Goal: Information Seeking & Learning: Check status

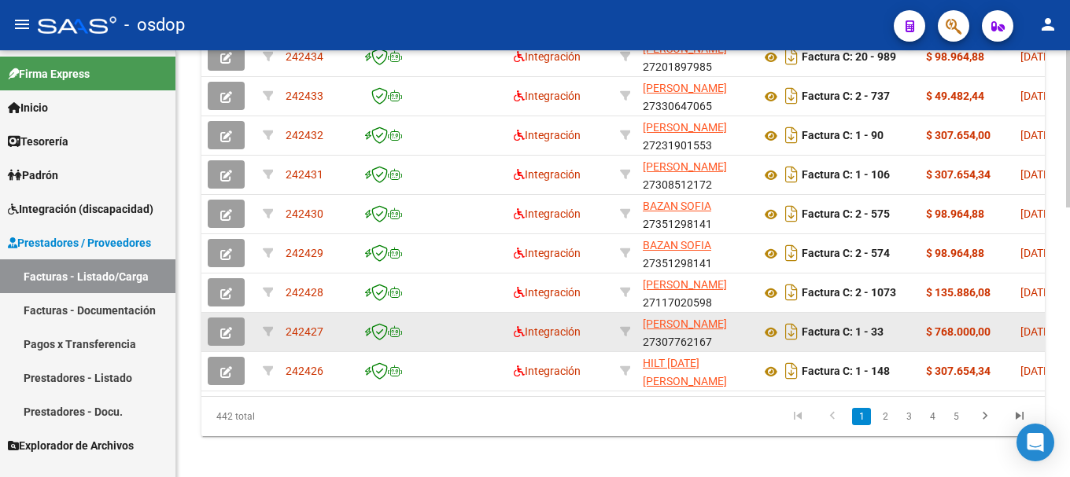
scroll to position [730, 0]
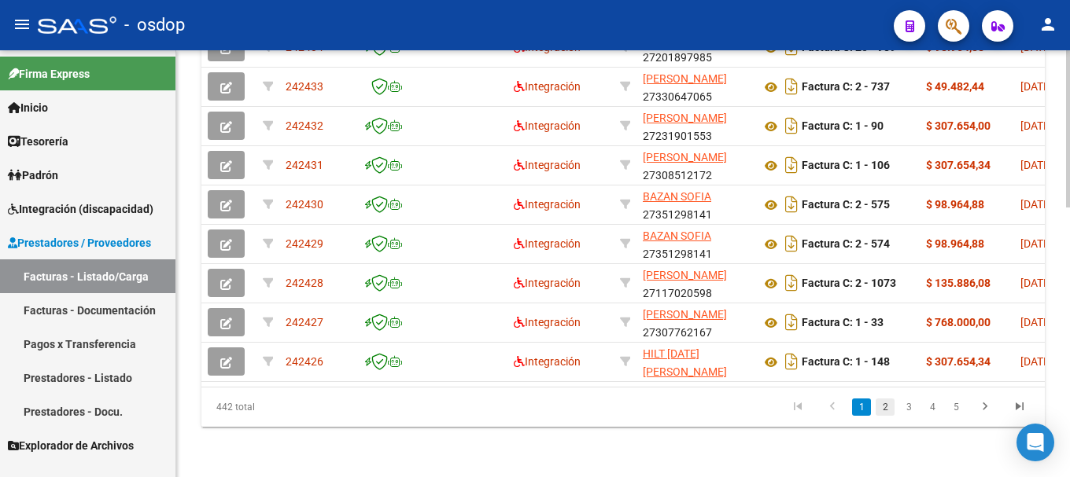
click at [890, 415] on link "2" at bounding box center [884, 407] width 19 height 17
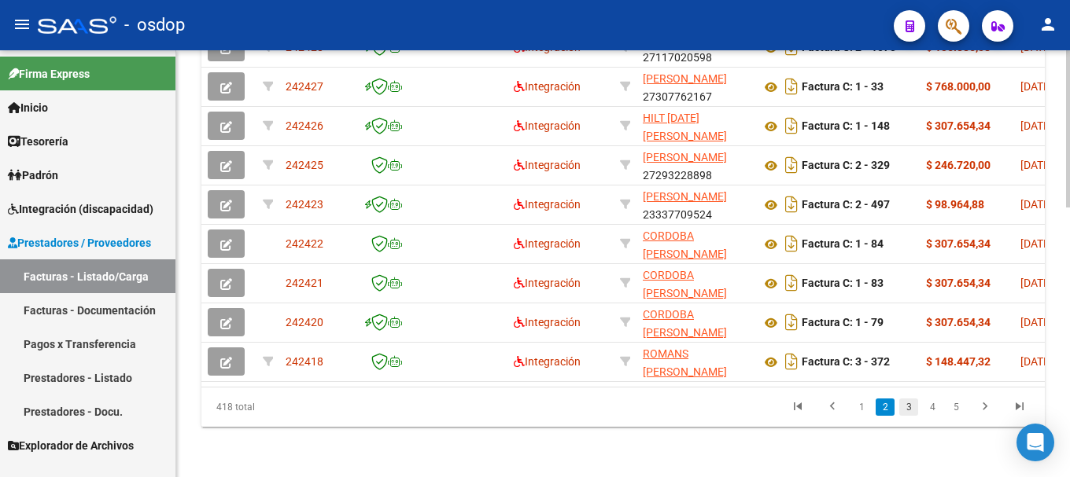
click at [904, 404] on link "3" at bounding box center [908, 407] width 19 height 17
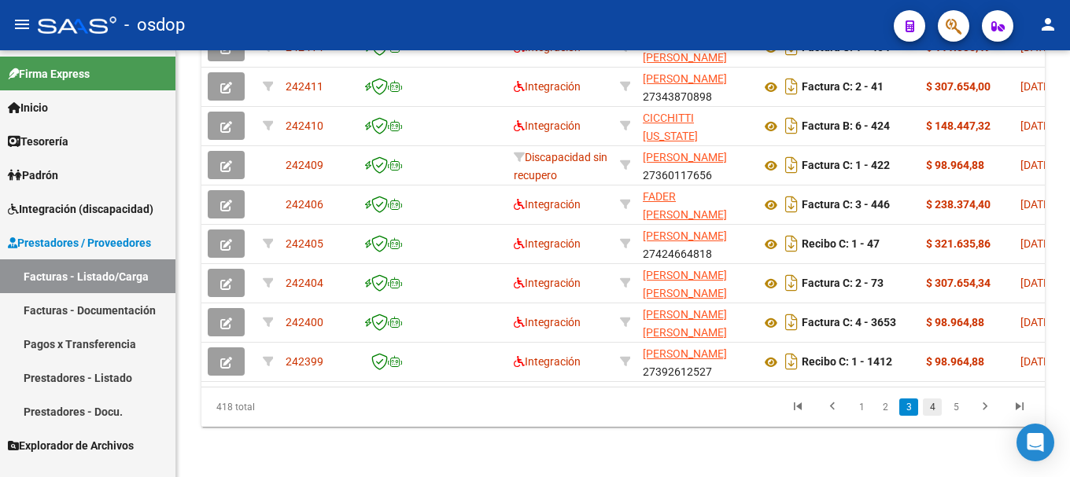
click at [933, 410] on link "4" at bounding box center [932, 407] width 19 height 17
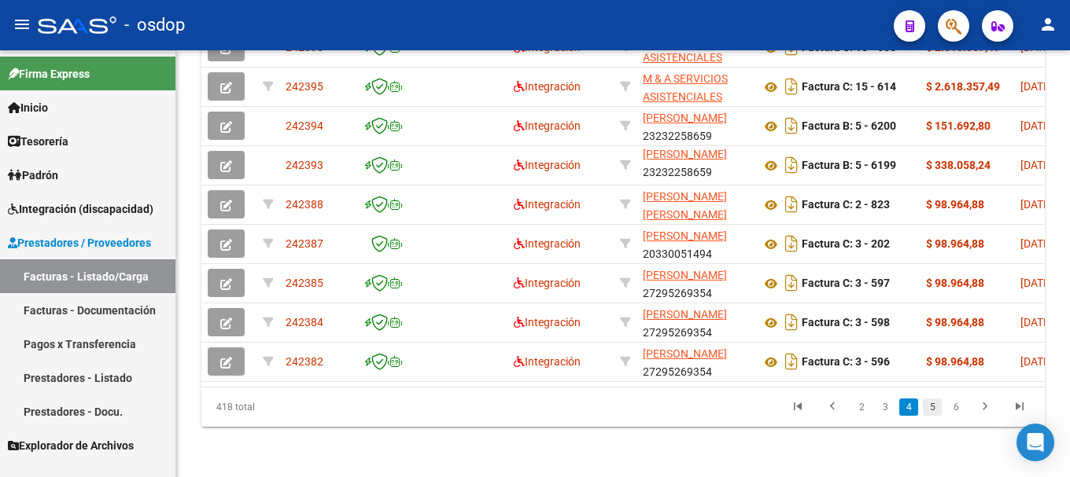
click at [938, 409] on link "5" at bounding box center [932, 407] width 19 height 17
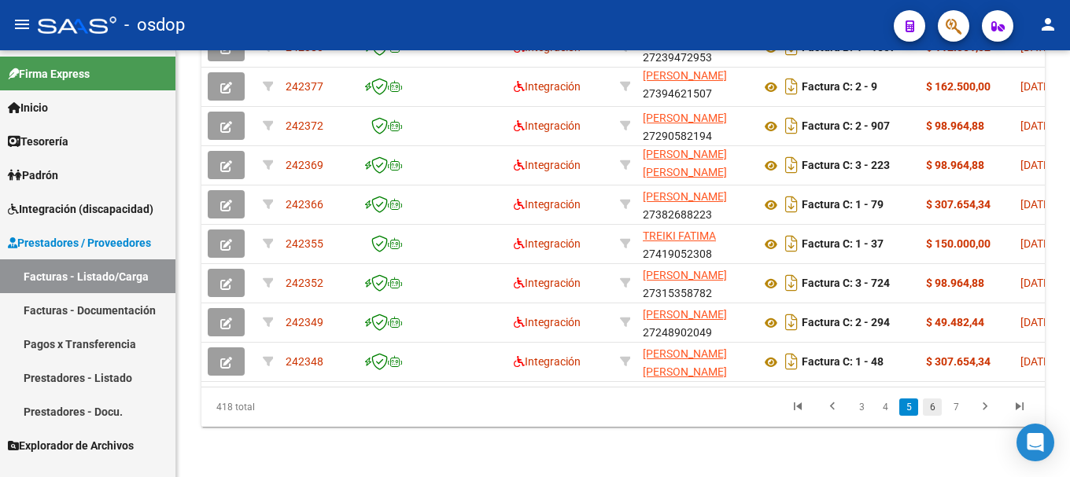
click at [927, 410] on link "6" at bounding box center [932, 407] width 19 height 17
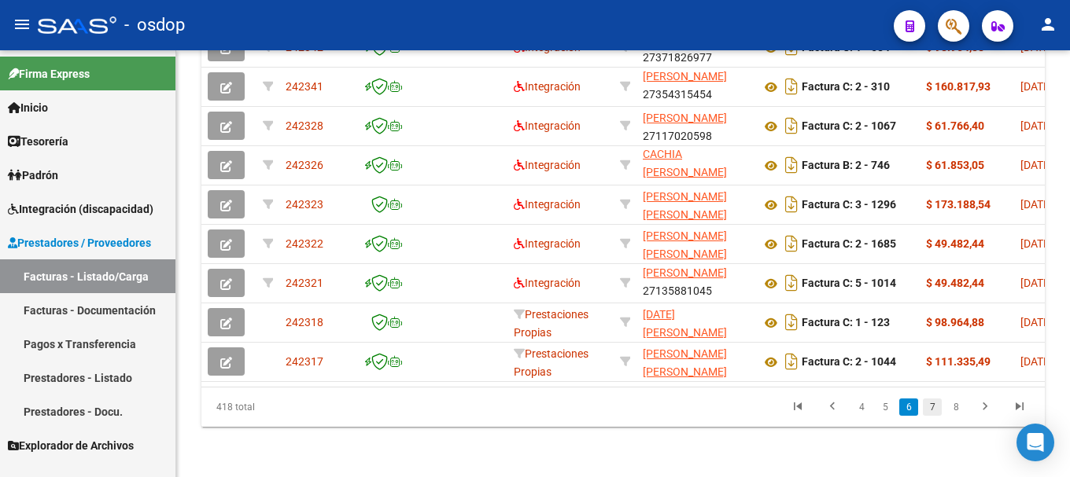
click at [927, 404] on link "7" at bounding box center [932, 407] width 19 height 17
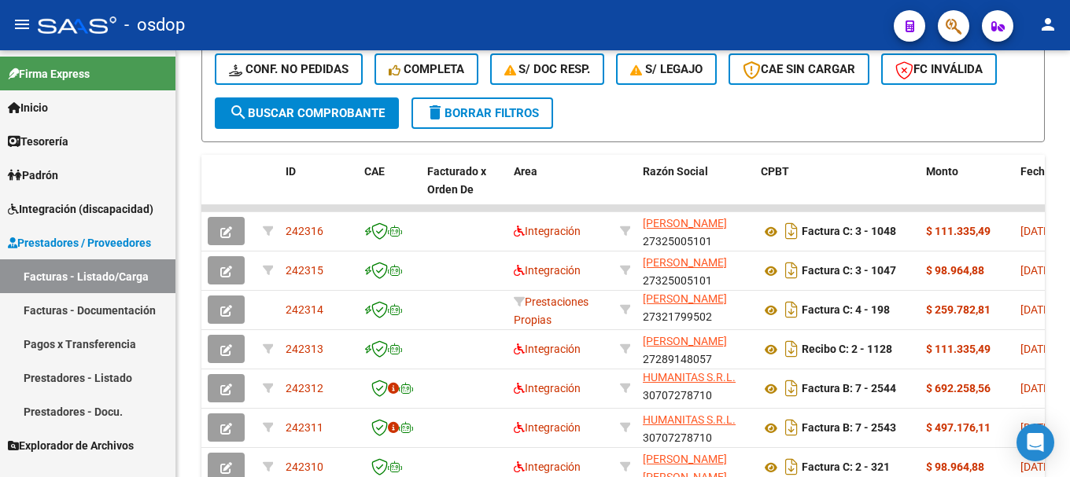
scroll to position [651, 0]
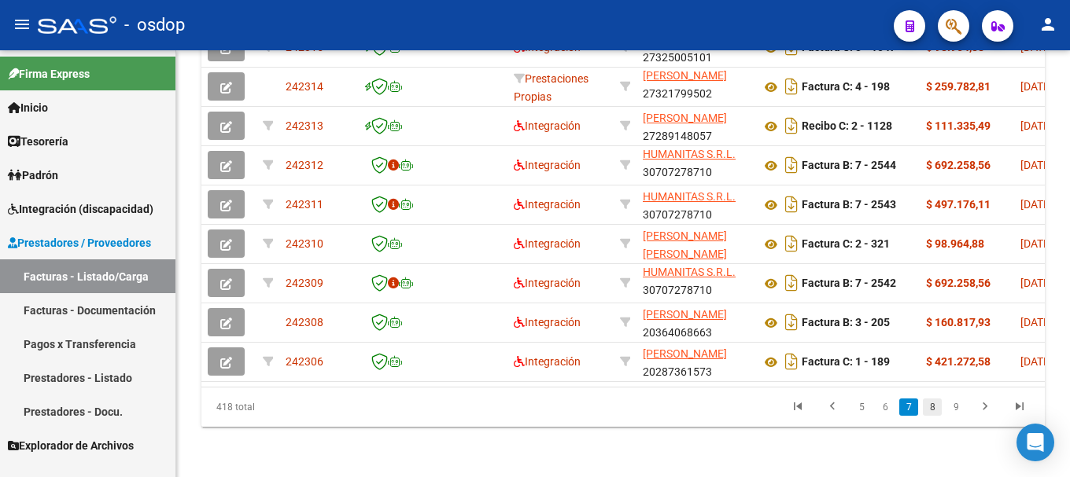
click at [927, 407] on link "8" at bounding box center [932, 407] width 19 height 17
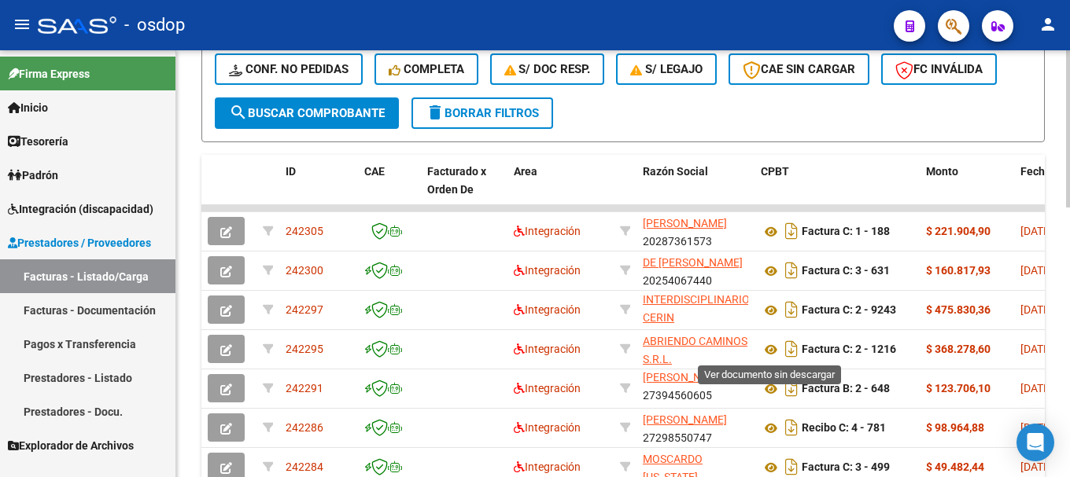
scroll to position [730, 0]
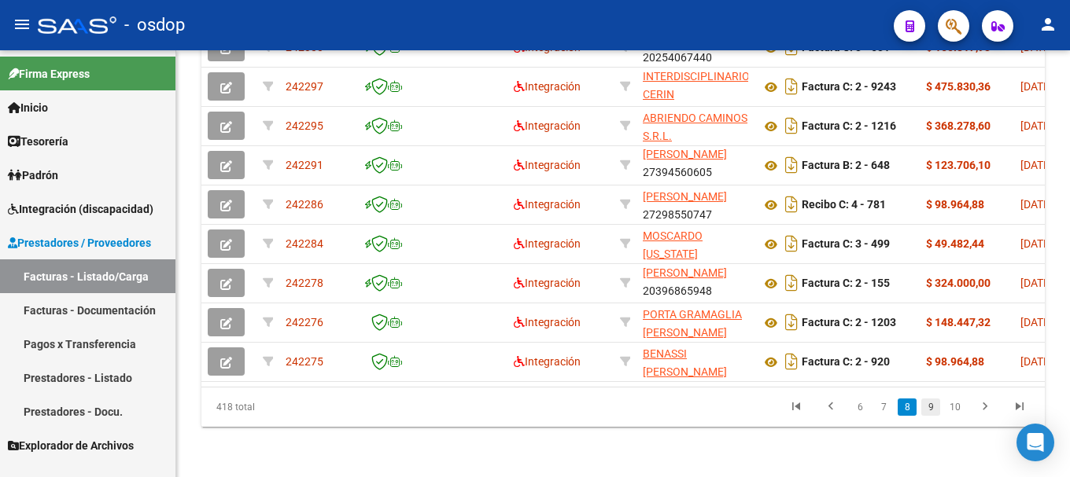
click at [934, 405] on link "9" at bounding box center [930, 407] width 19 height 17
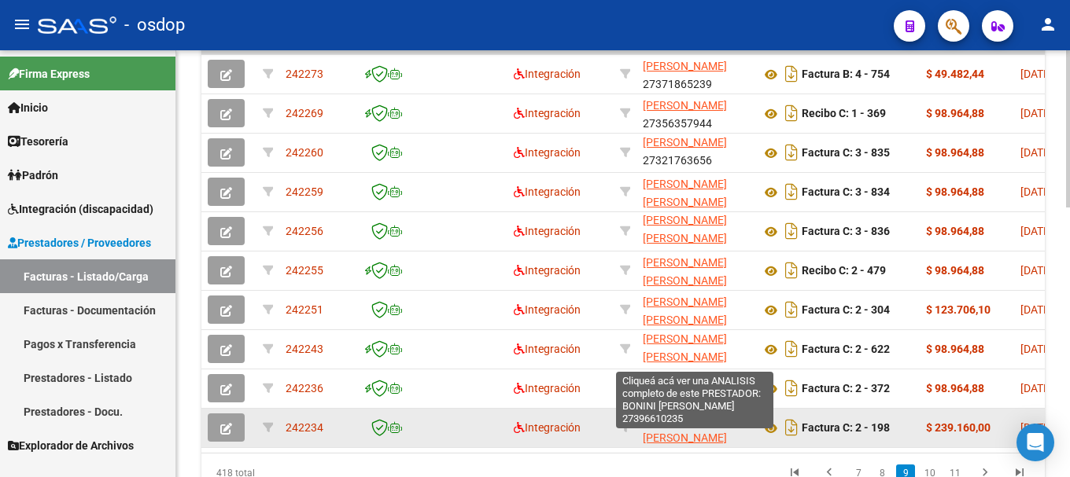
scroll to position [0, 0]
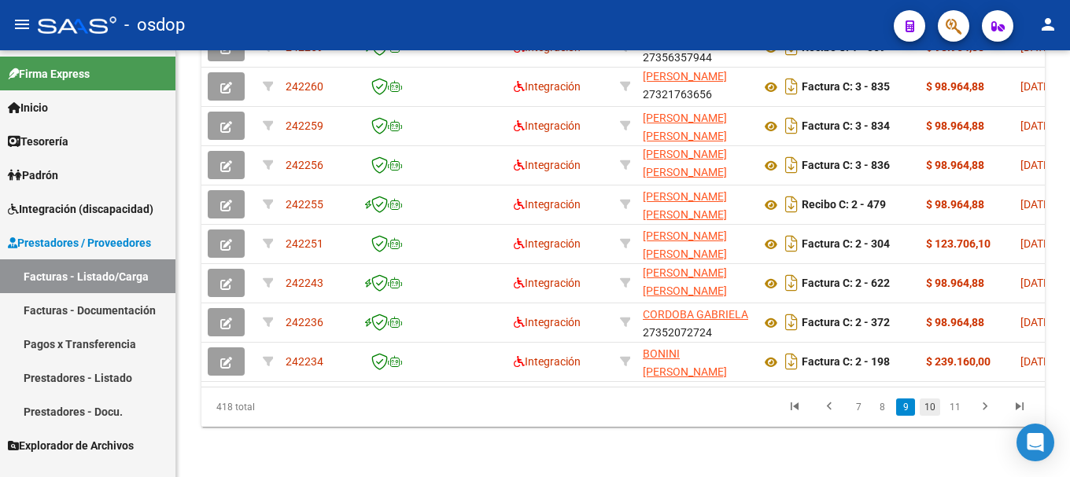
click at [935, 404] on link "10" at bounding box center [929, 407] width 20 height 17
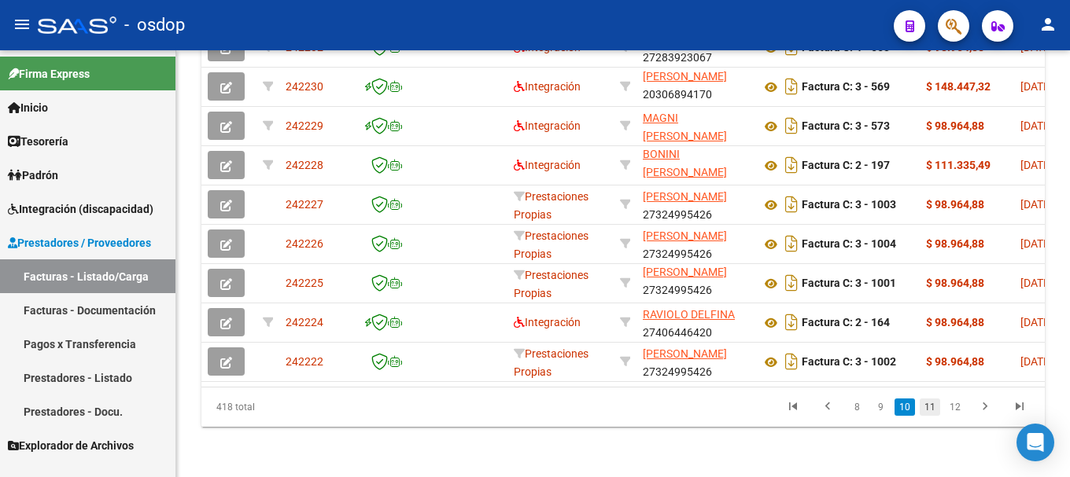
click at [932, 410] on link "11" at bounding box center [929, 407] width 20 height 17
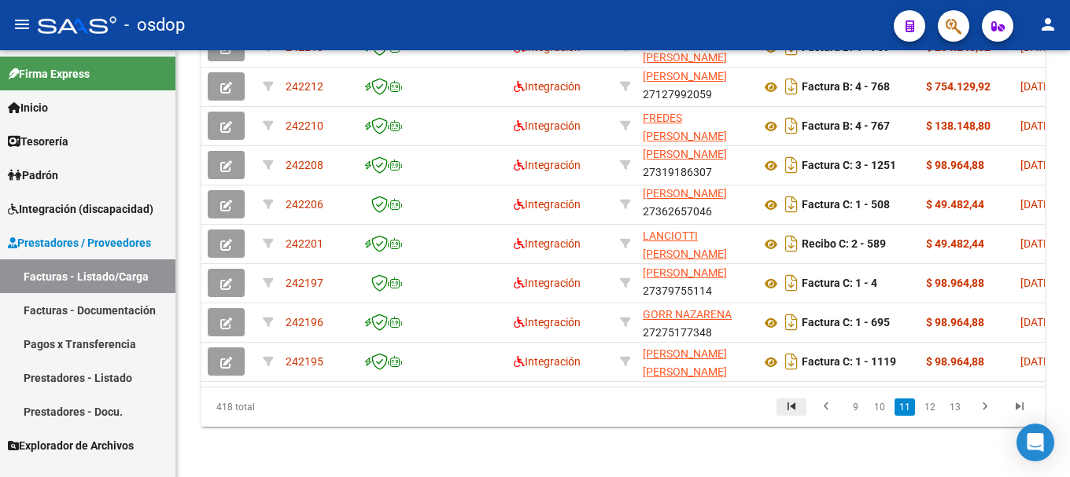
click at [798, 405] on icon "go to first page" at bounding box center [791, 409] width 20 height 19
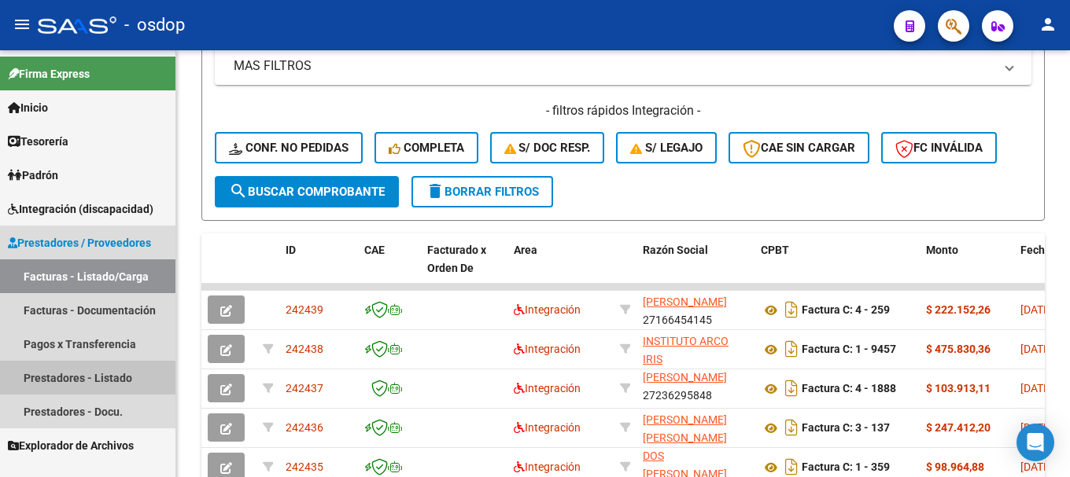
click at [77, 378] on link "Prestadores - Listado" at bounding box center [87, 378] width 175 height 34
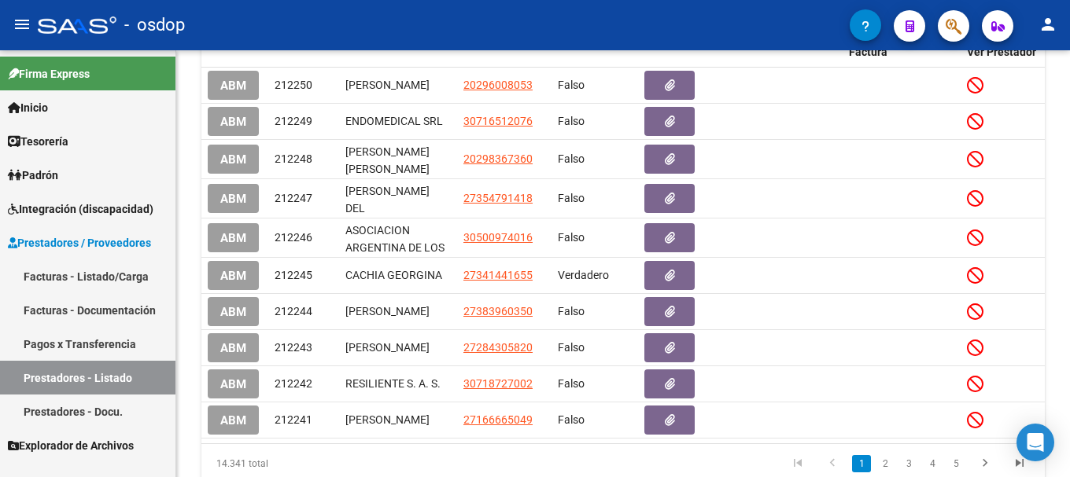
click at [83, 278] on link "Facturas - Listado/Carga" at bounding box center [87, 277] width 175 height 34
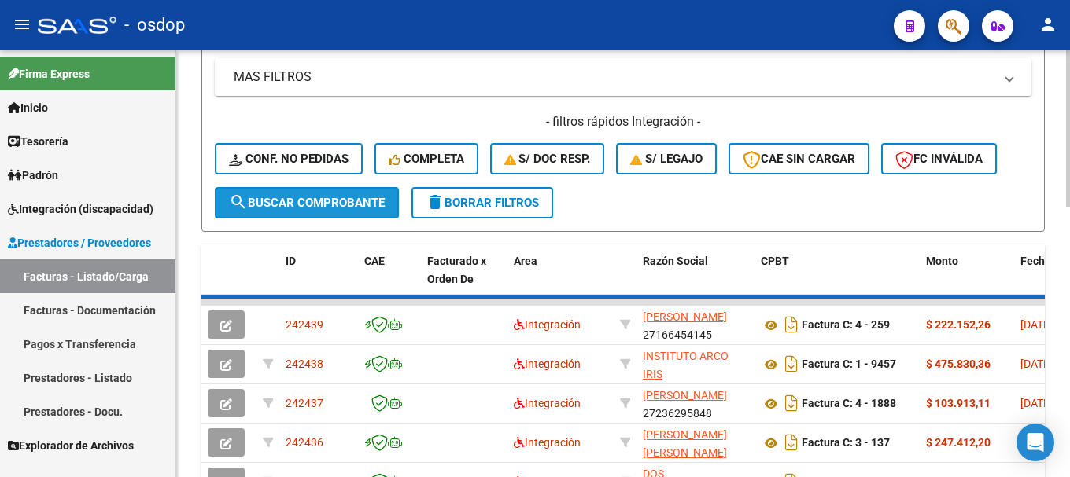
click at [278, 204] on span "search Buscar Comprobante" at bounding box center [307, 203] width 156 height 14
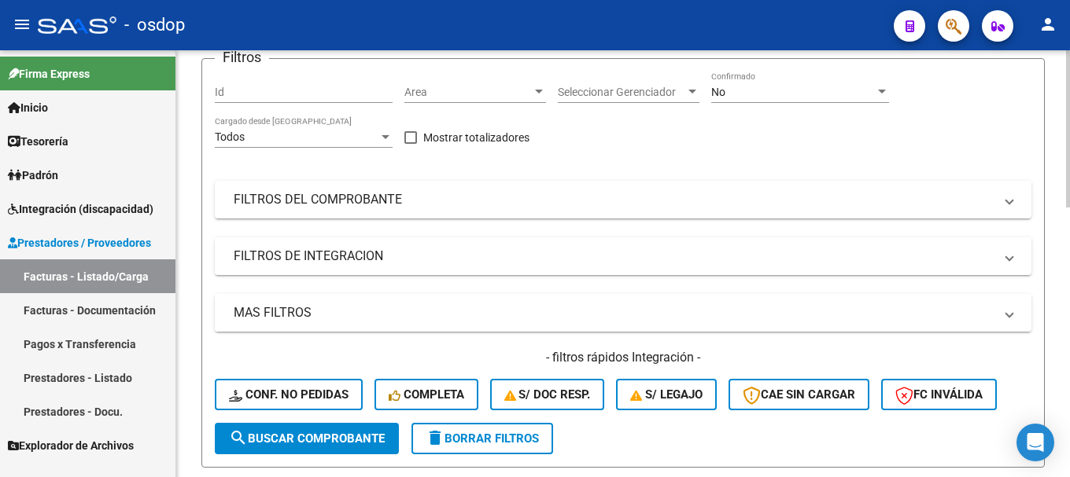
click at [325, 308] on mat-panel-title "MAS FILTROS" at bounding box center [614, 312] width 760 height 17
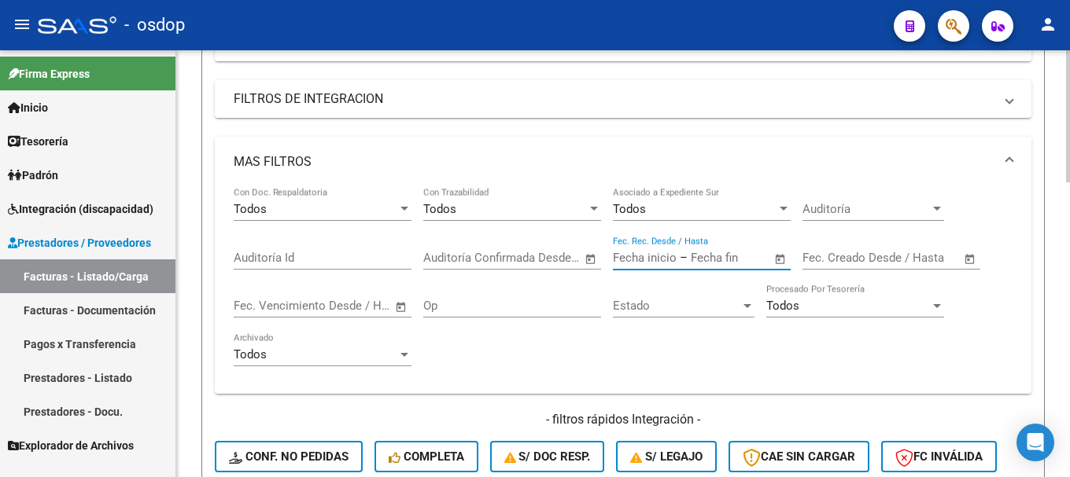
click at [714, 260] on input "text" at bounding box center [729, 258] width 76 height 14
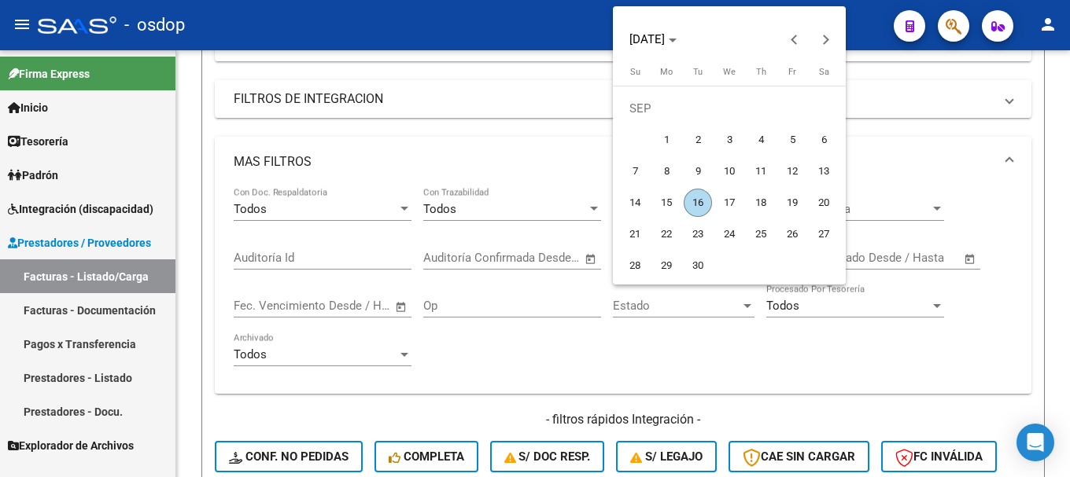
click at [673, 197] on span "15" at bounding box center [666, 203] width 28 height 28
type input "[DATE]"
click at [875, 257] on div at bounding box center [535, 238] width 1070 height 477
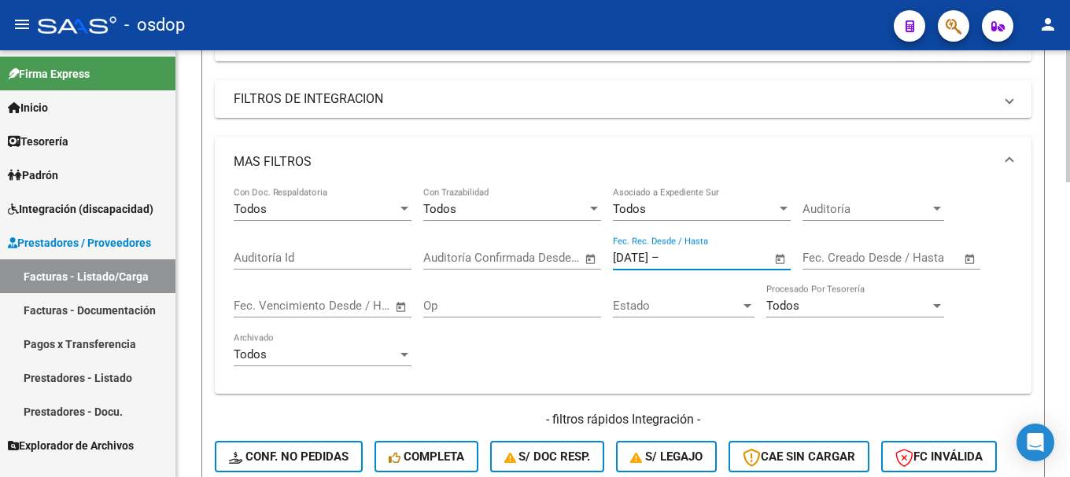
click at [844, 260] on input "text" at bounding box center [834, 258] width 64 height 14
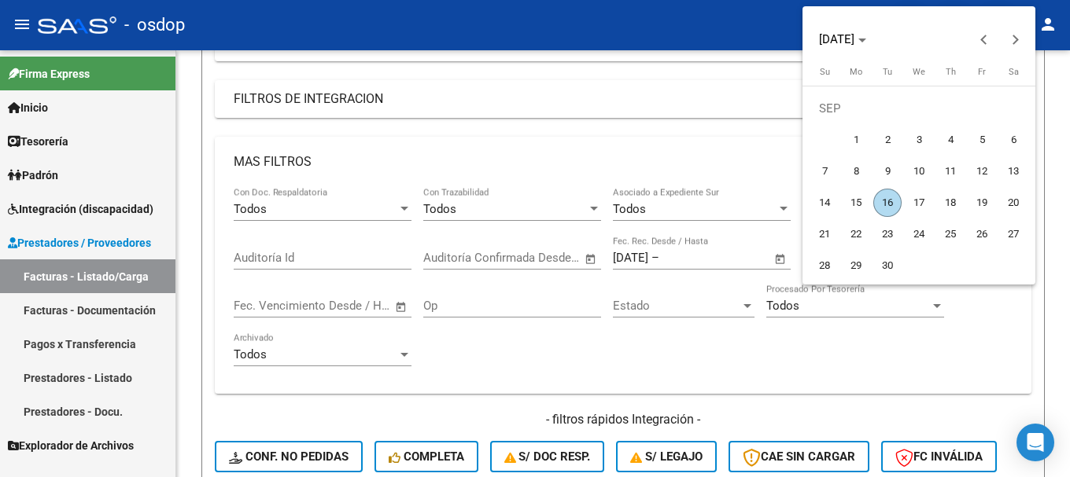
click at [712, 258] on div at bounding box center [535, 238] width 1070 height 477
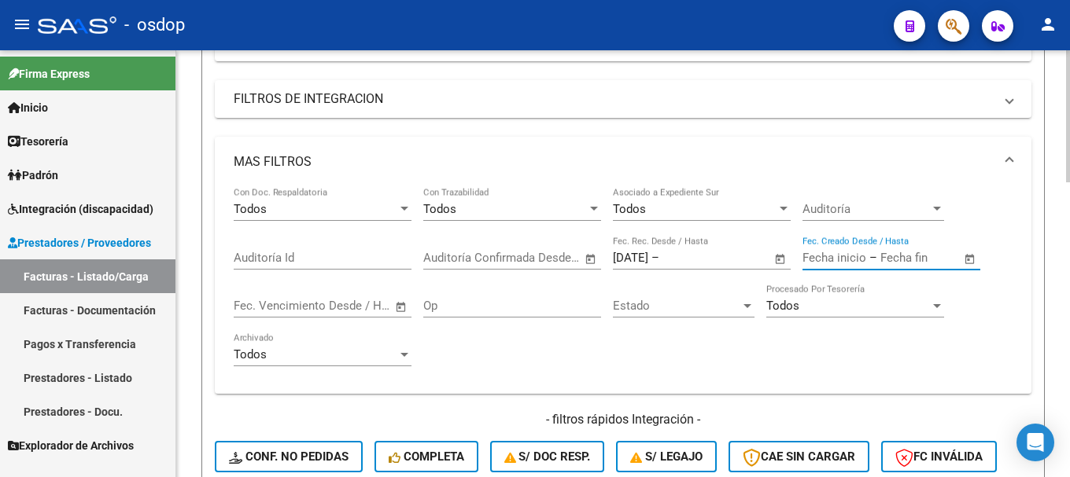
click at [717, 260] on input "text" at bounding box center [700, 258] width 76 height 14
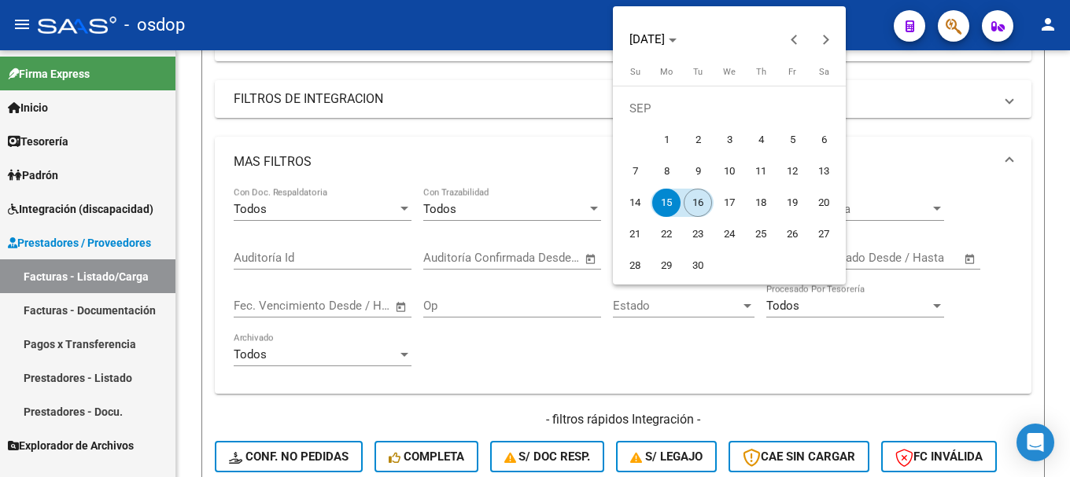
click at [699, 201] on span "16" at bounding box center [698, 203] width 28 height 28
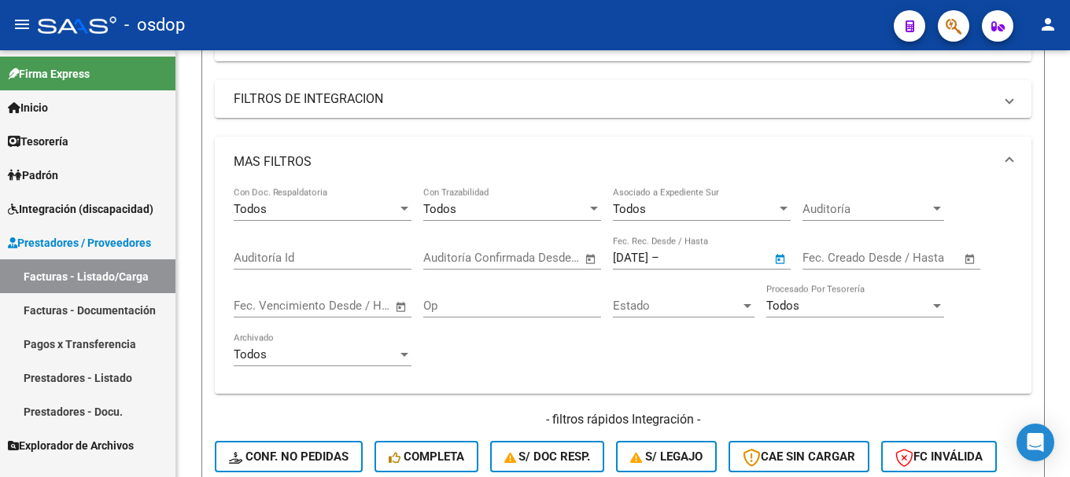
type input "[DATE]"
click at [840, 258] on input "text" at bounding box center [834, 258] width 64 height 14
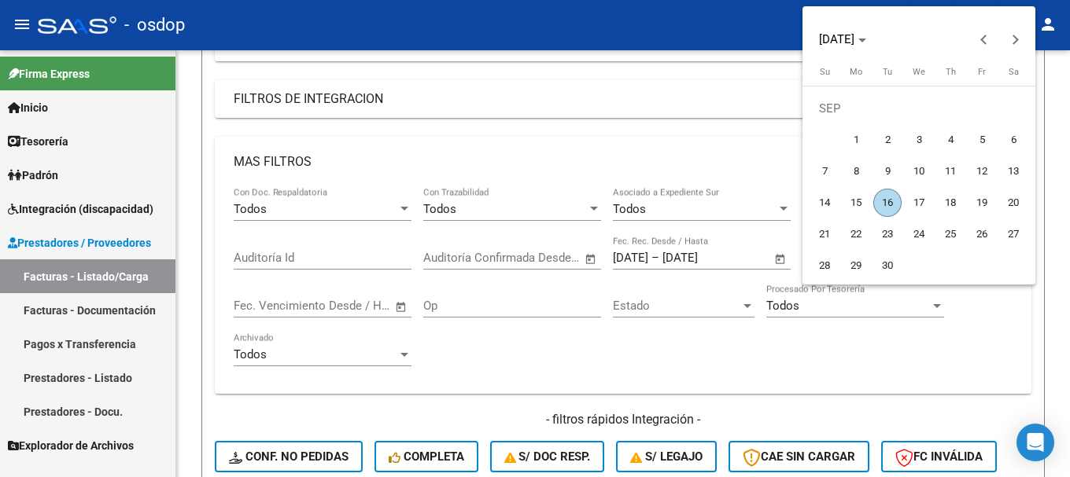
click at [883, 205] on span "16" at bounding box center [887, 203] width 28 height 28
click at [853, 202] on span "15" at bounding box center [856, 203] width 28 height 28
type input "[DATE]"
click at [889, 205] on span "16" at bounding box center [887, 203] width 28 height 28
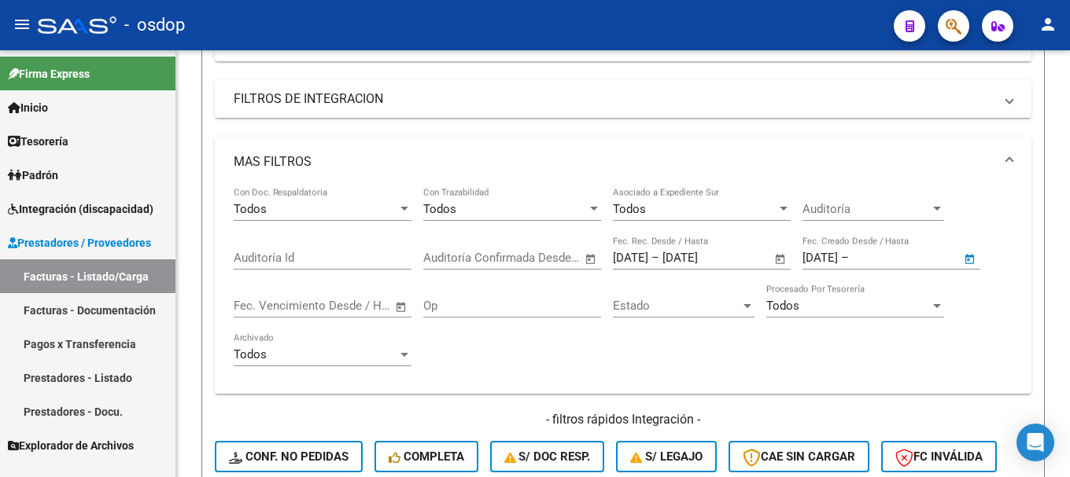
type input "[DATE]"
click at [889, 297] on div "Todos Procesado Por Tesorería" at bounding box center [855, 301] width 178 height 34
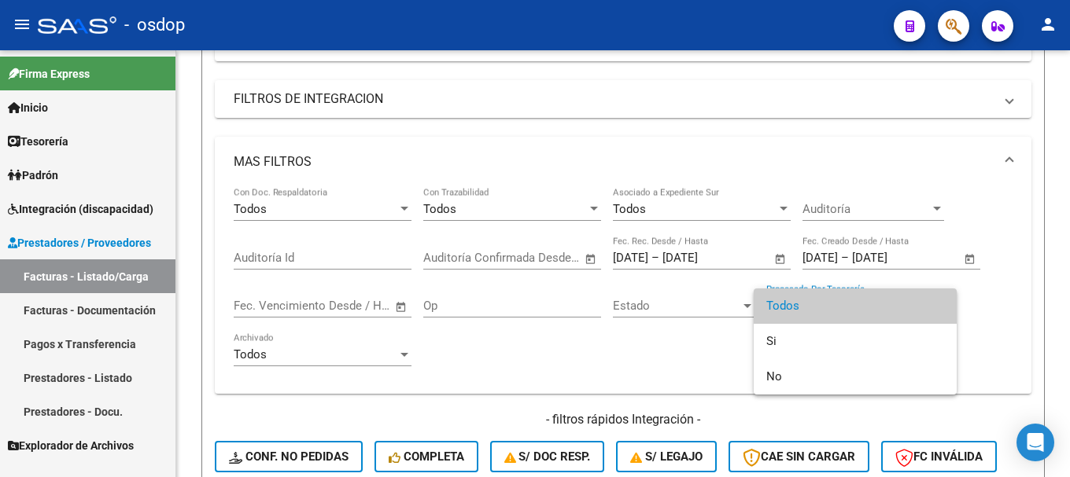
click at [885, 299] on span "Todos" at bounding box center [855, 306] width 178 height 35
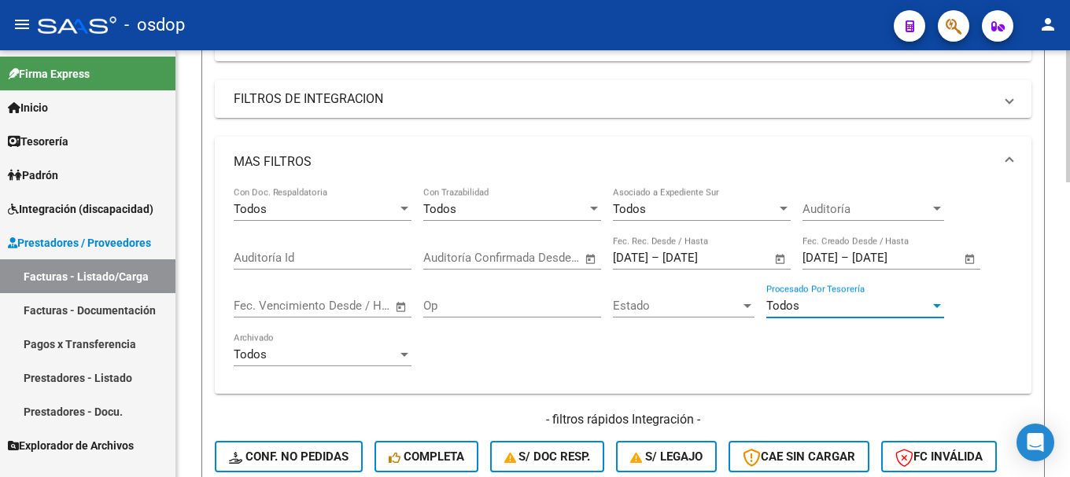
scroll to position [404, 0]
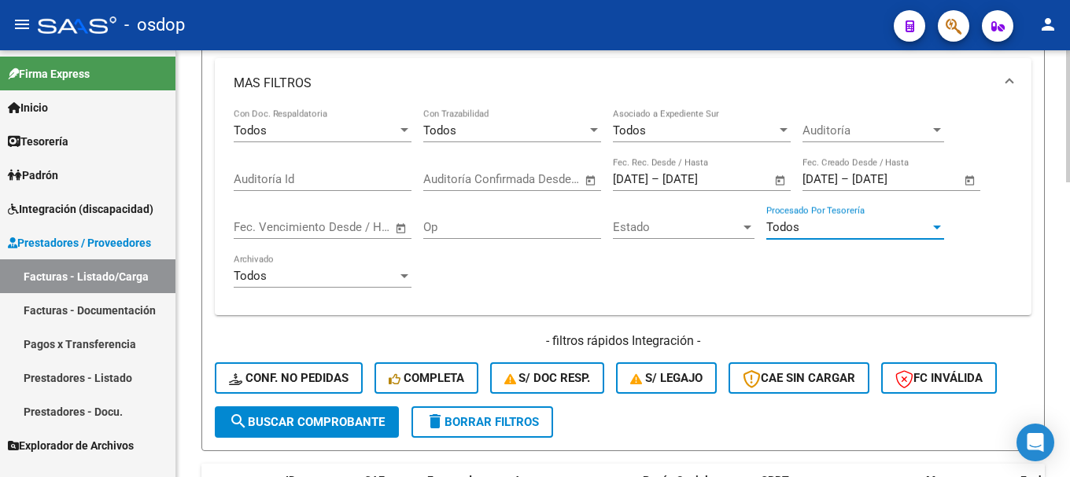
click at [367, 126] on div "Todos" at bounding box center [316, 130] width 164 height 14
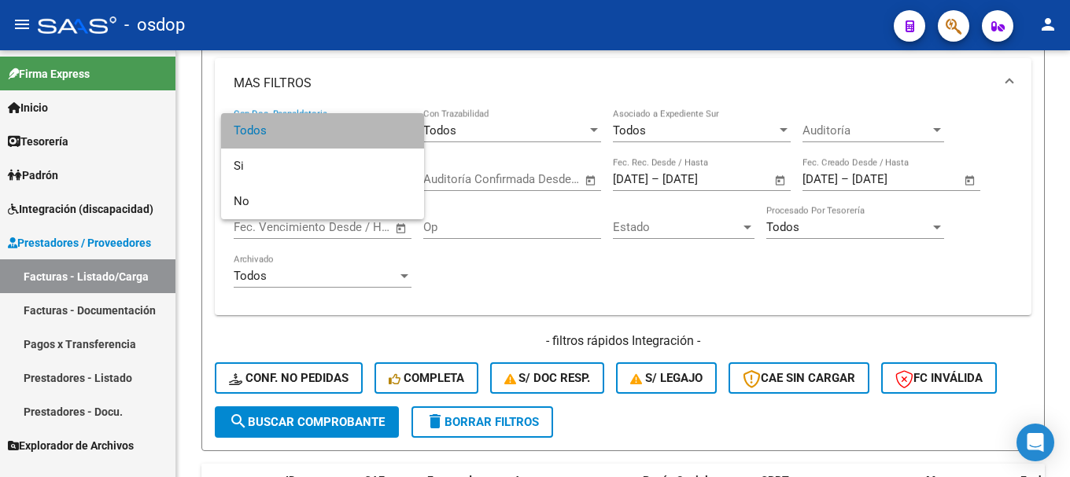
click at [367, 127] on span "Todos" at bounding box center [323, 130] width 178 height 35
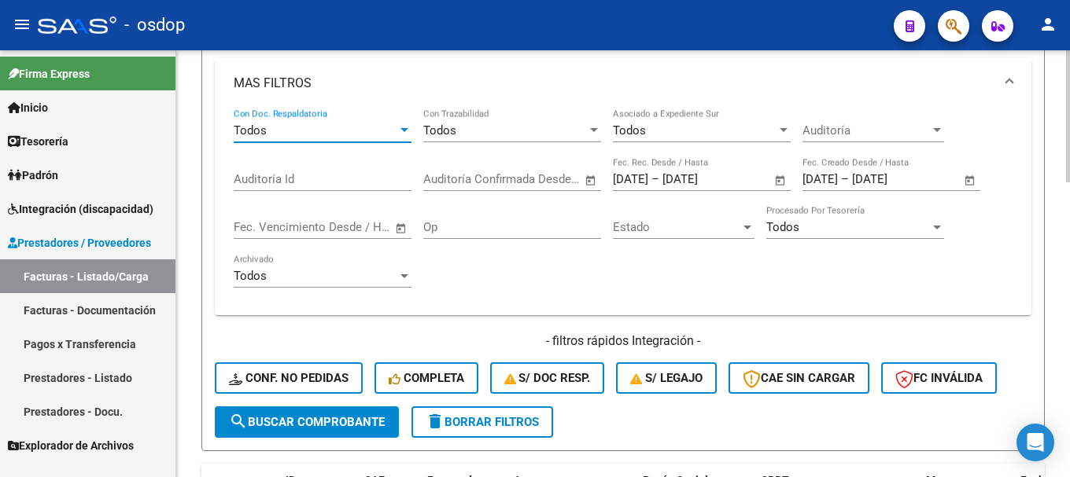
click at [646, 127] on div "Todos" at bounding box center [695, 130] width 164 height 14
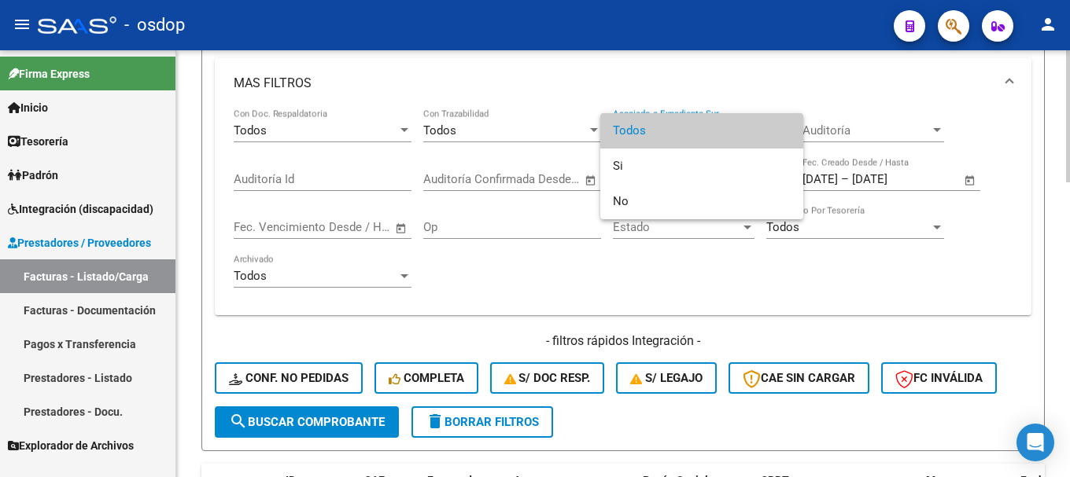
click at [646, 127] on span "Todos" at bounding box center [702, 130] width 178 height 35
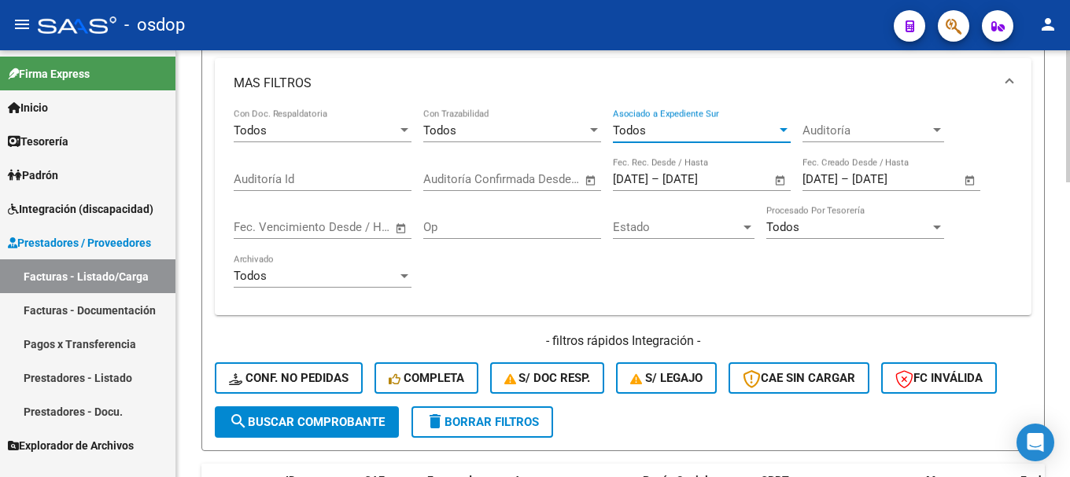
scroll to position [483, 0]
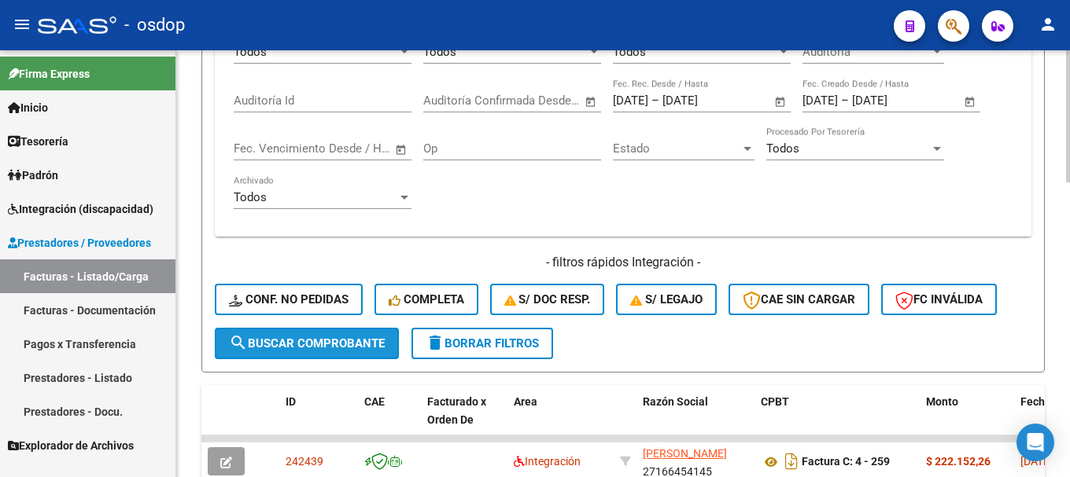
click at [291, 333] on button "search Buscar Comprobante" at bounding box center [307, 343] width 184 height 31
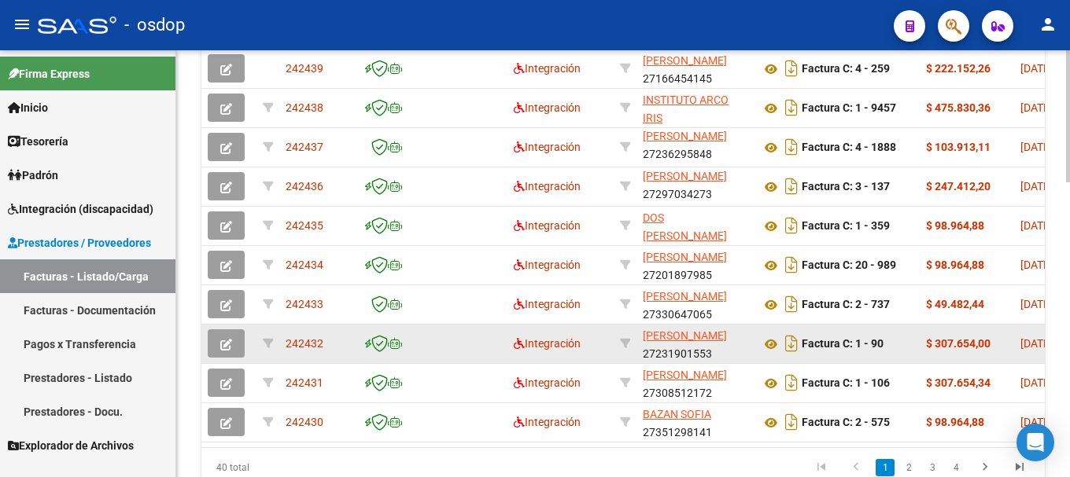
scroll to position [949, 0]
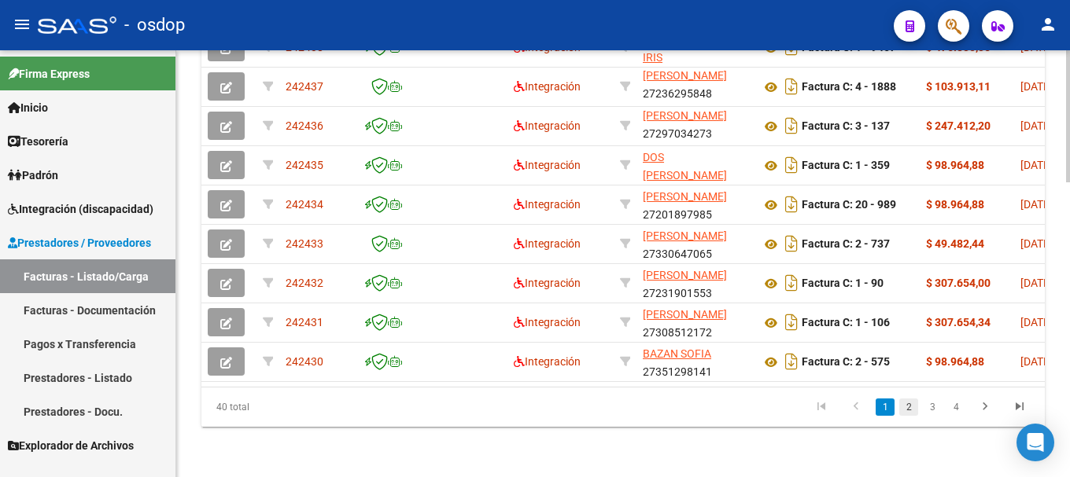
click at [908, 407] on link "2" at bounding box center [908, 407] width 19 height 17
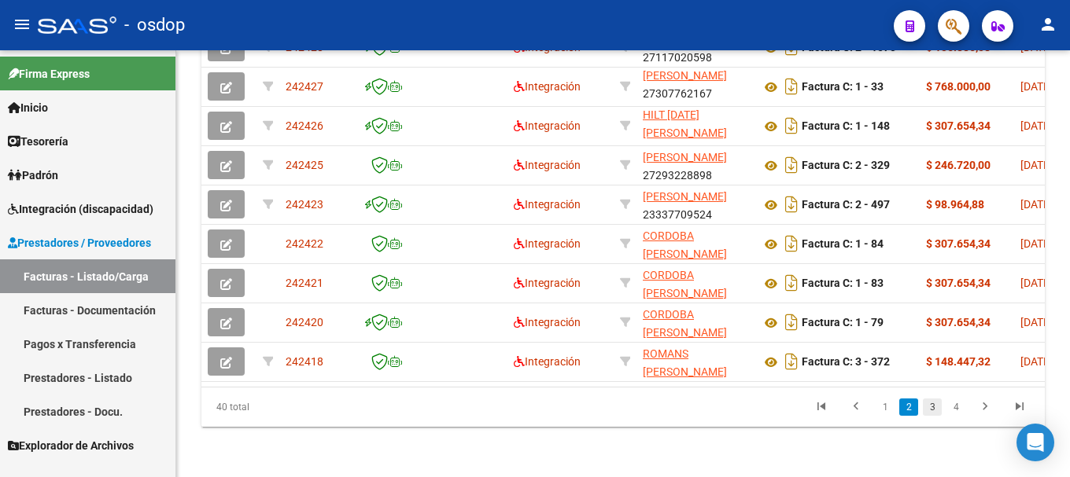
click at [934, 415] on link "3" at bounding box center [932, 407] width 19 height 17
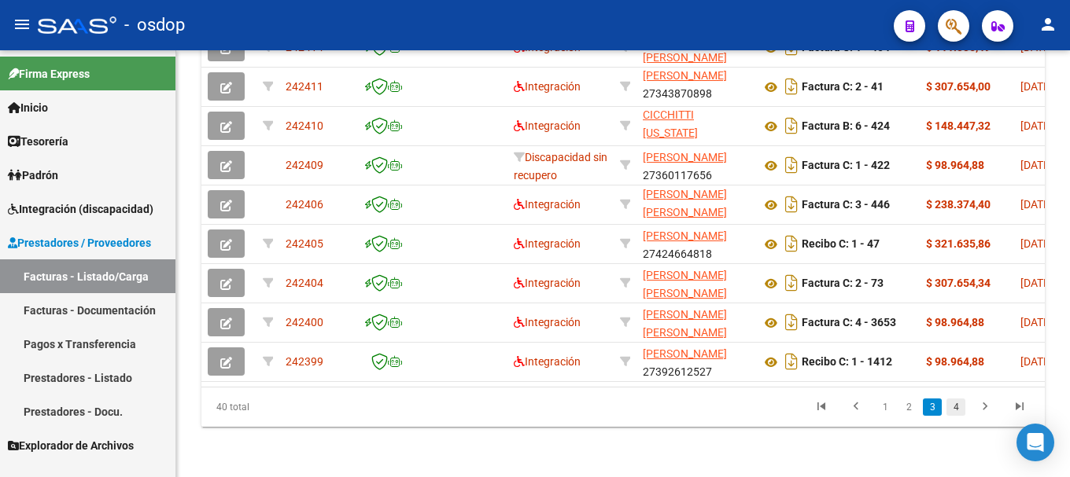
click at [960, 406] on link "4" at bounding box center [955, 407] width 19 height 17
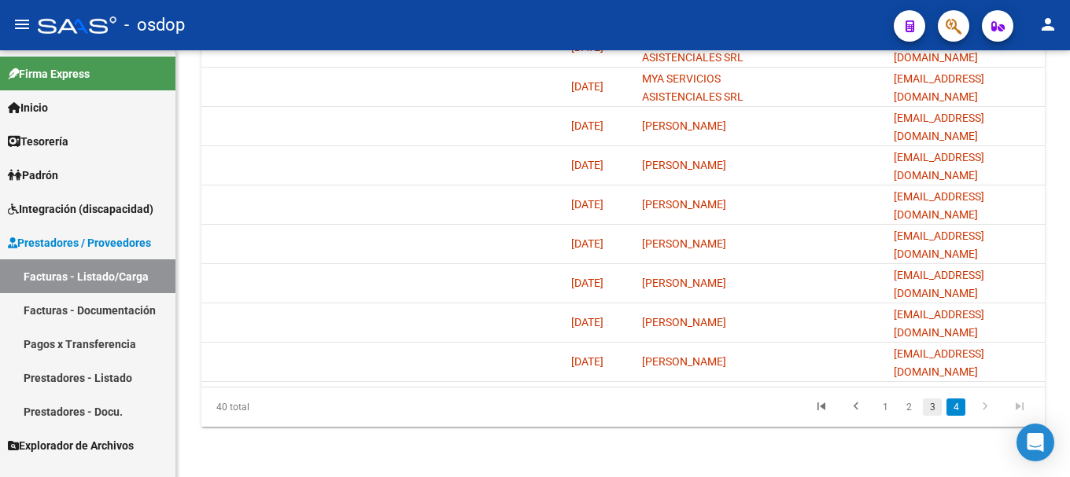
click at [938, 408] on link "3" at bounding box center [932, 407] width 19 height 17
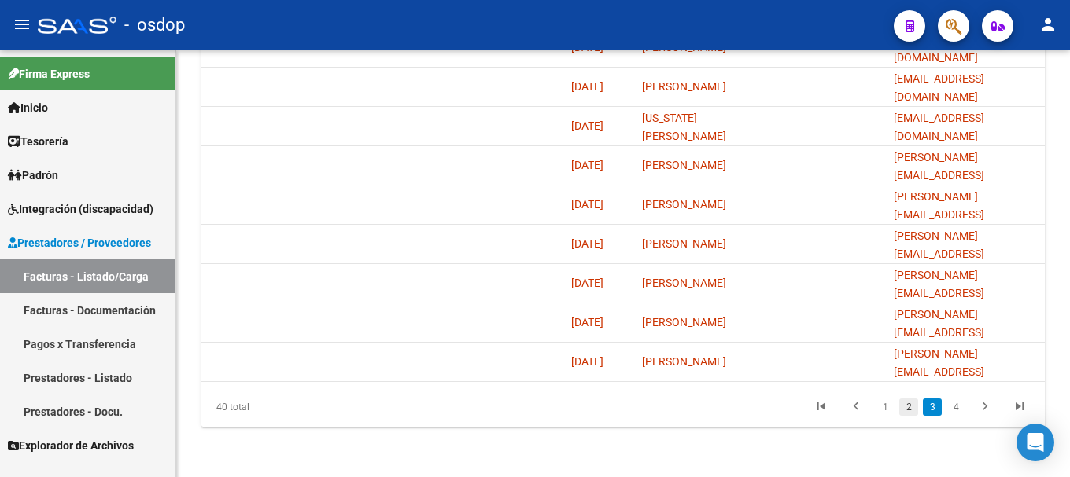
click at [913, 410] on link "2" at bounding box center [908, 407] width 19 height 17
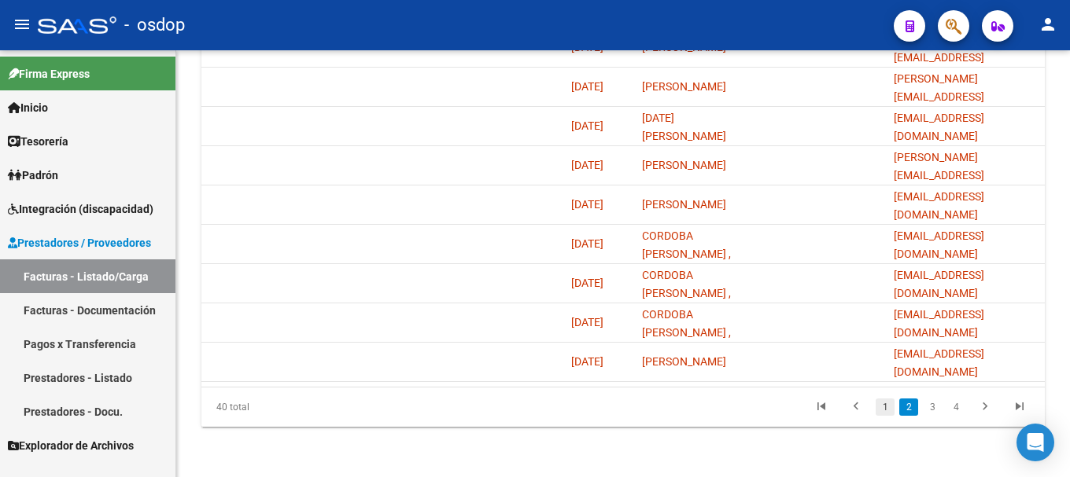
click at [894, 402] on link "1" at bounding box center [884, 407] width 19 height 17
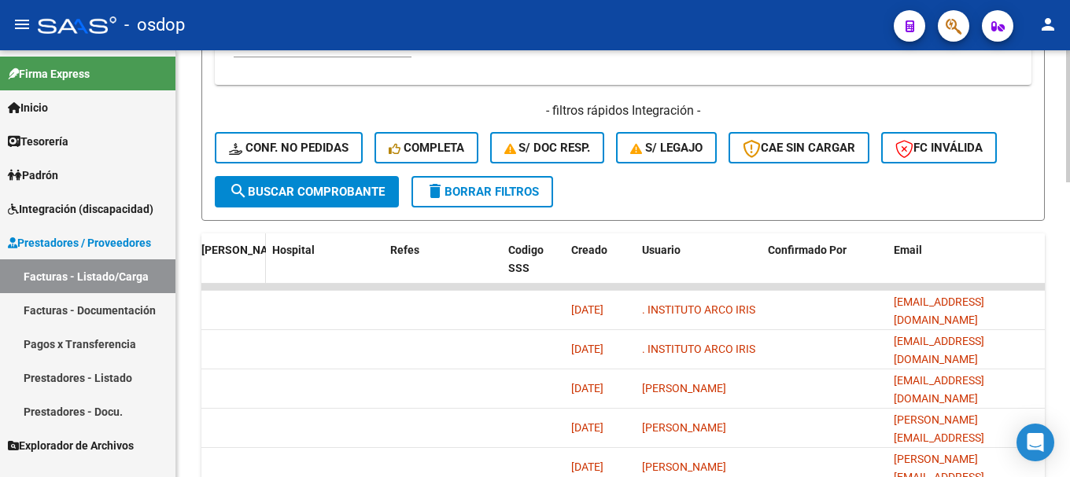
scroll to position [399, 0]
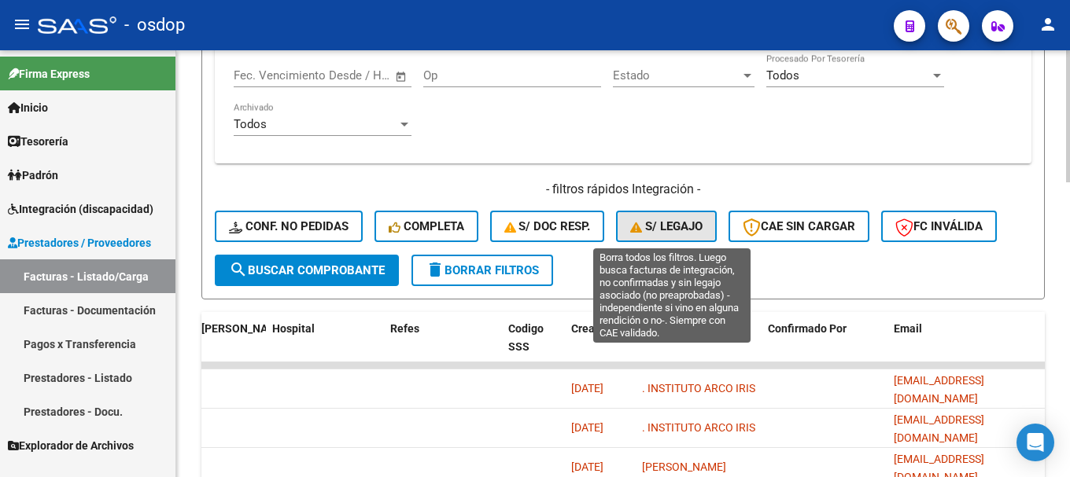
click at [669, 228] on span "S/ legajo" at bounding box center [666, 226] width 72 height 14
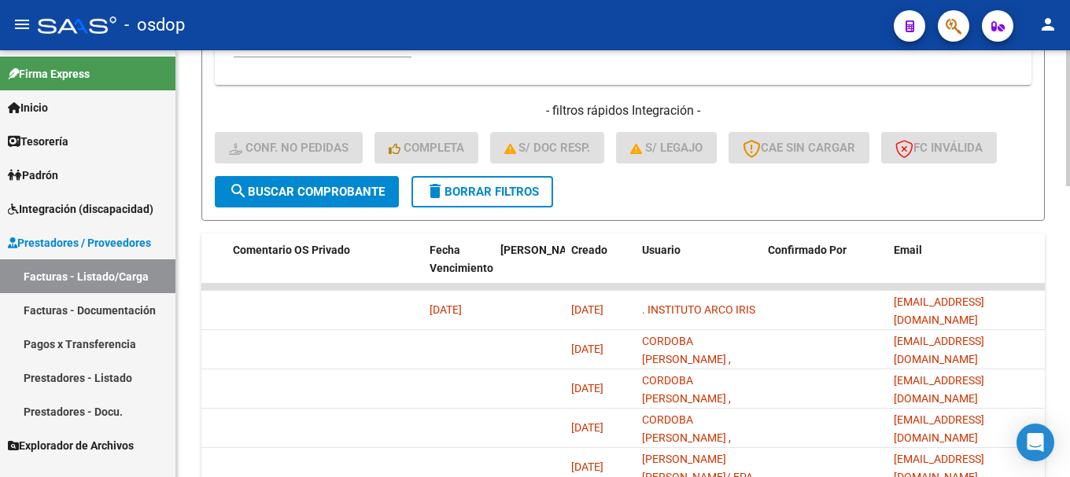
click at [286, 197] on span "search Buscar Comprobante" at bounding box center [307, 192] width 156 height 14
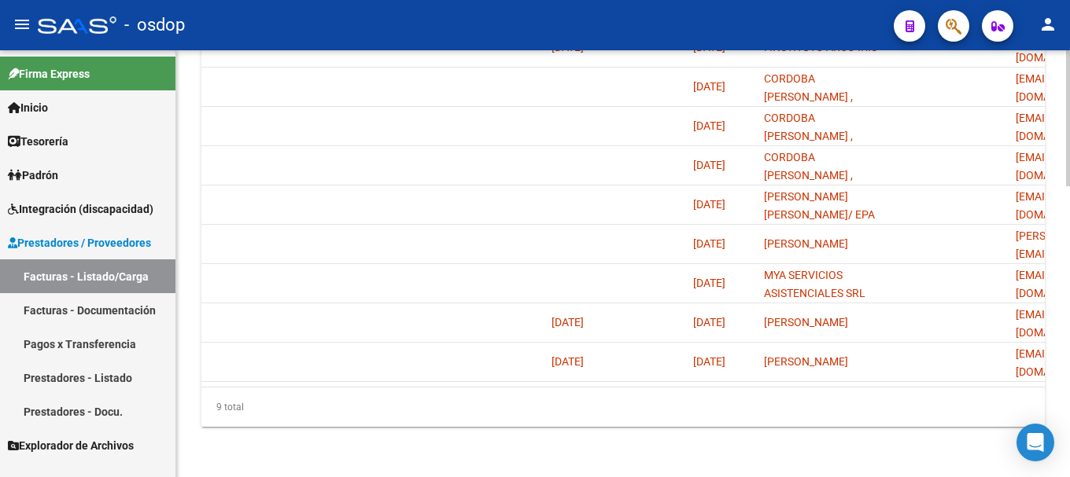
scroll to position [0, 1635]
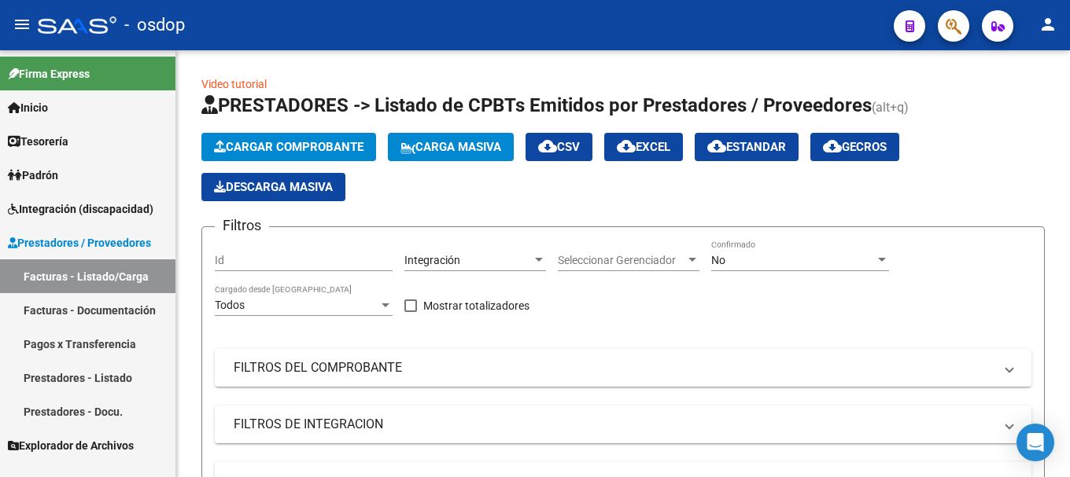
click at [76, 205] on span "Integración (discapacidad)" at bounding box center [81, 209] width 146 height 17
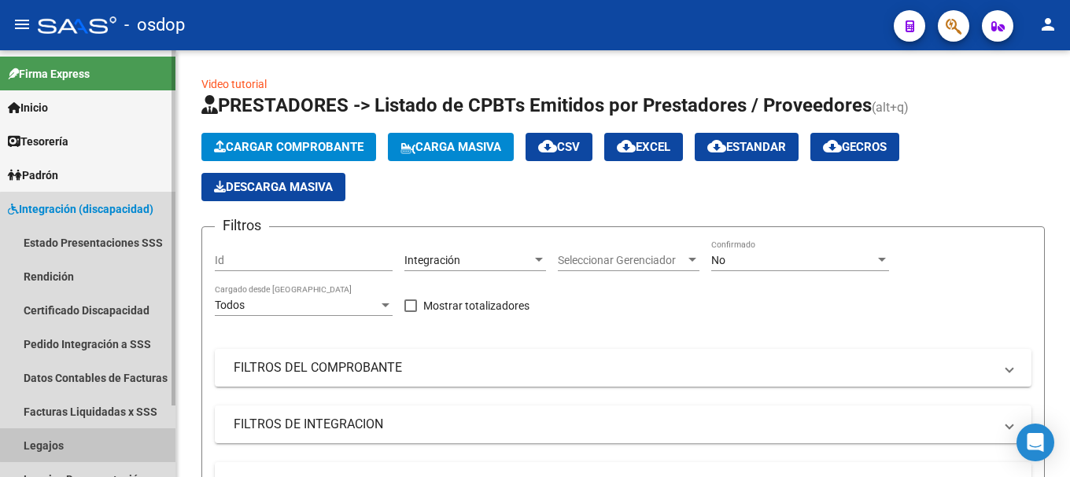
click at [88, 439] on link "Legajos" at bounding box center [87, 446] width 175 height 34
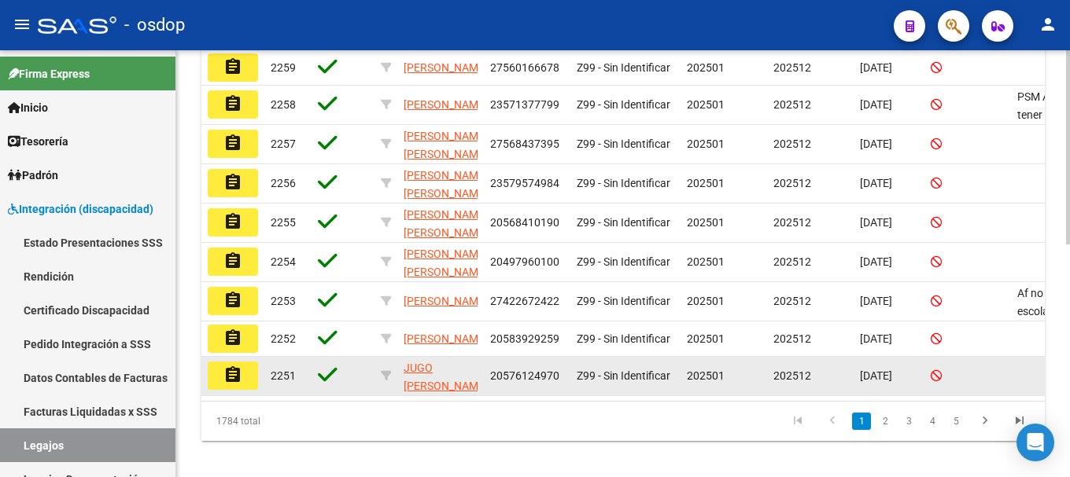
scroll to position [511, 0]
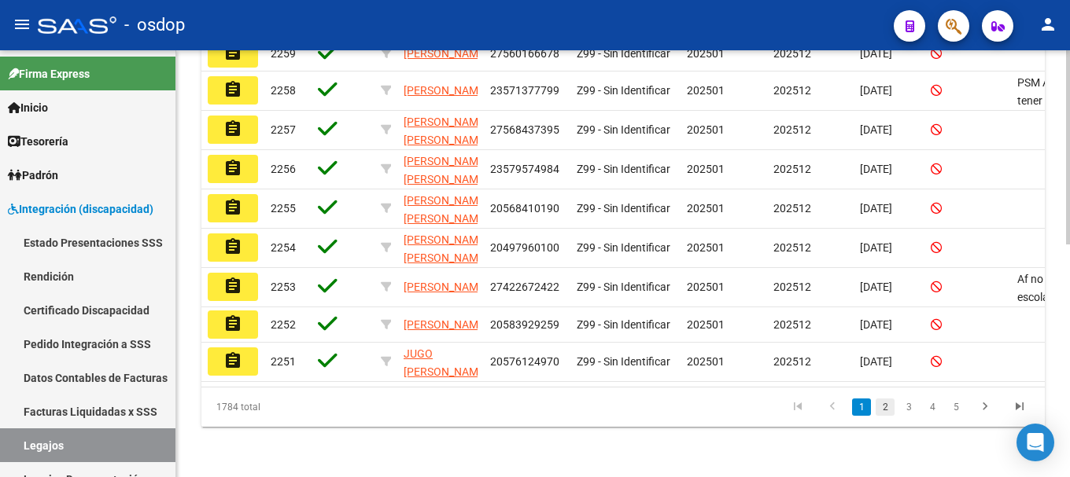
click at [890, 405] on link "2" at bounding box center [884, 407] width 19 height 17
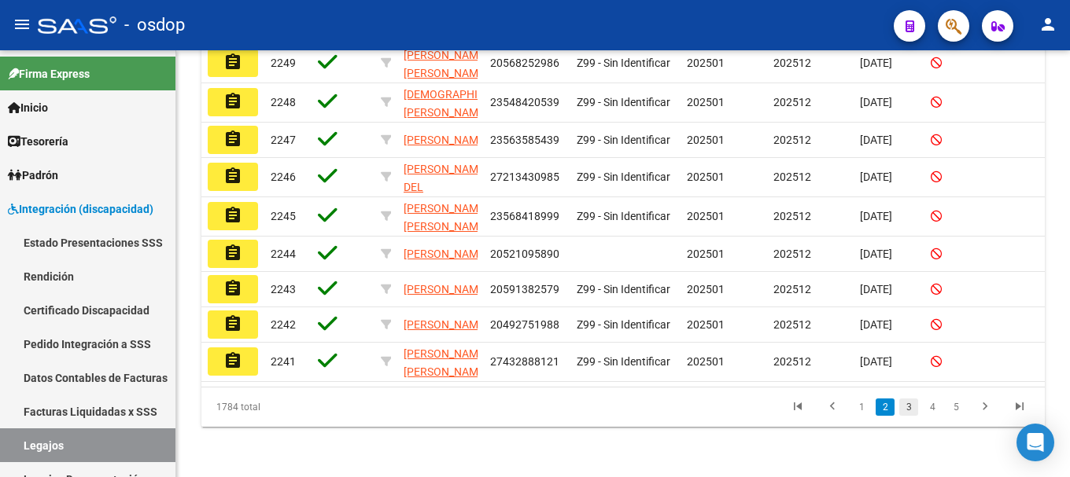
click at [899, 406] on link "3" at bounding box center [908, 407] width 19 height 17
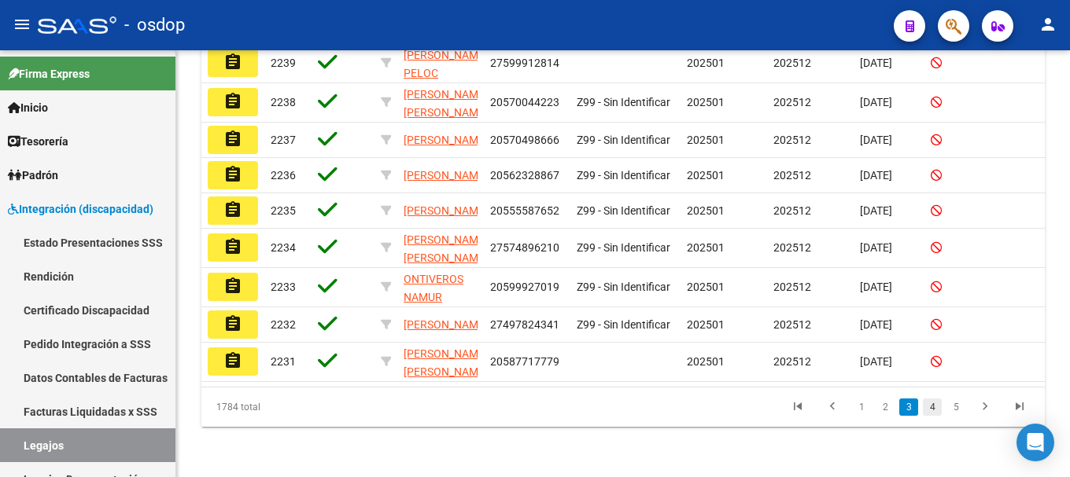
click at [931, 405] on link "4" at bounding box center [932, 407] width 19 height 17
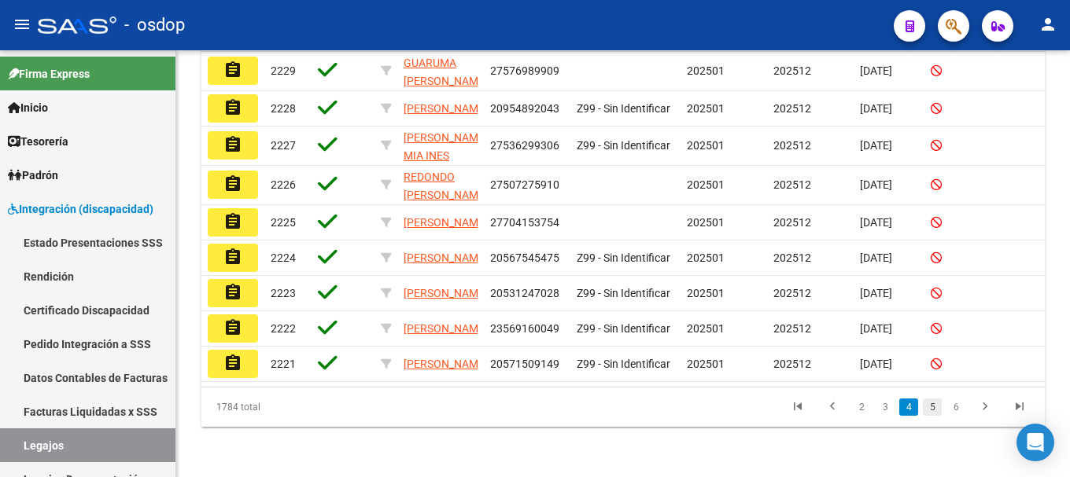
click at [938, 404] on link "5" at bounding box center [932, 407] width 19 height 17
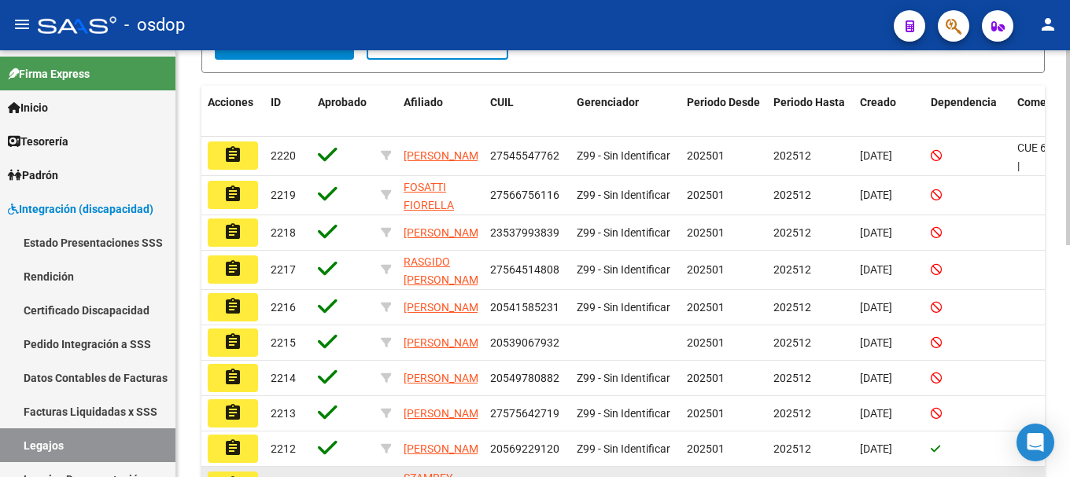
scroll to position [507, 0]
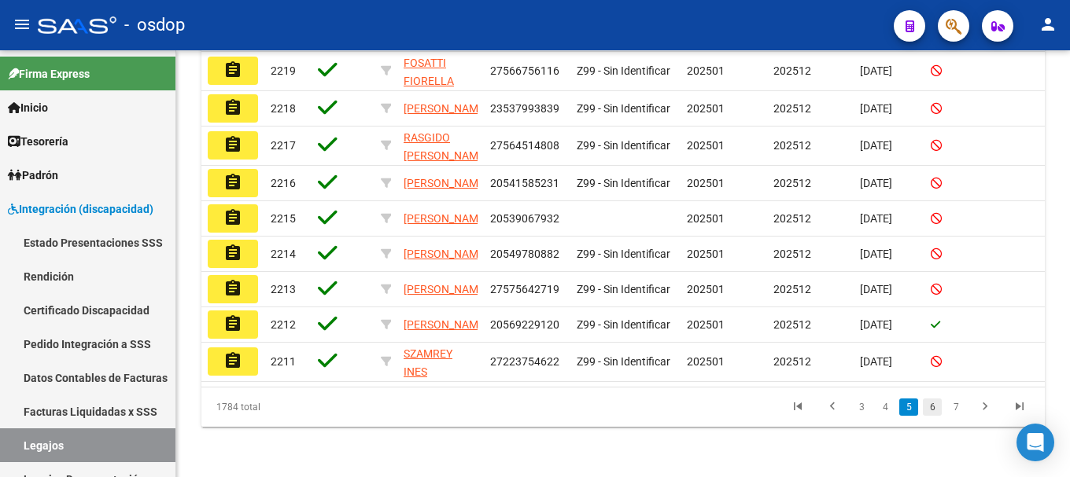
click at [932, 404] on link "6" at bounding box center [932, 407] width 19 height 17
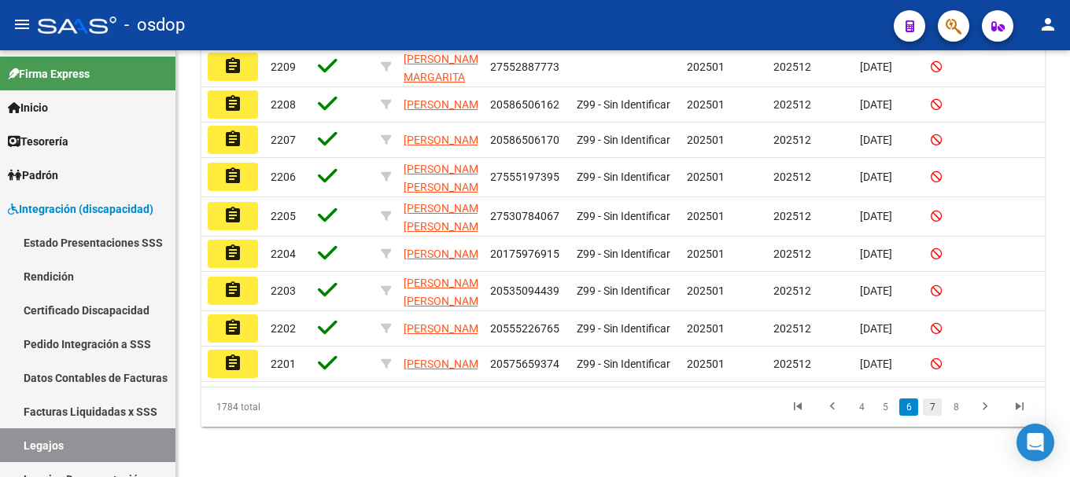
click at [934, 406] on link "7" at bounding box center [932, 407] width 19 height 17
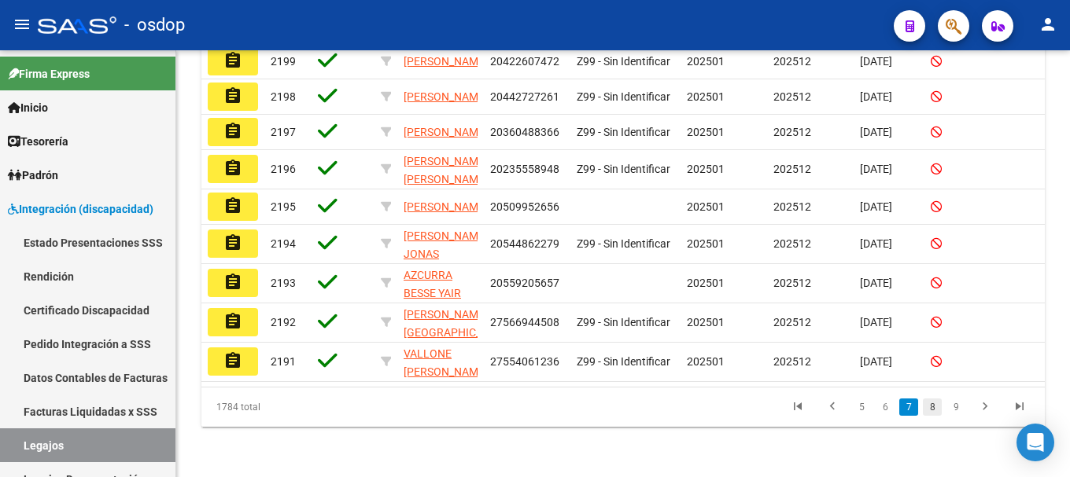
click at [929, 400] on link "8" at bounding box center [932, 407] width 19 height 17
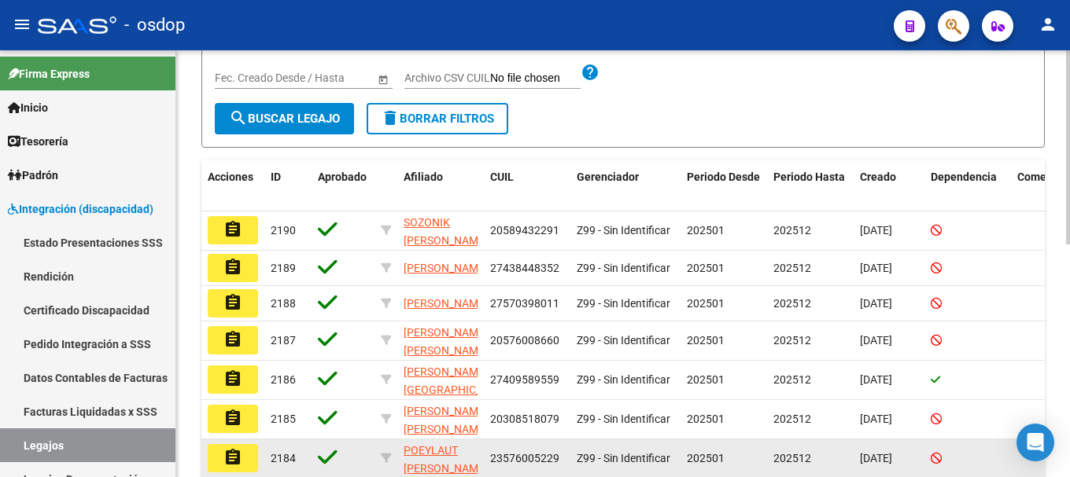
scroll to position [511, 0]
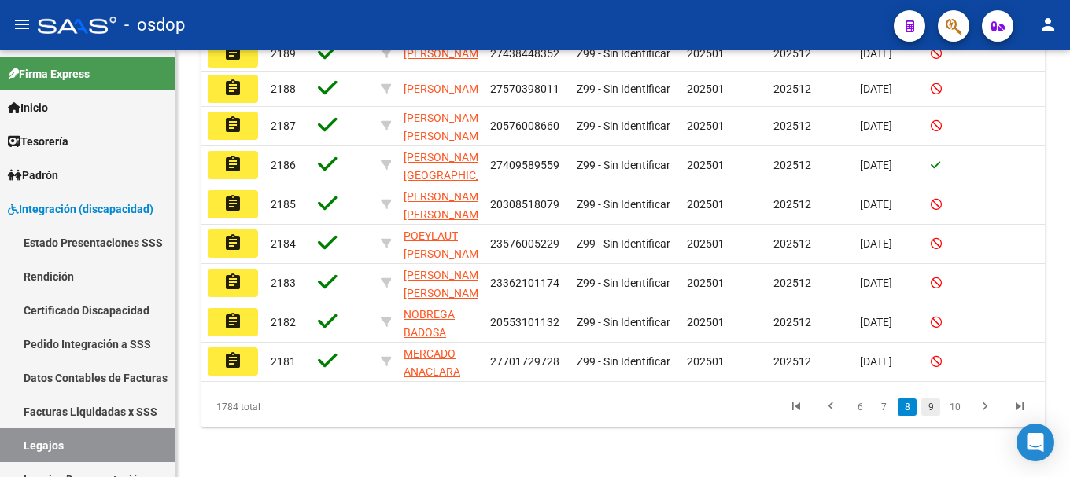
click at [932, 410] on link "9" at bounding box center [930, 407] width 19 height 17
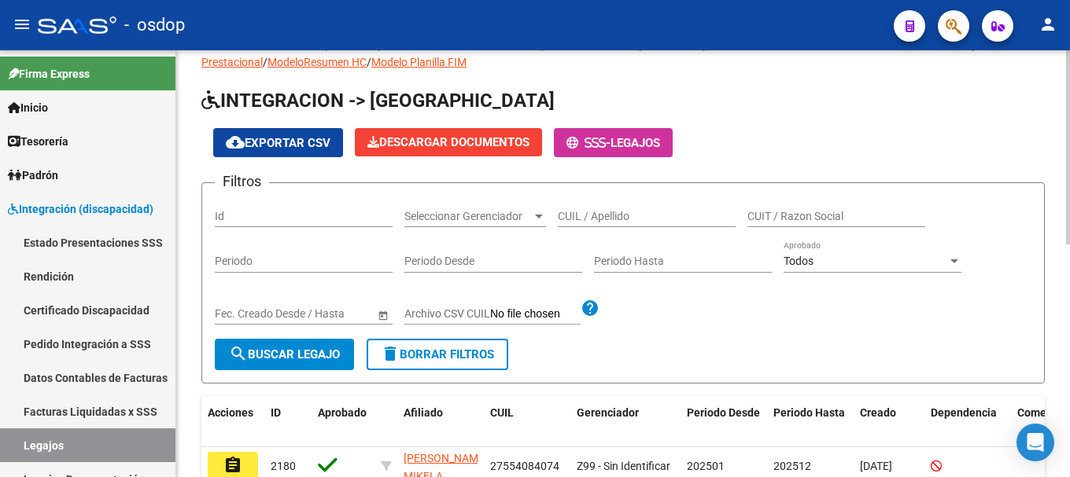
scroll to position [0, 0]
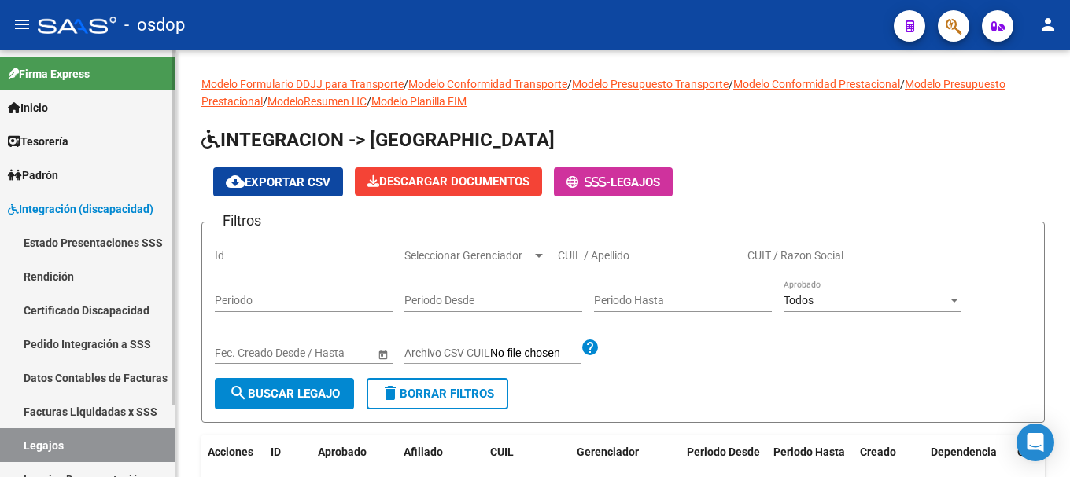
click at [79, 241] on link "Estado Presentaciones SSS" at bounding box center [87, 243] width 175 height 34
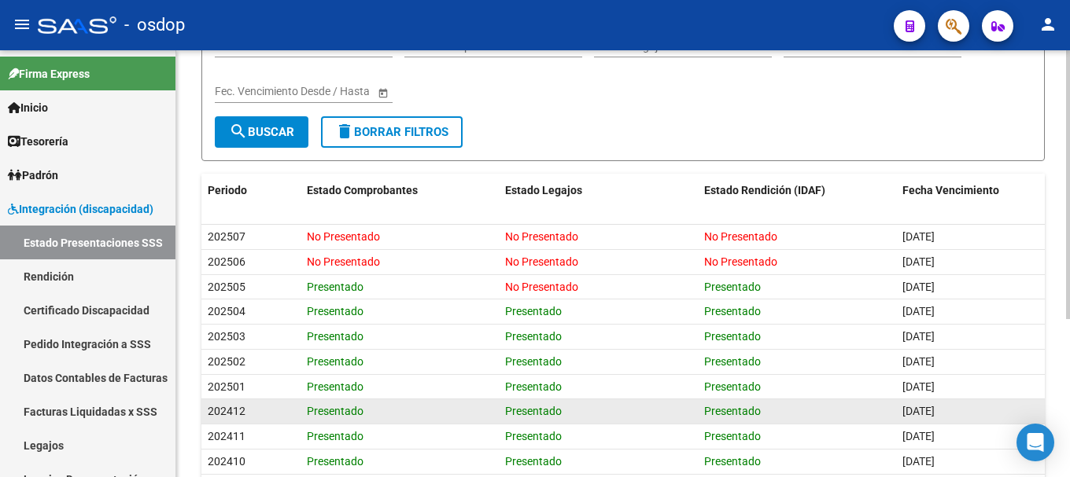
scroll to position [236, 0]
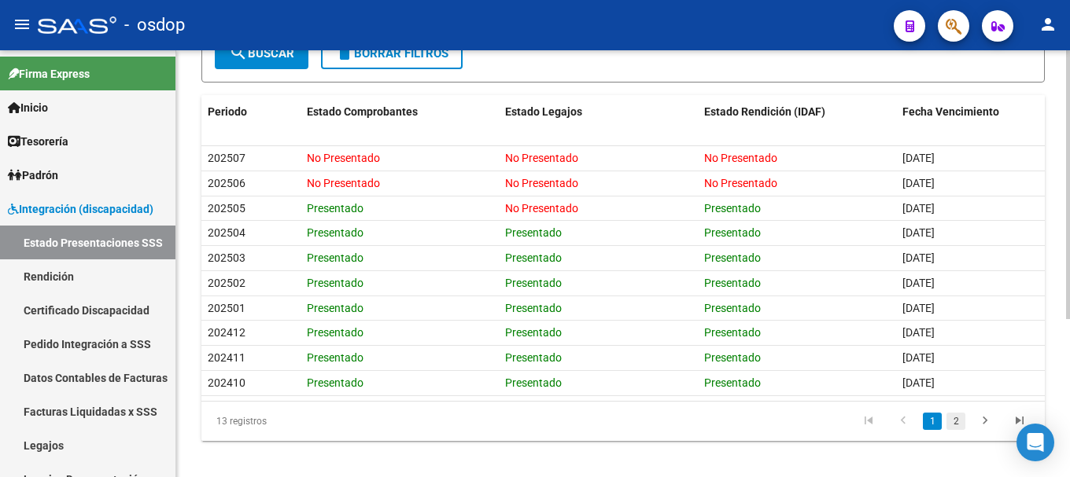
click at [951, 424] on link "2" at bounding box center [955, 421] width 19 height 17
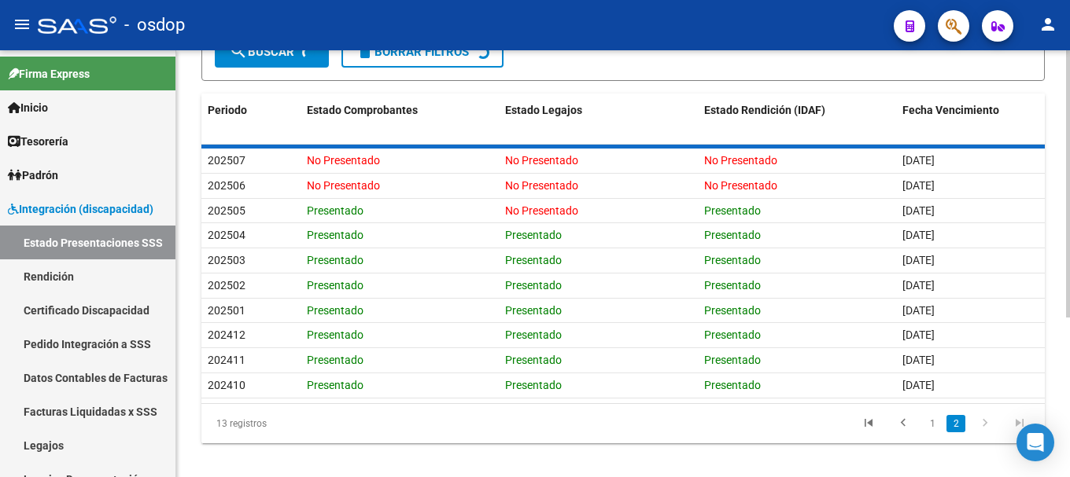
scroll to position [76, 0]
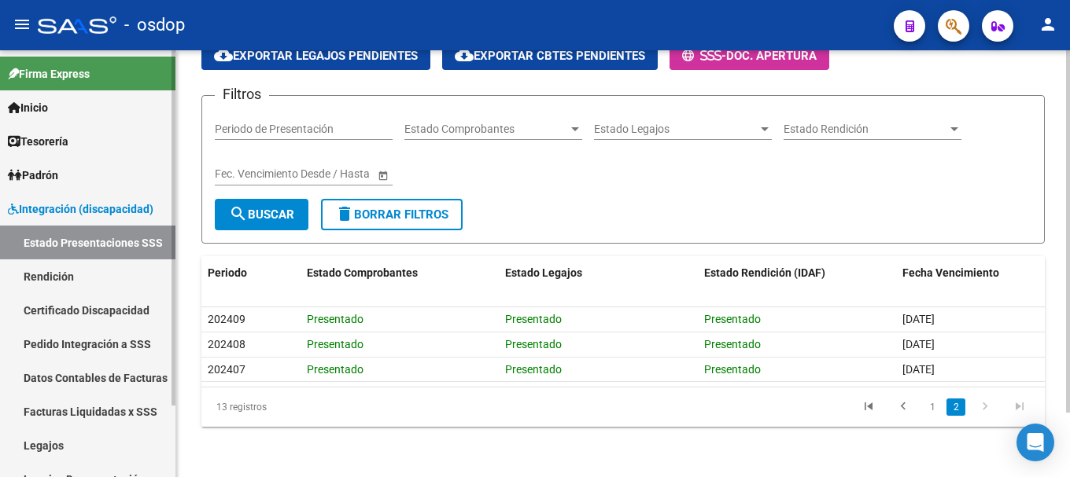
click at [94, 344] on link "Pedido Integración a SSS" at bounding box center [87, 344] width 175 height 34
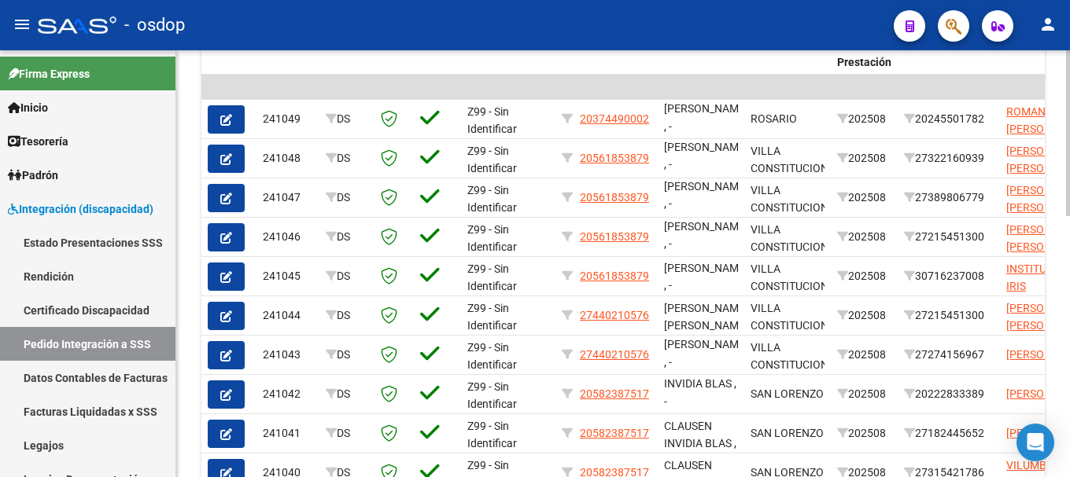
scroll to position [629, 0]
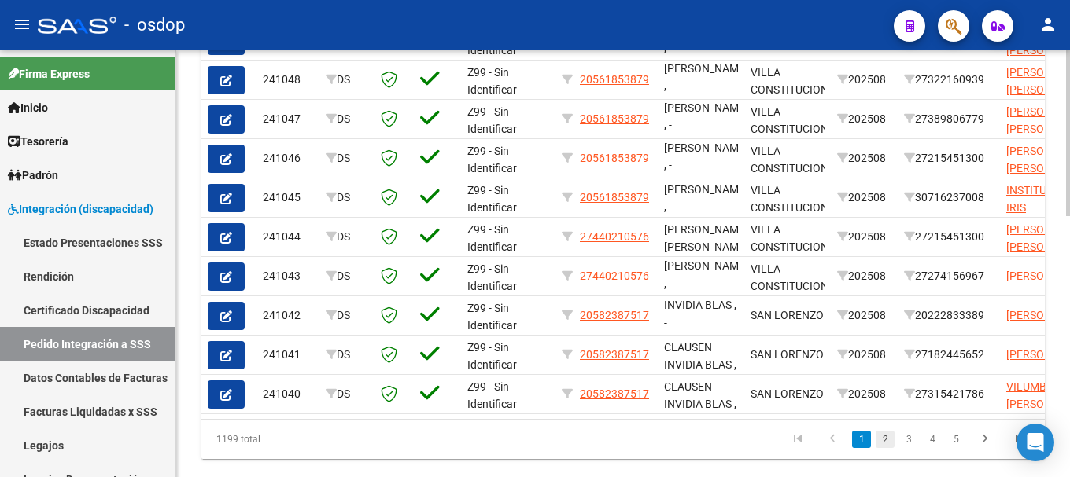
click at [884, 448] on link "2" at bounding box center [884, 439] width 19 height 17
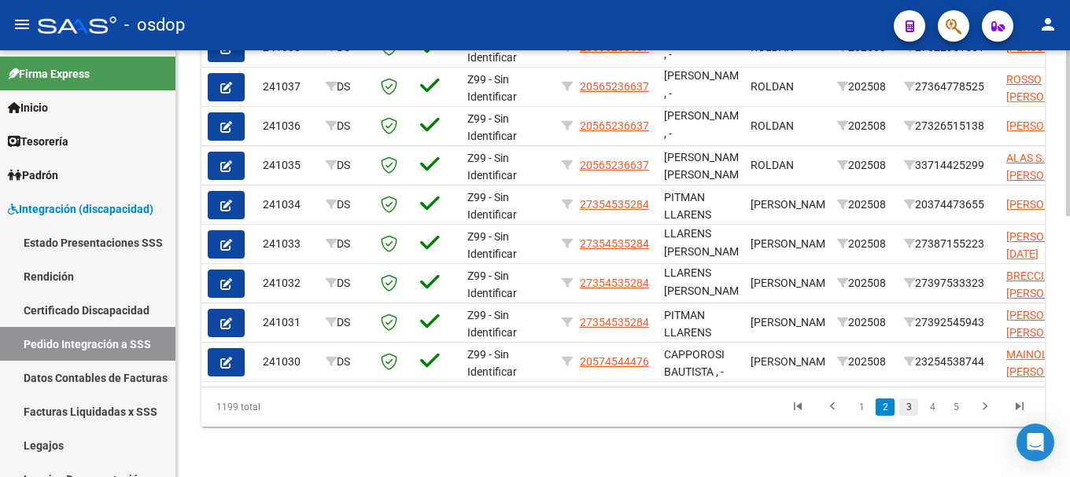
click at [901, 412] on link "3" at bounding box center [908, 407] width 19 height 17
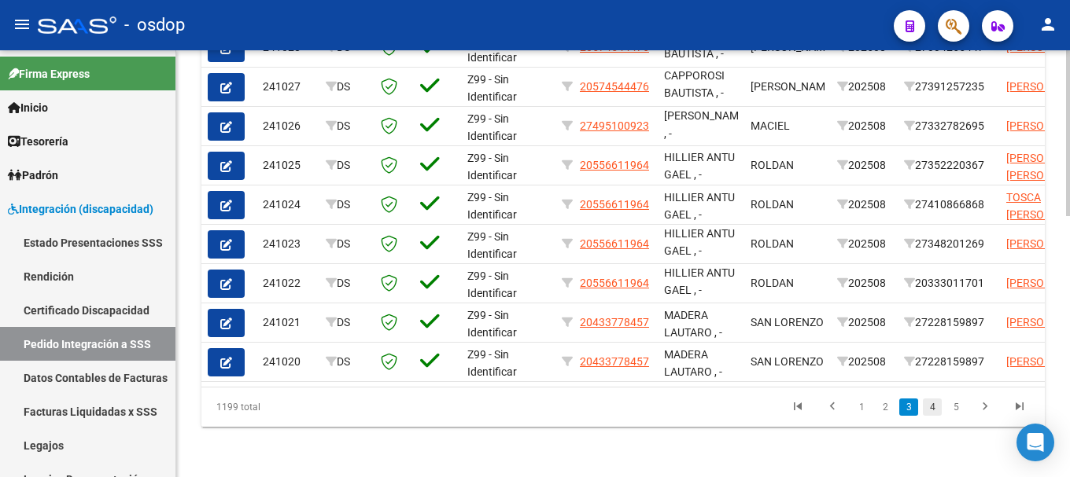
click at [923, 402] on link "4" at bounding box center [932, 407] width 19 height 17
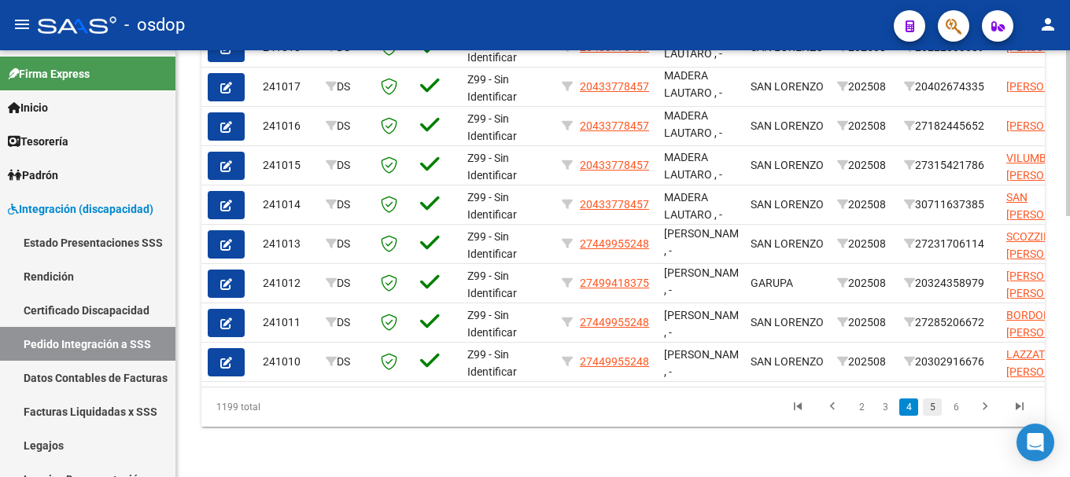
click at [930, 406] on link "5" at bounding box center [932, 407] width 19 height 17
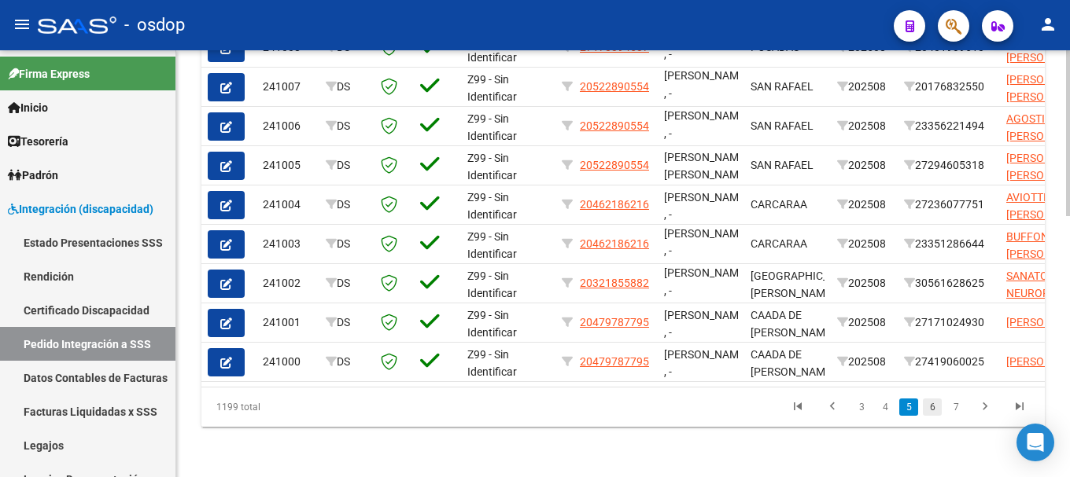
click at [938, 407] on link "6" at bounding box center [932, 407] width 19 height 17
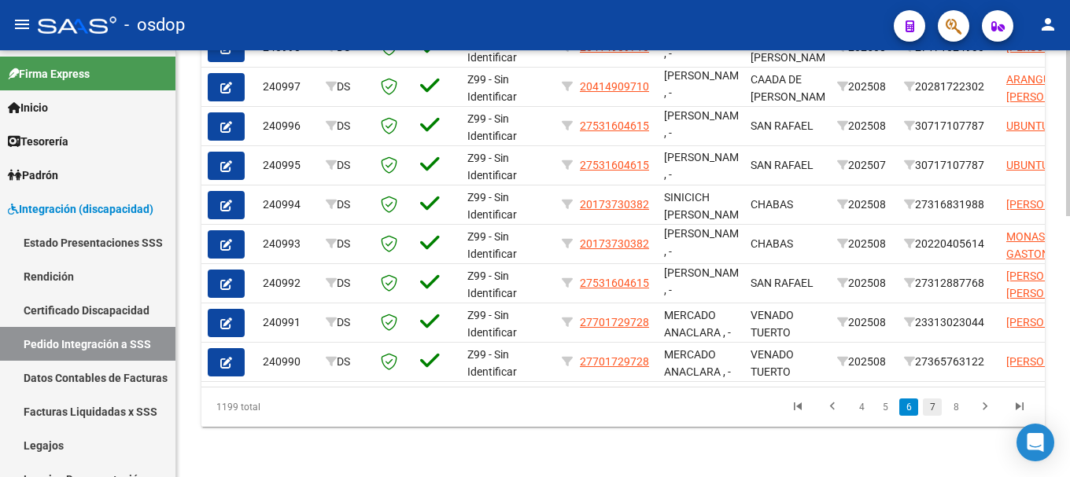
click at [932, 407] on link "7" at bounding box center [932, 407] width 19 height 17
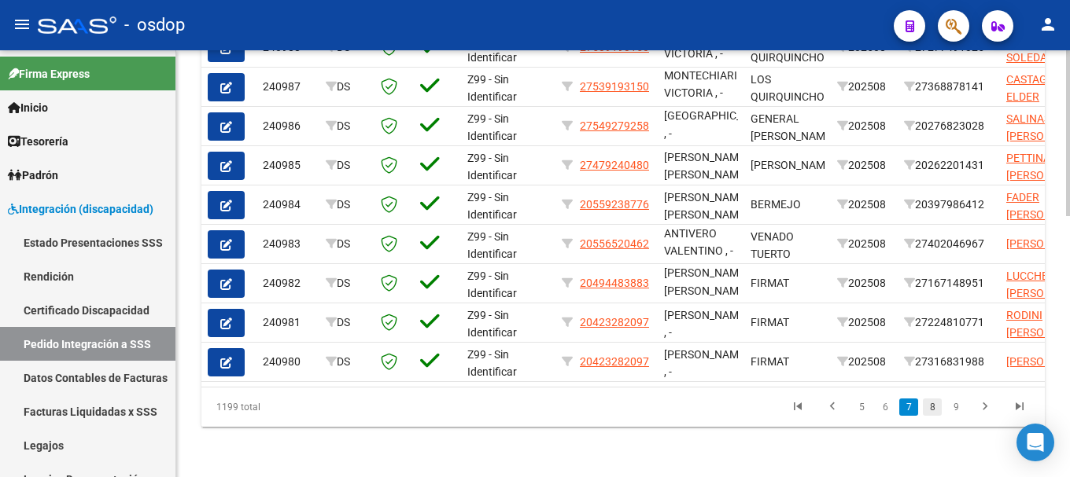
click at [930, 409] on link "8" at bounding box center [932, 407] width 19 height 17
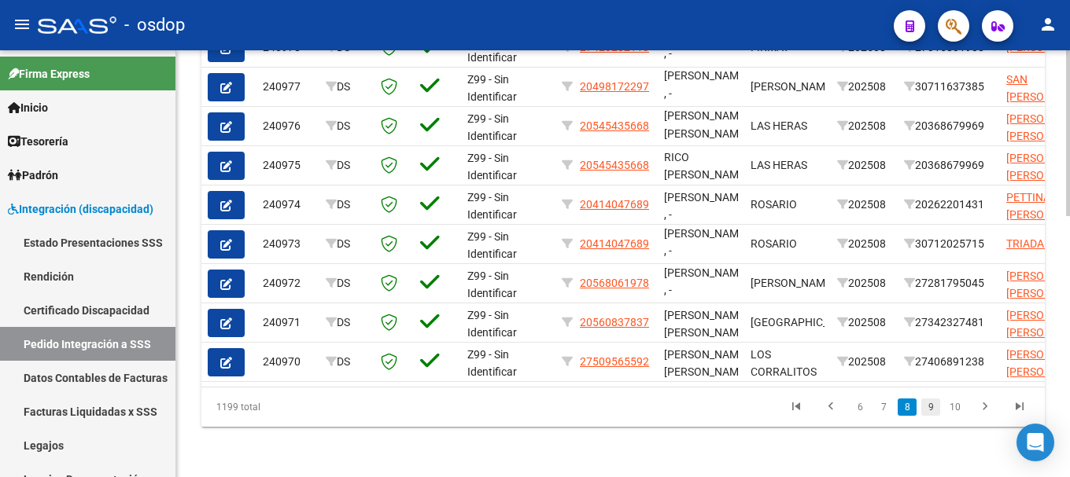
click at [938, 406] on link "9" at bounding box center [930, 407] width 19 height 17
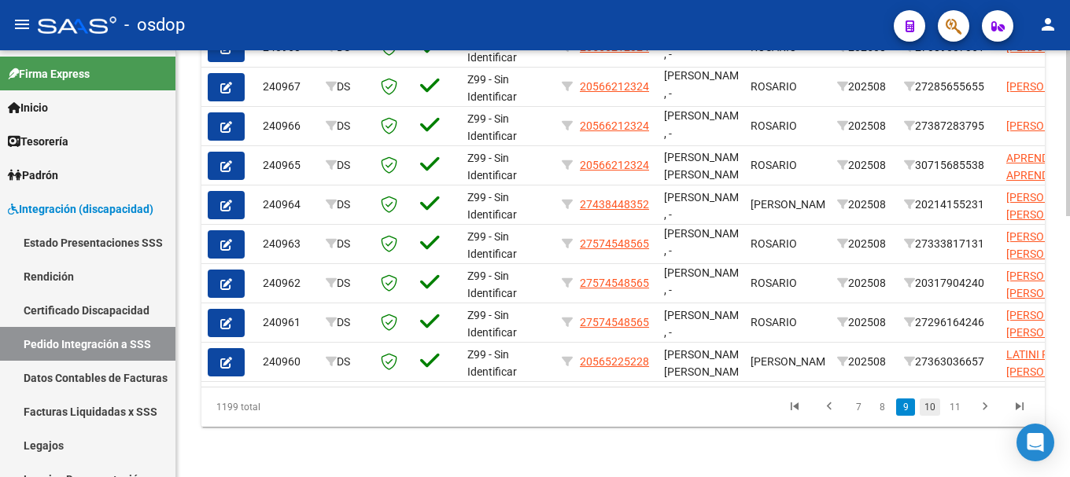
click at [930, 409] on link "10" at bounding box center [929, 407] width 20 height 17
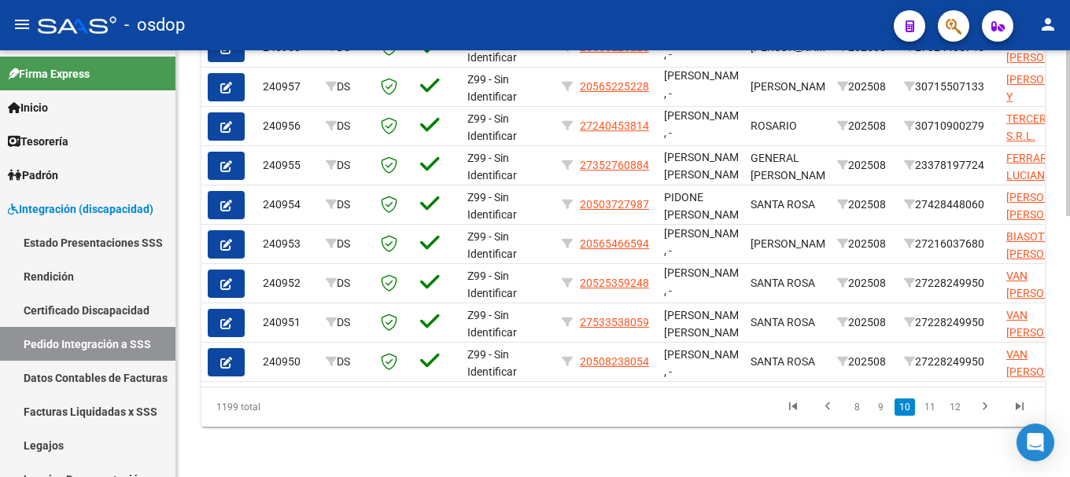
click at [930, 409] on link "11" at bounding box center [929, 407] width 20 height 17
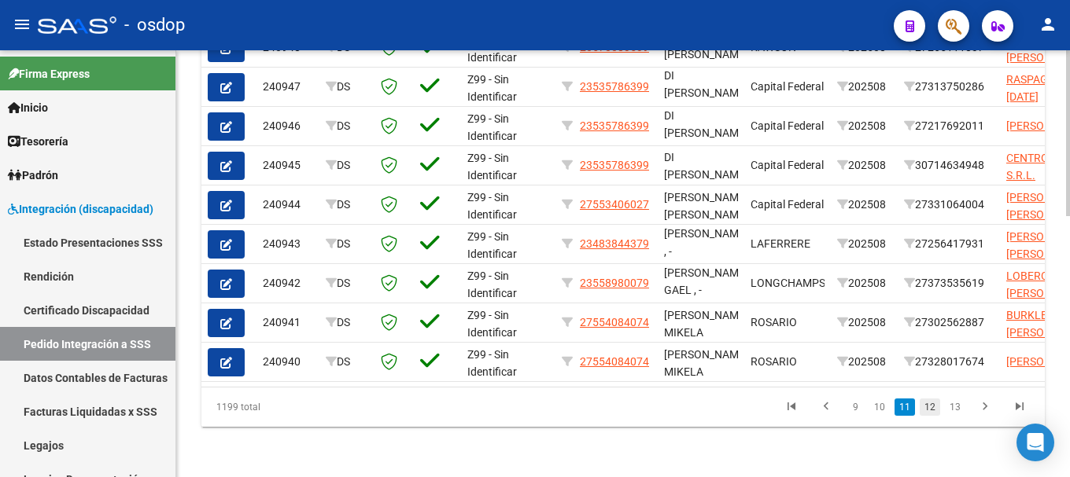
click at [931, 408] on link "12" at bounding box center [929, 407] width 20 height 17
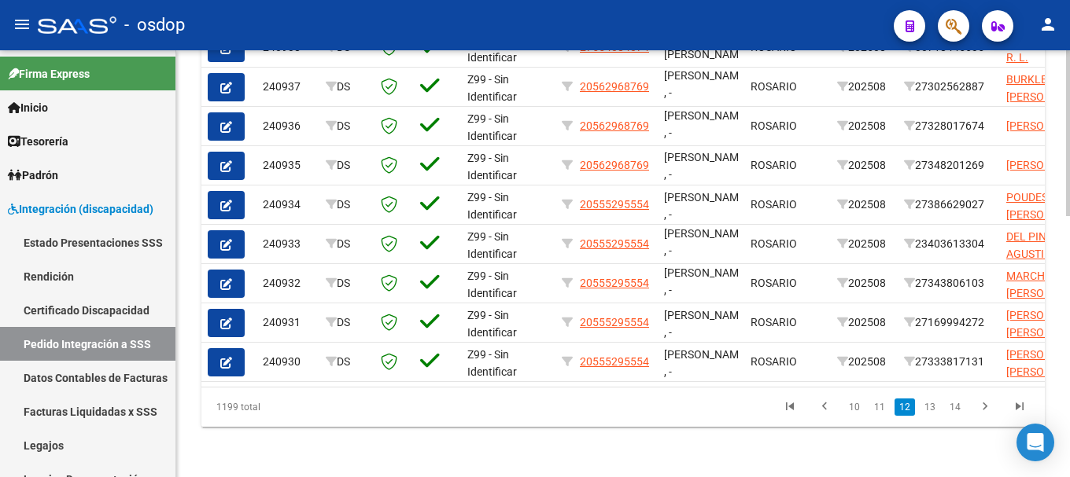
click at [931, 408] on link "13" at bounding box center [929, 407] width 20 height 17
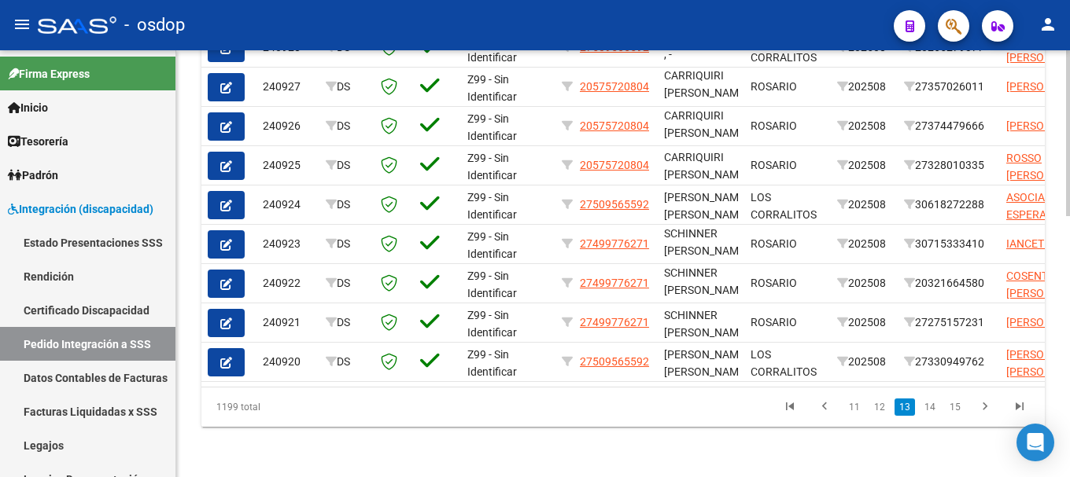
click at [931, 408] on link "14" at bounding box center [929, 407] width 20 height 17
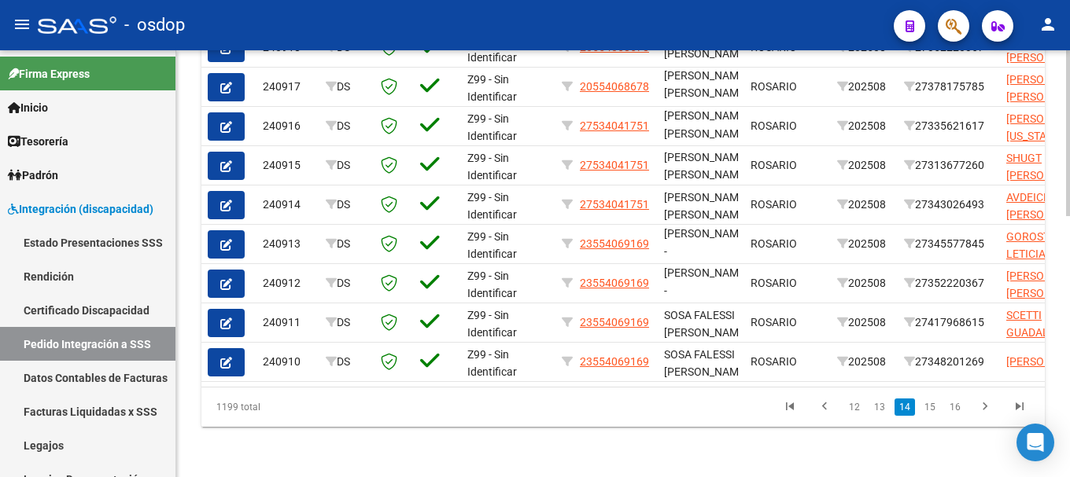
click at [931, 408] on link "15" at bounding box center [929, 407] width 20 height 17
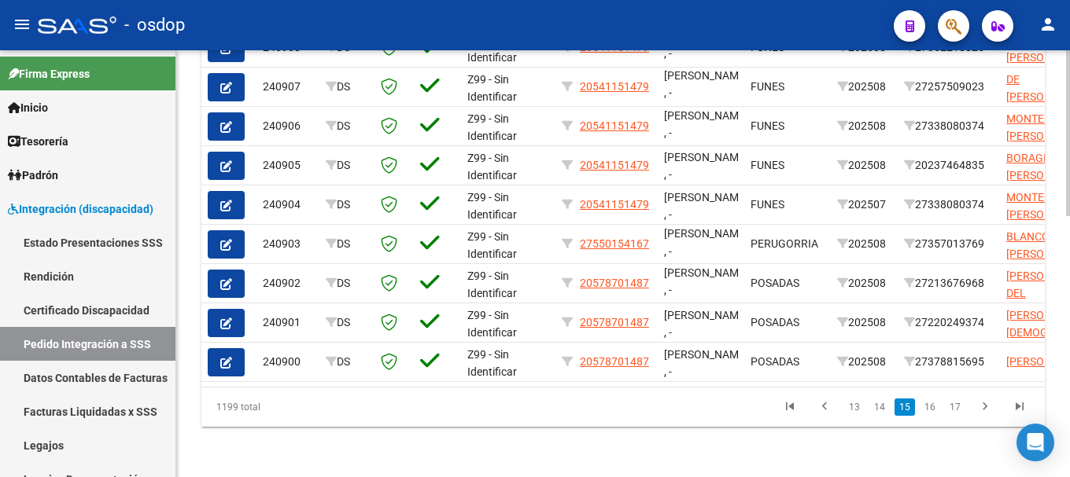
click at [931, 408] on link "16" at bounding box center [929, 407] width 20 height 17
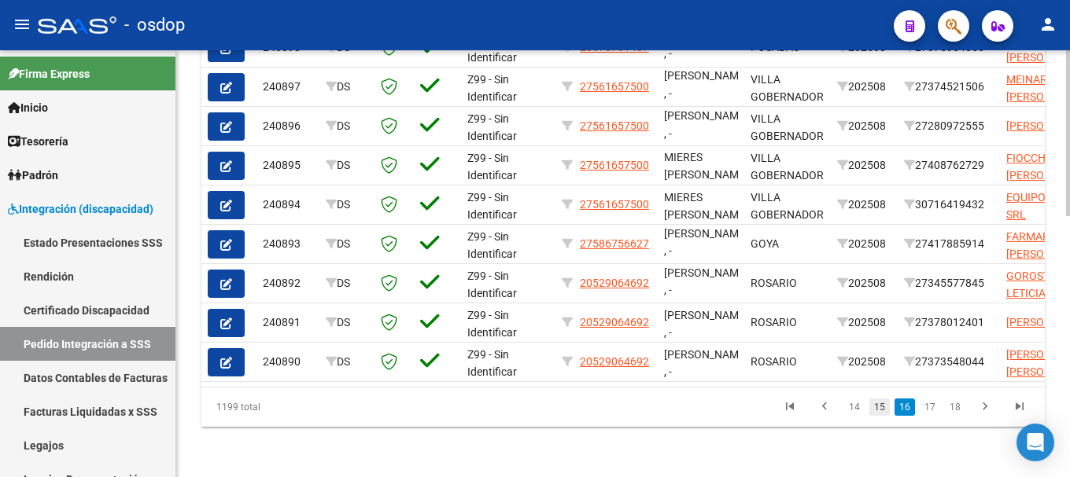
click at [886, 411] on link "15" at bounding box center [879, 407] width 20 height 17
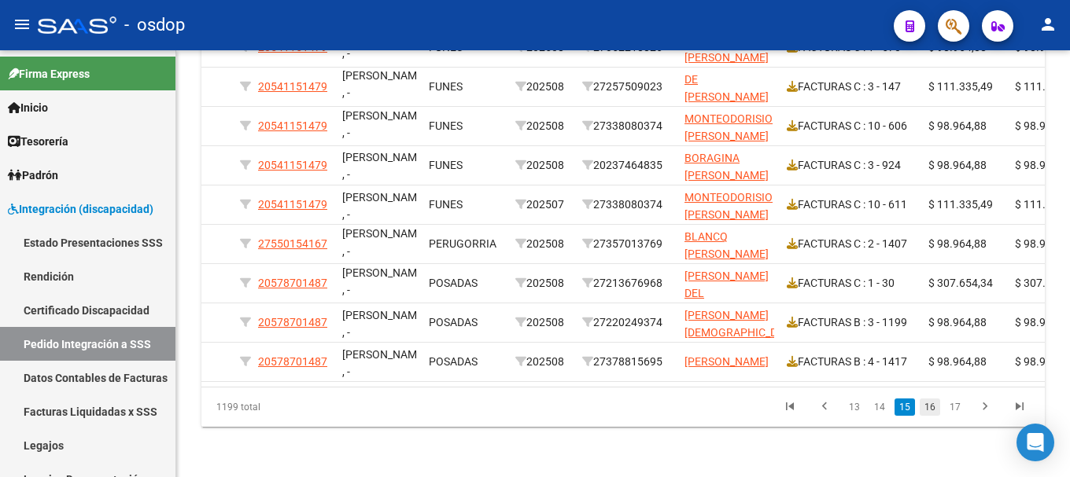
click at [930, 405] on link "16" at bounding box center [929, 407] width 20 height 17
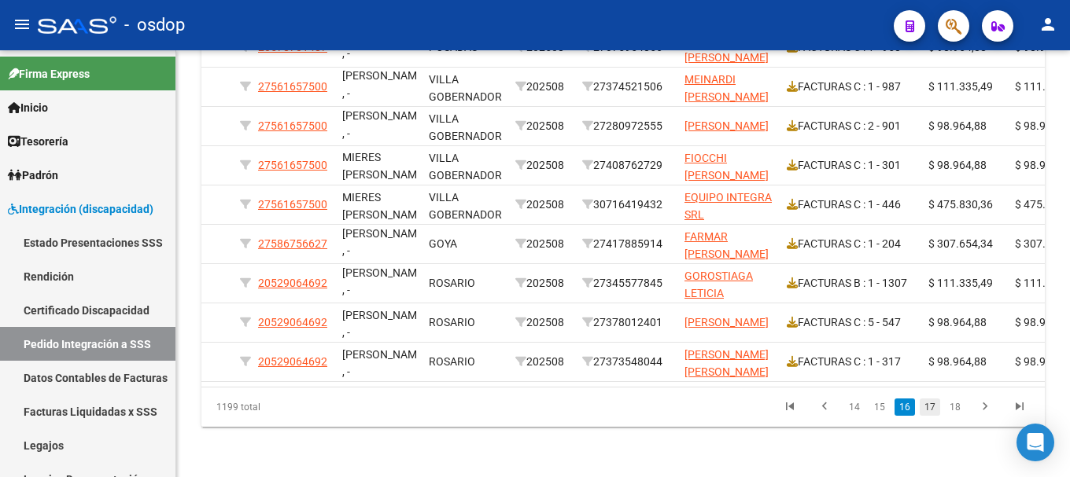
click at [935, 404] on link "17" at bounding box center [929, 407] width 20 height 17
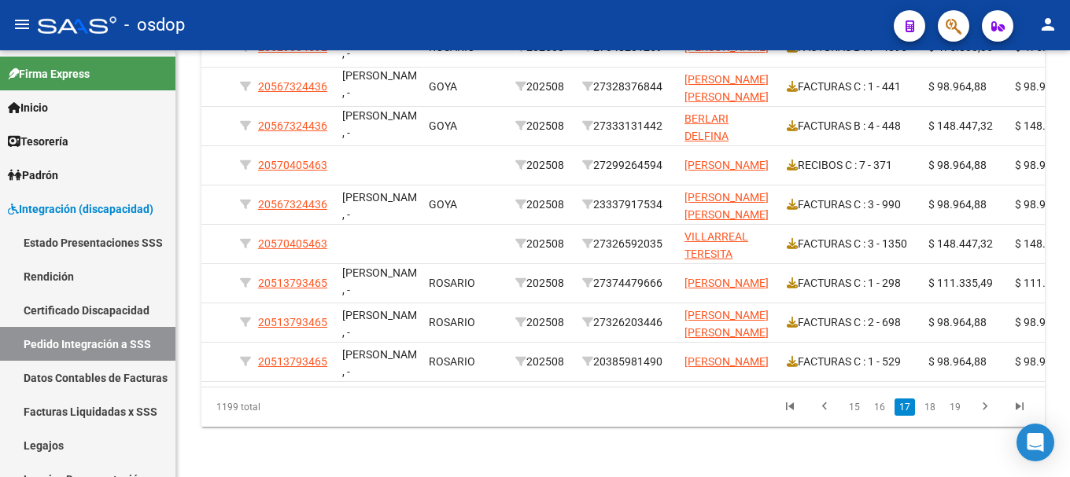
click at [934, 404] on link "18" at bounding box center [929, 407] width 20 height 17
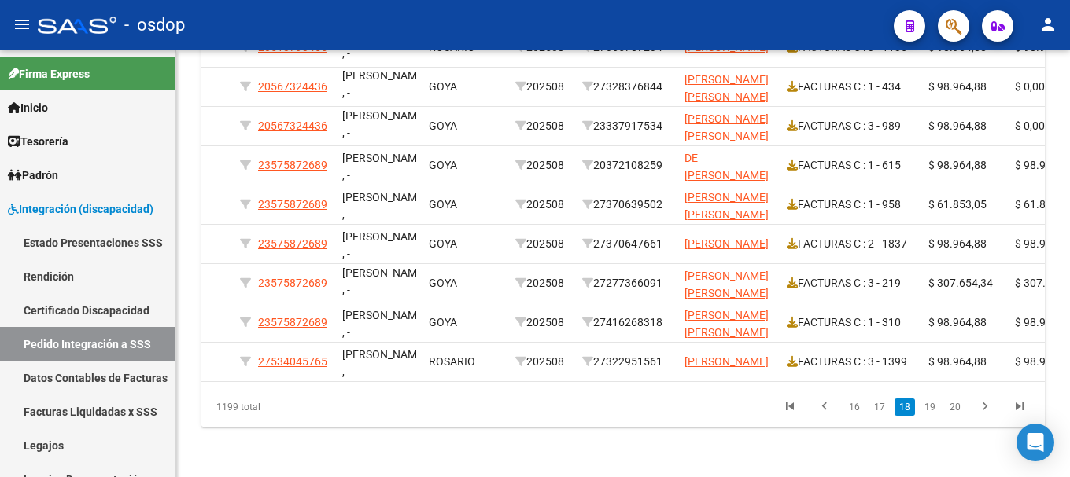
click at [934, 404] on link "19" at bounding box center [929, 407] width 20 height 17
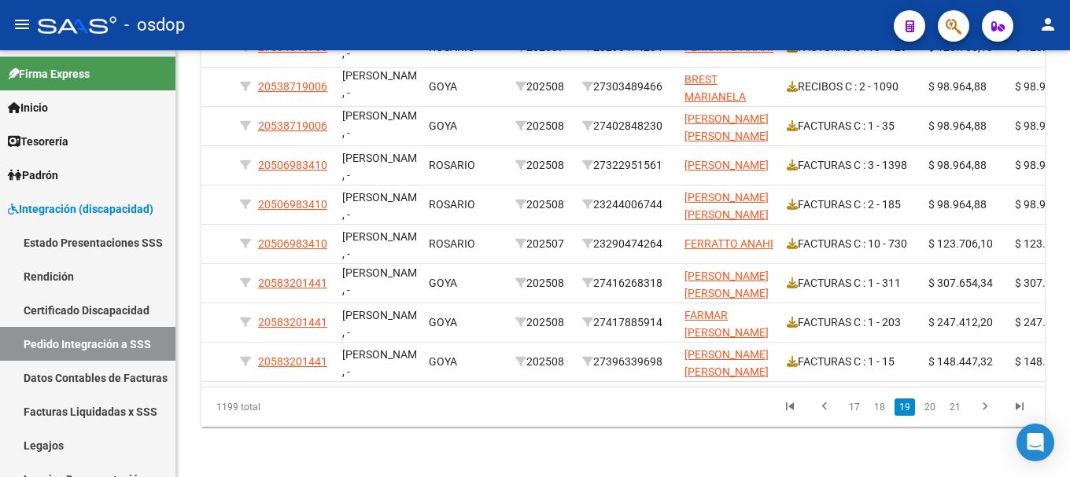
click at [934, 404] on link "20" at bounding box center [929, 407] width 20 height 17
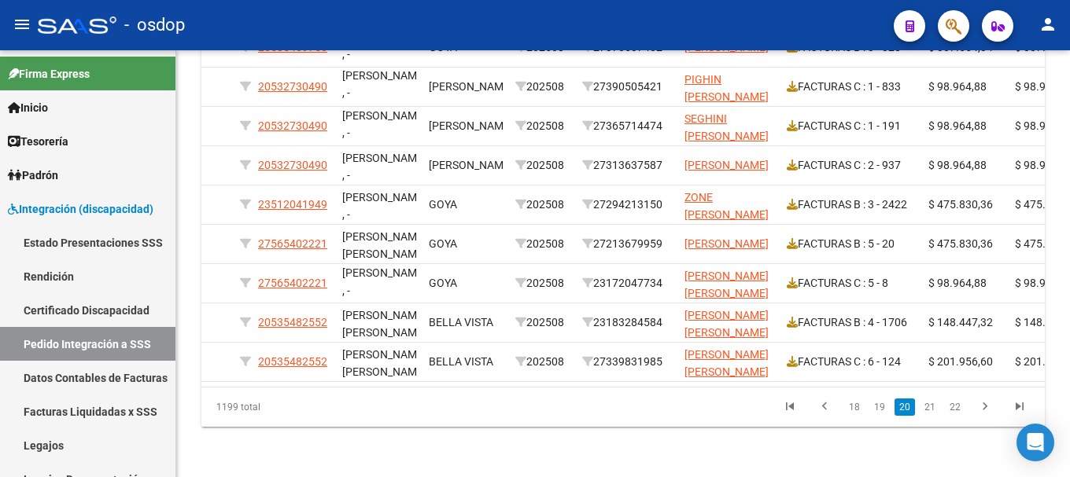
click at [934, 404] on link "21" at bounding box center [929, 407] width 20 height 17
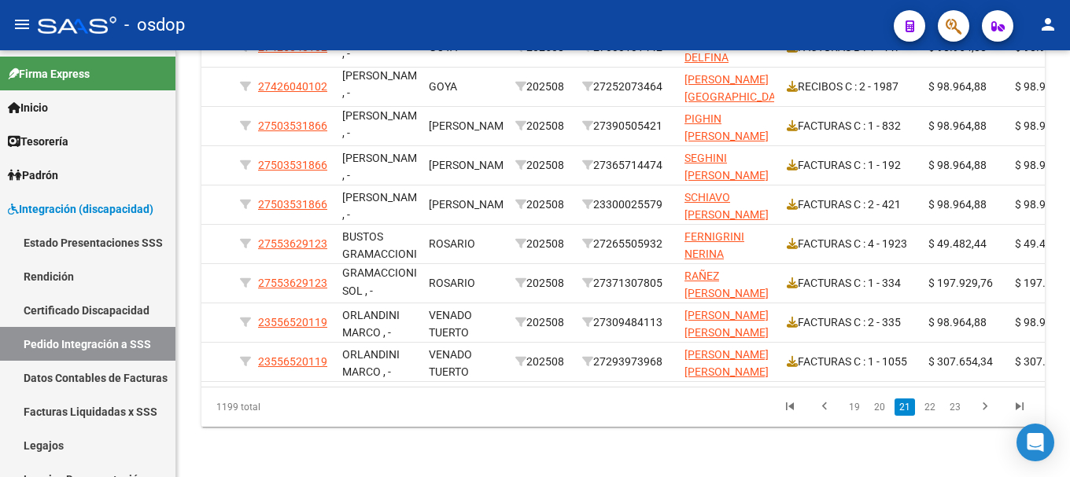
click at [934, 404] on link "22" at bounding box center [929, 407] width 20 height 17
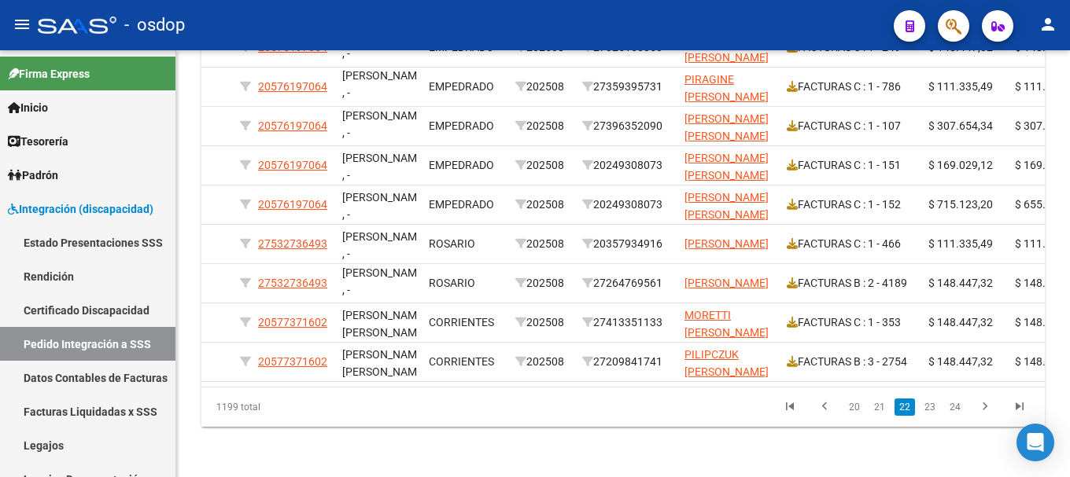
click at [934, 404] on link "23" at bounding box center [929, 407] width 20 height 17
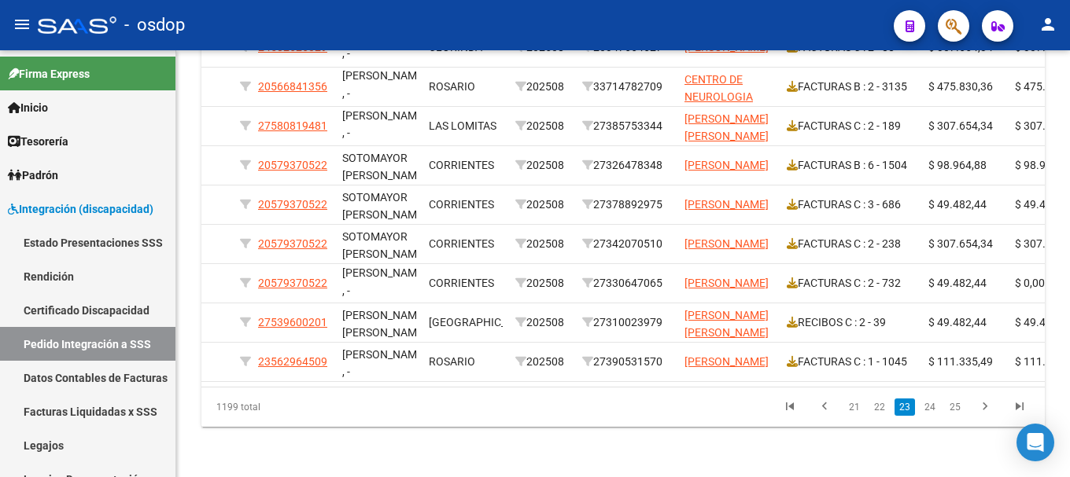
click at [934, 404] on link "24" at bounding box center [929, 407] width 20 height 17
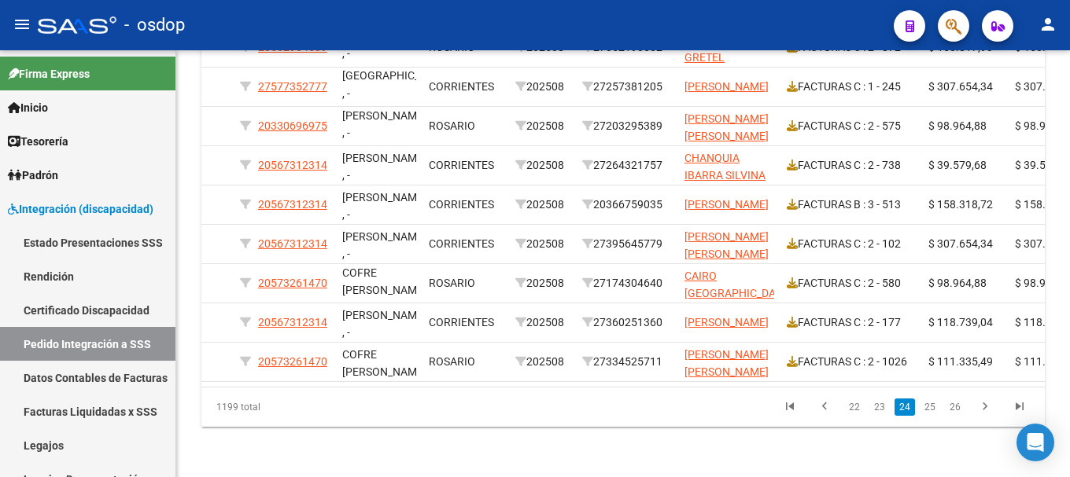
click at [934, 404] on link "25" at bounding box center [929, 407] width 20 height 17
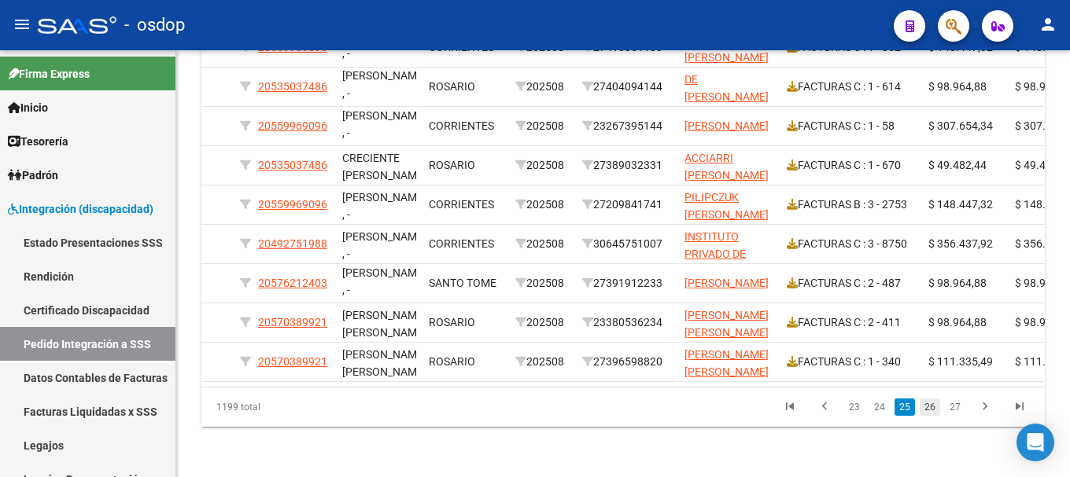
click at [928, 408] on link "26" at bounding box center [929, 407] width 20 height 17
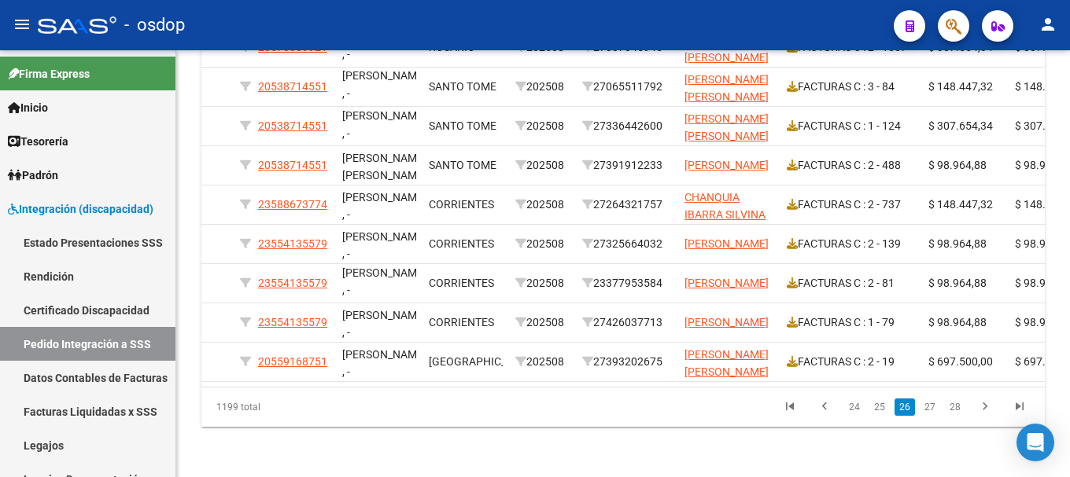
click at [928, 408] on link "27" at bounding box center [929, 407] width 20 height 17
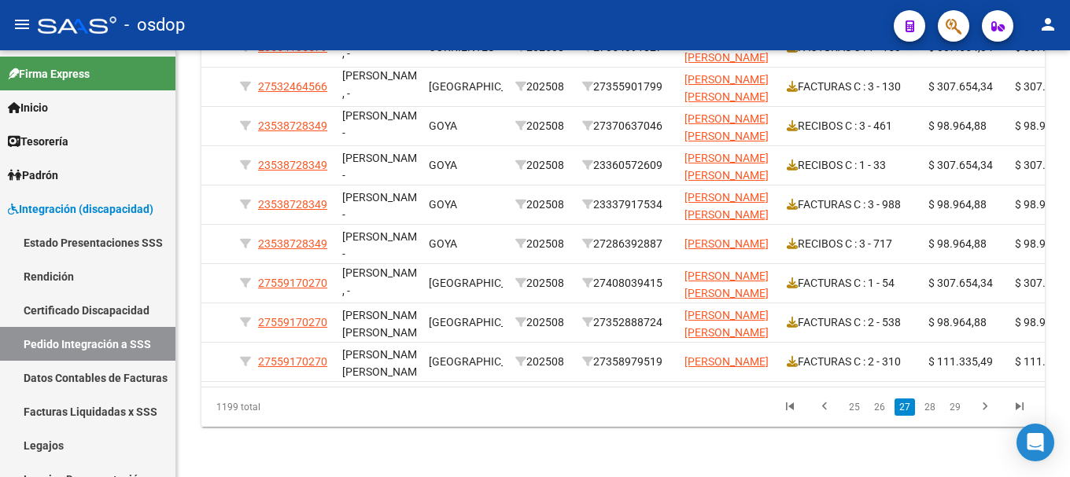
click at [928, 408] on link "28" at bounding box center [929, 407] width 20 height 17
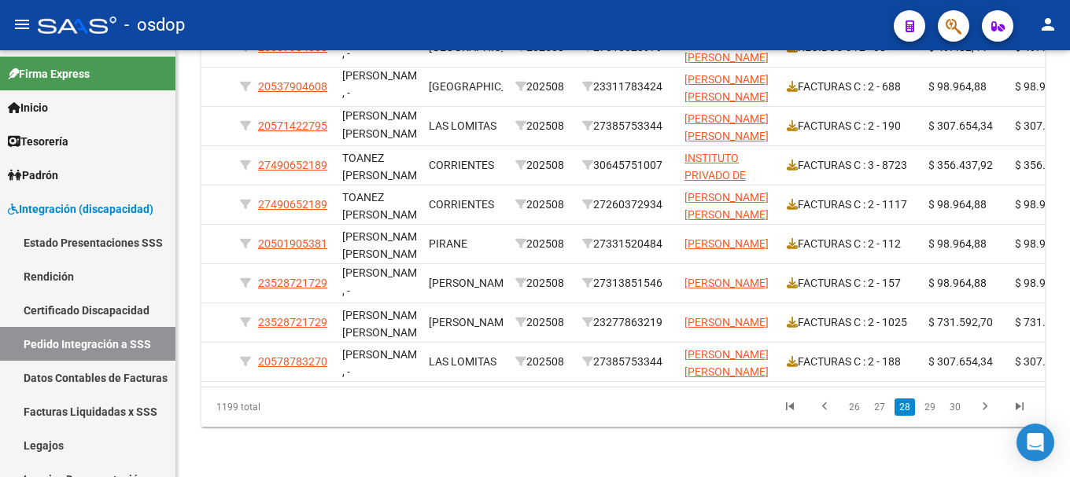
click at [928, 408] on link "29" at bounding box center [929, 407] width 20 height 17
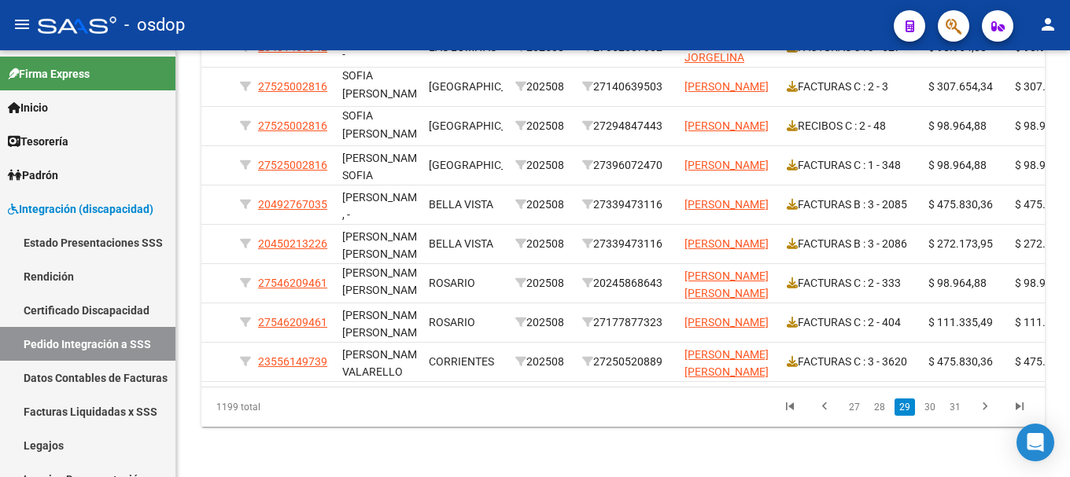
click at [928, 408] on link "30" at bounding box center [929, 407] width 20 height 17
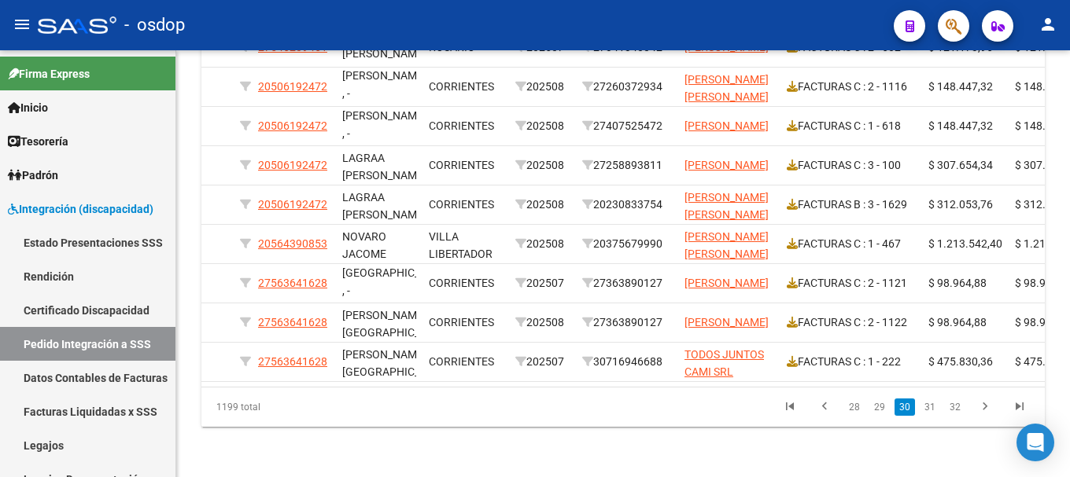
click at [928, 408] on link "31" at bounding box center [929, 407] width 20 height 17
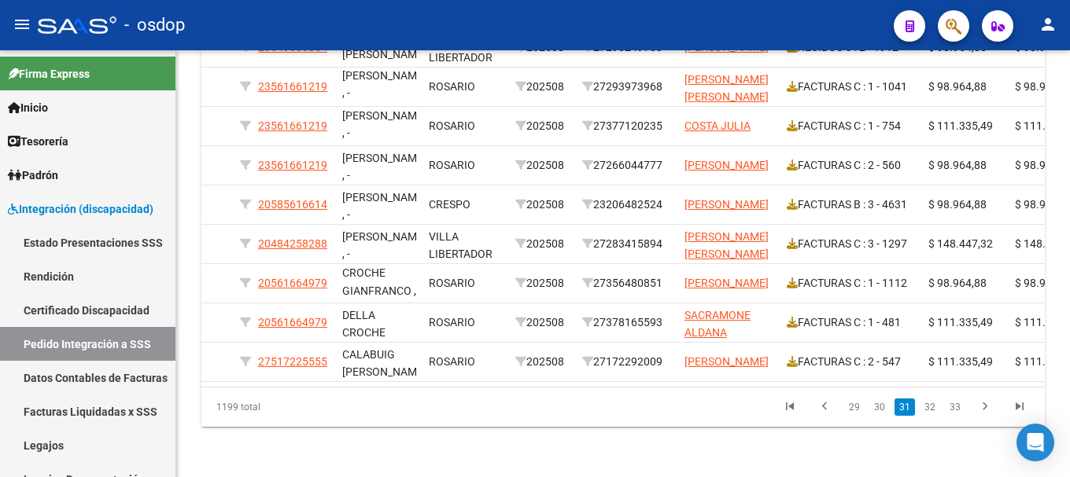
click at [928, 408] on link "32" at bounding box center [929, 407] width 20 height 17
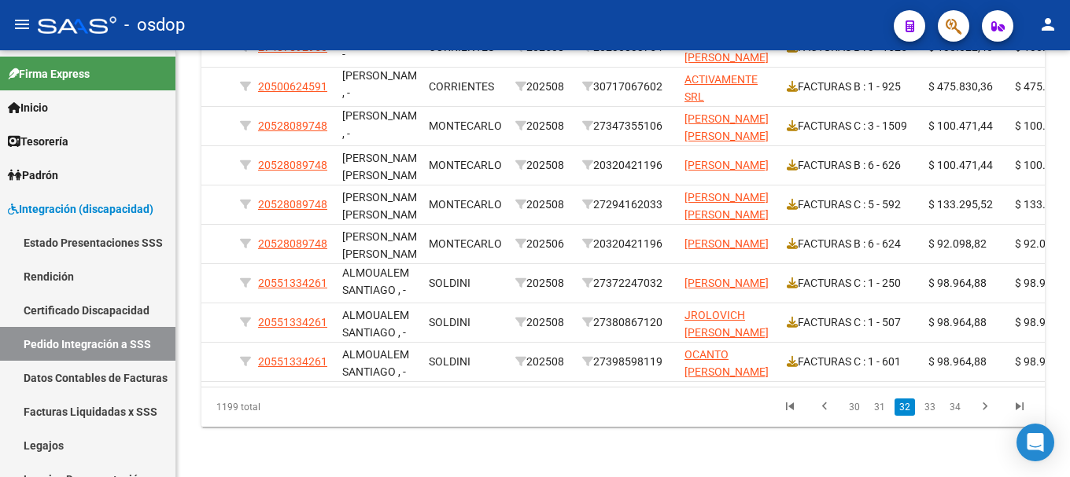
click at [928, 408] on link "33" at bounding box center [929, 407] width 20 height 17
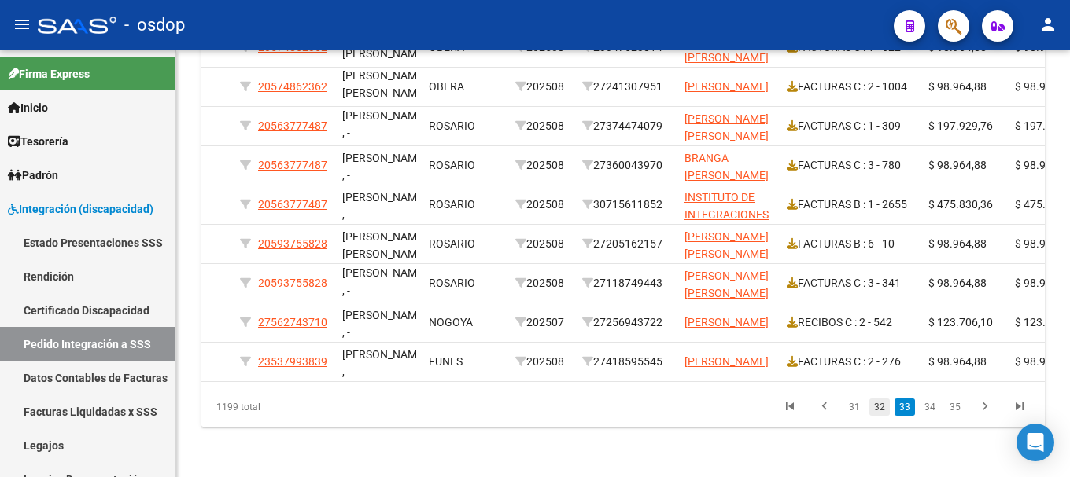
click at [884, 403] on link "32" at bounding box center [879, 407] width 20 height 17
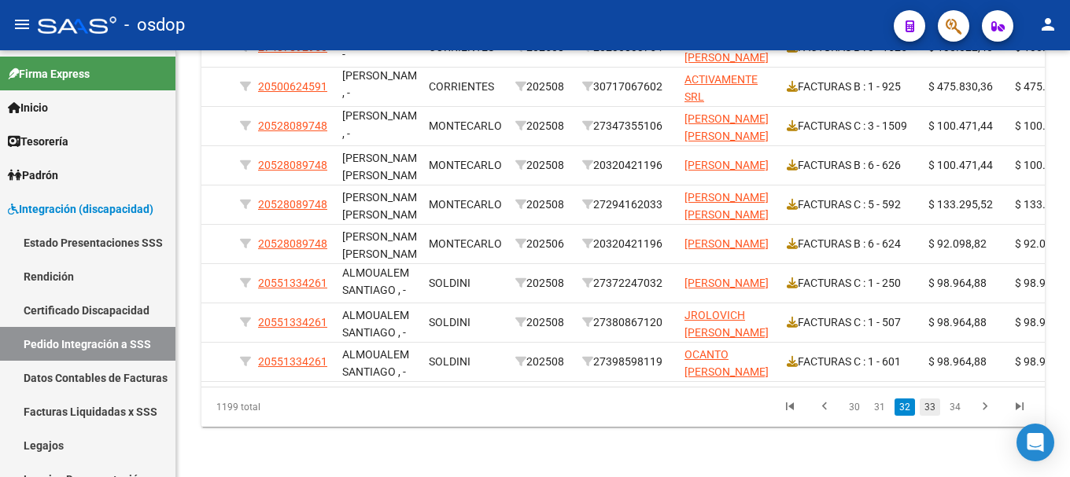
click at [932, 406] on link "33" at bounding box center [929, 407] width 20 height 17
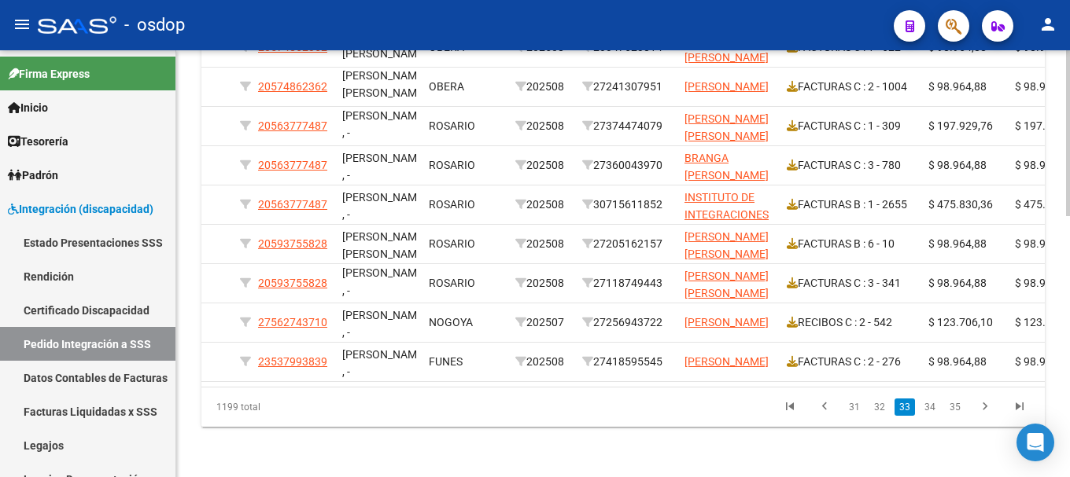
click at [931, 406] on link "34" at bounding box center [929, 407] width 20 height 17
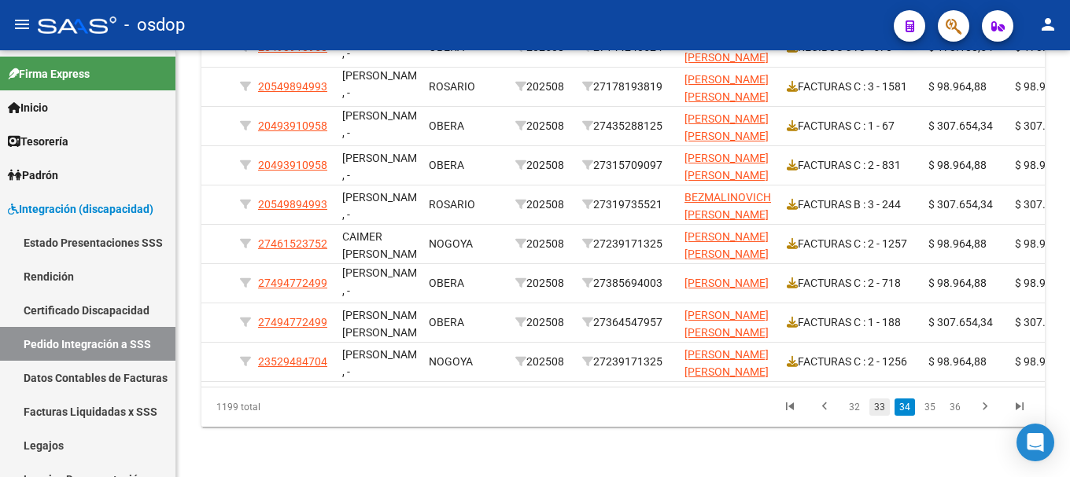
click at [888, 406] on link "33" at bounding box center [879, 407] width 20 height 17
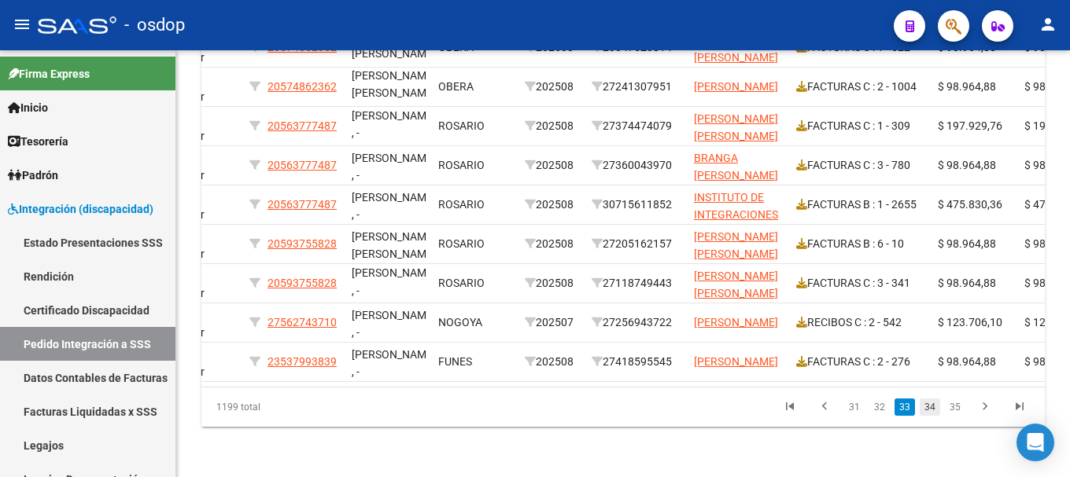
click at [927, 406] on link "34" at bounding box center [929, 407] width 20 height 17
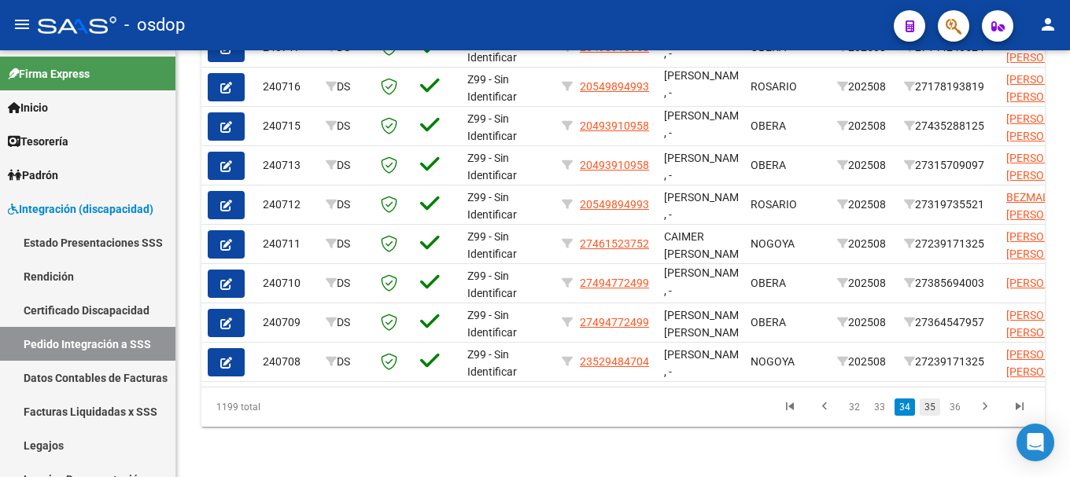
click at [926, 411] on link "35" at bounding box center [929, 407] width 20 height 17
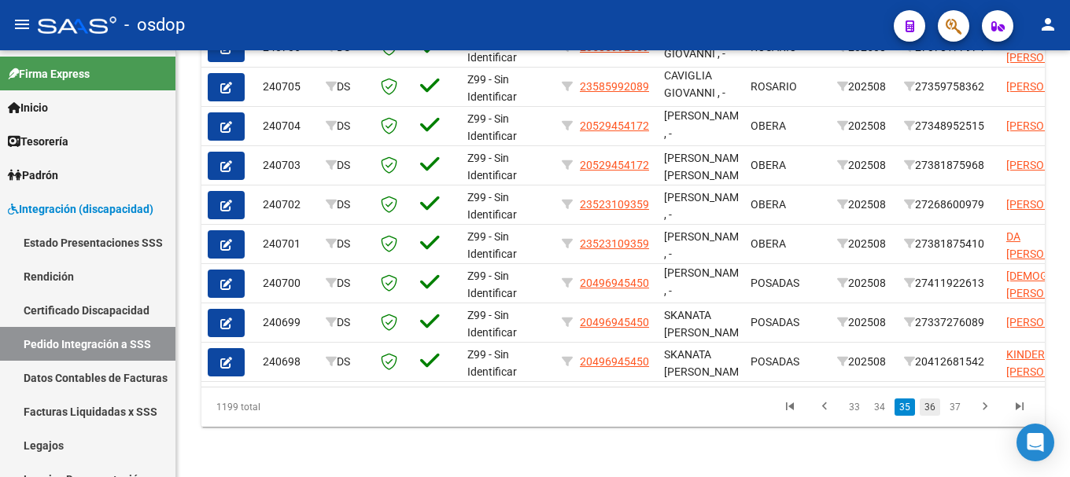
click at [925, 407] on link "36" at bounding box center [929, 407] width 20 height 17
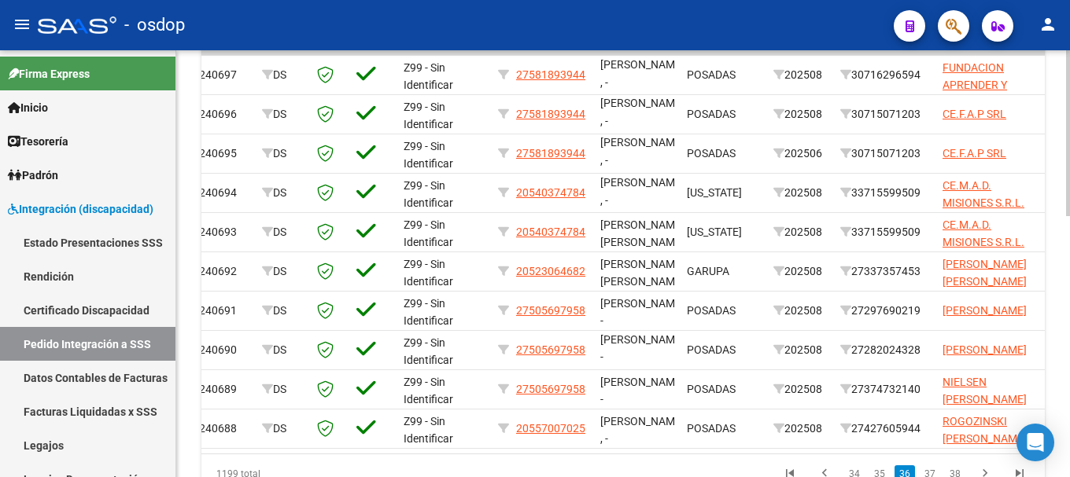
scroll to position [0, 44]
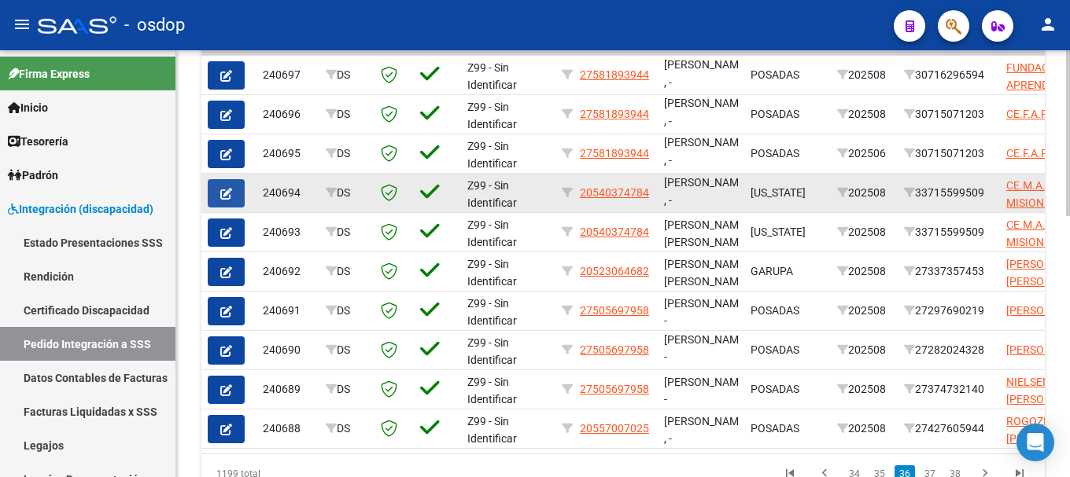
click at [227, 188] on icon "button" at bounding box center [226, 194] width 12 height 12
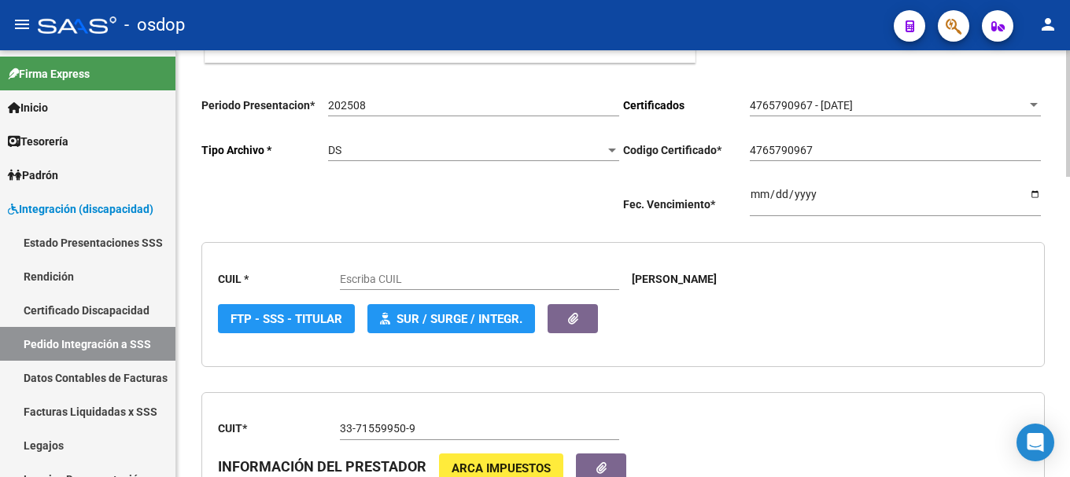
type input "20540374784"
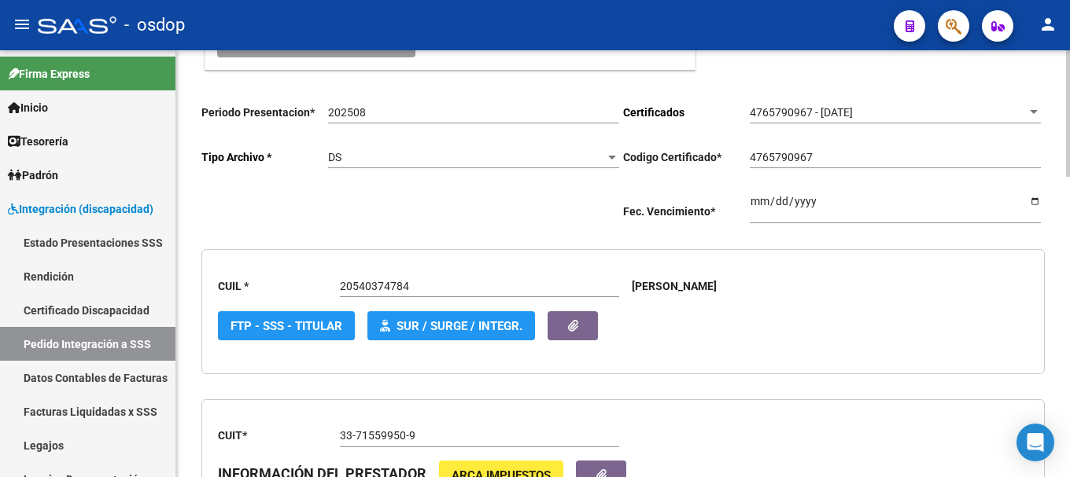
scroll to position [150, 0]
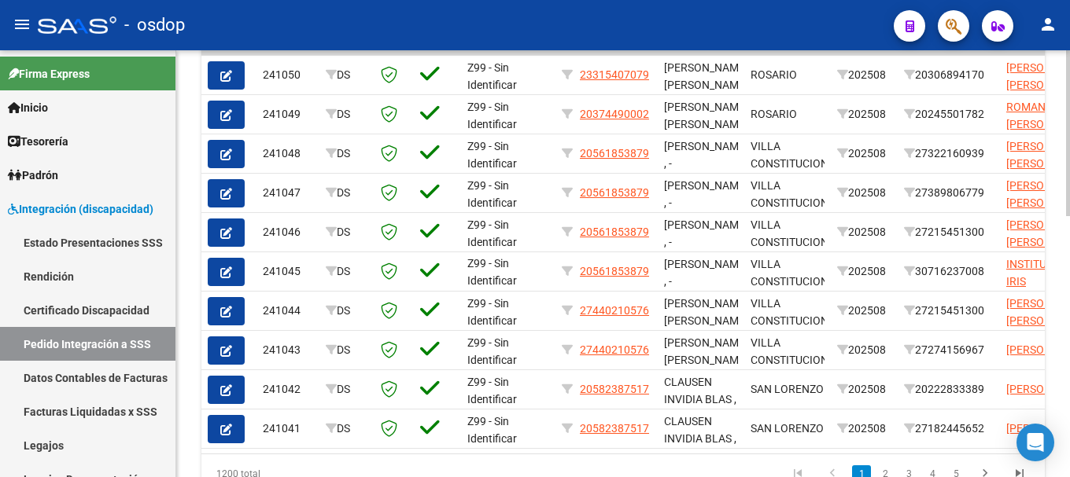
scroll to position [673, 0]
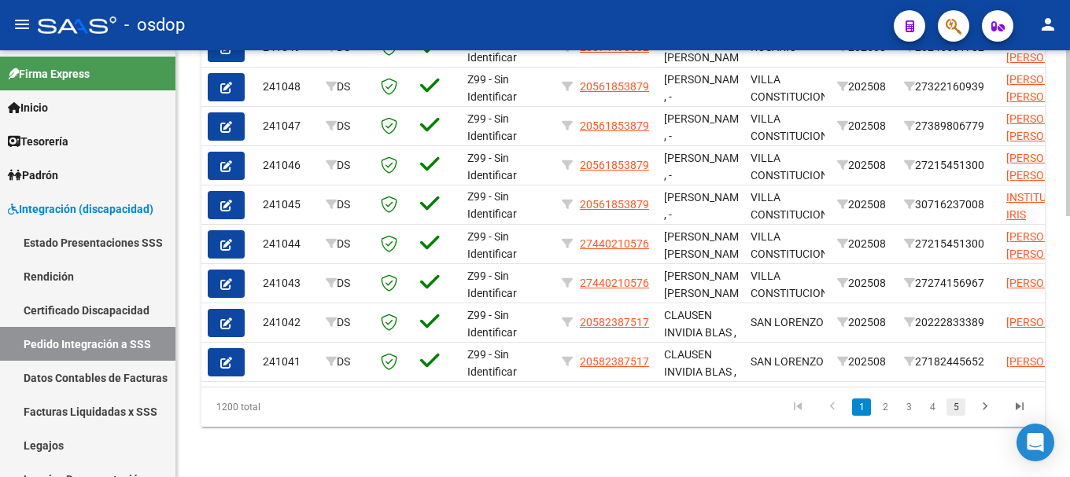
click at [961, 407] on link "5" at bounding box center [955, 407] width 19 height 17
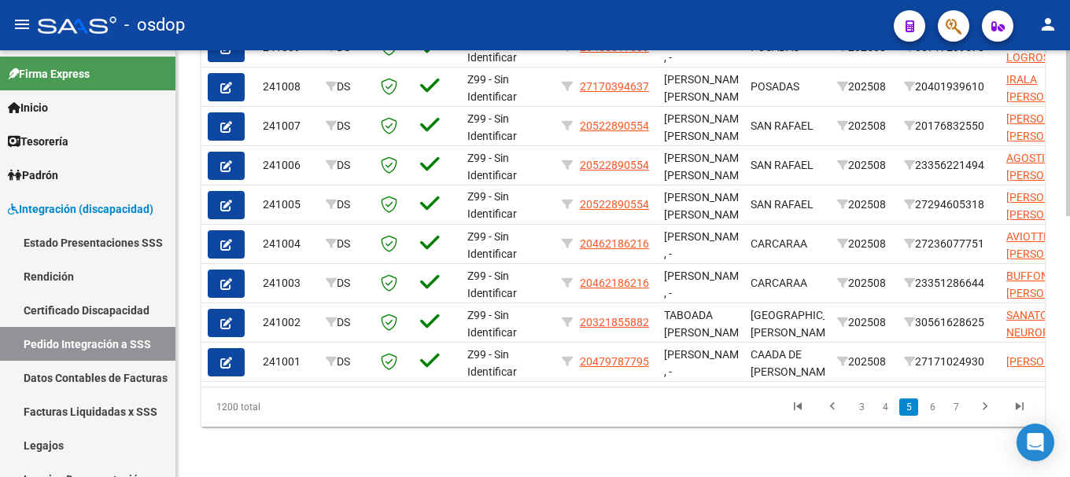
click at [961, 407] on link "7" at bounding box center [955, 407] width 19 height 17
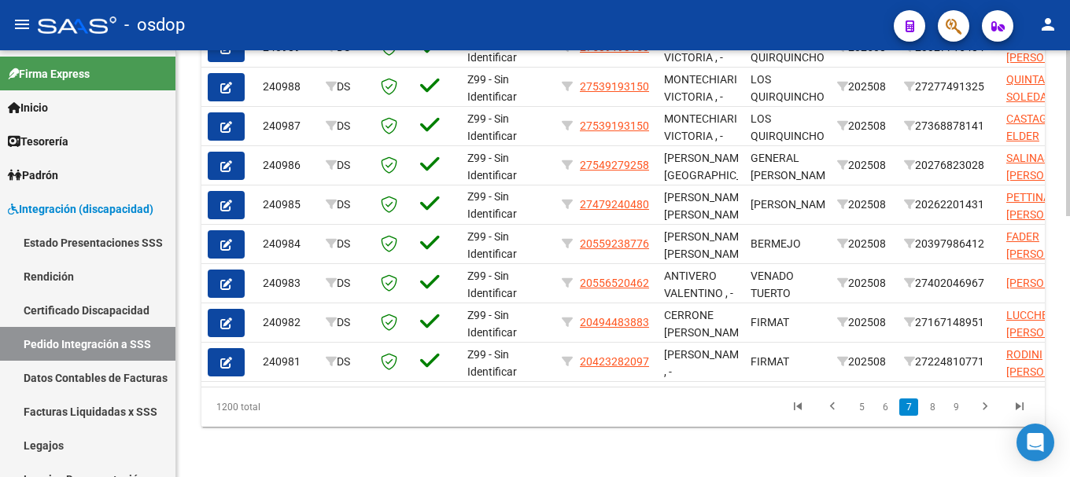
click at [961, 407] on link "9" at bounding box center [955, 407] width 19 height 17
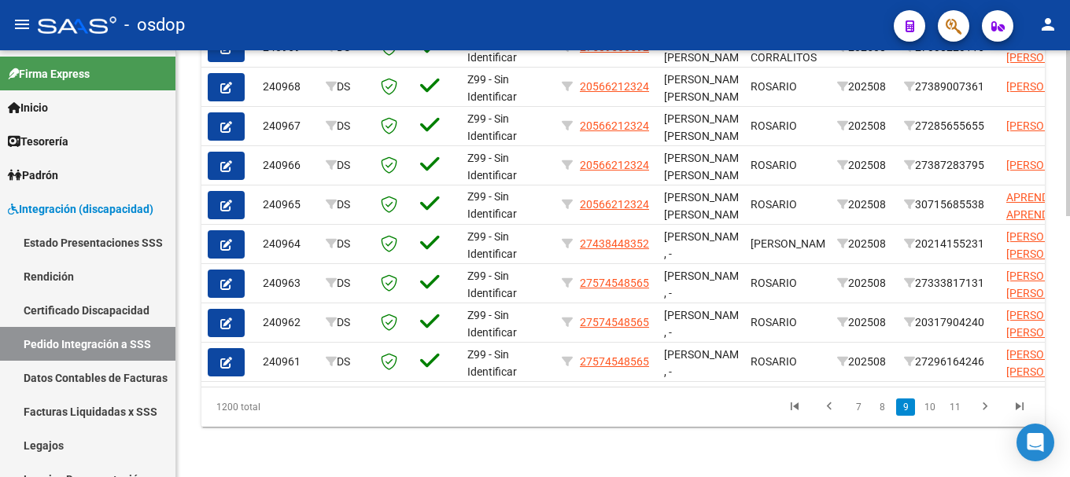
click at [961, 407] on link "11" at bounding box center [955, 407] width 20 height 17
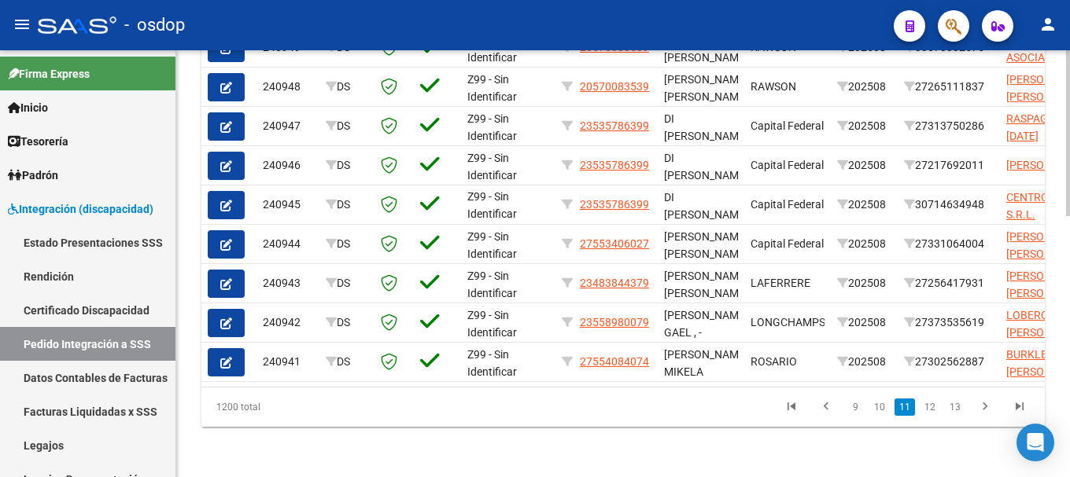
click at [961, 407] on link "13" at bounding box center [955, 407] width 20 height 17
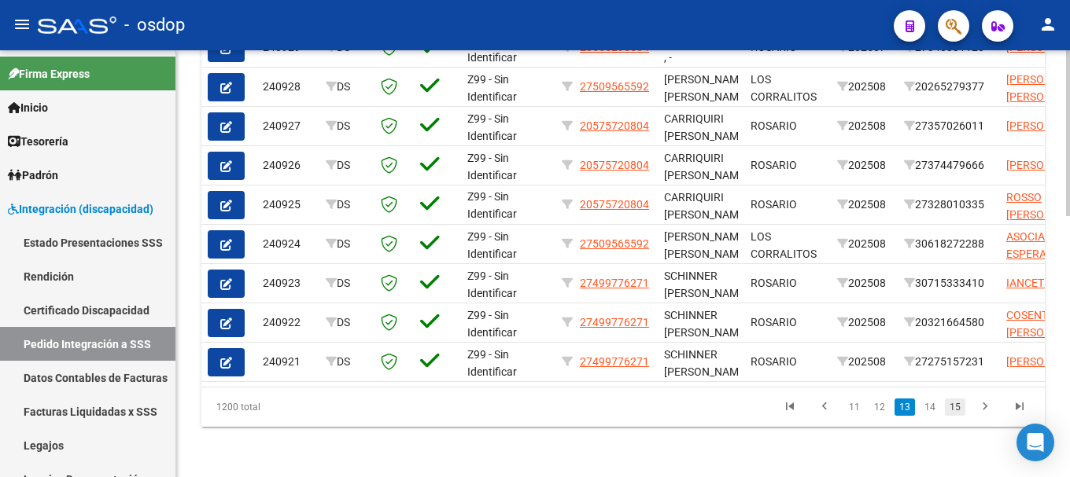
click at [952, 405] on link "15" at bounding box center [955, 407] width 20 height 17
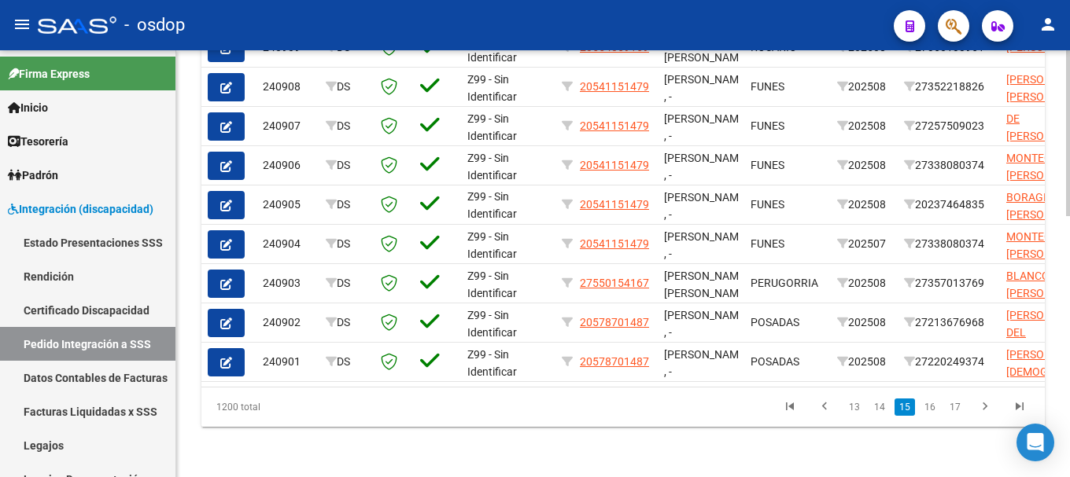
click at [952, 405] on link "17" at bounding box center [955, 407] width 20 height 17
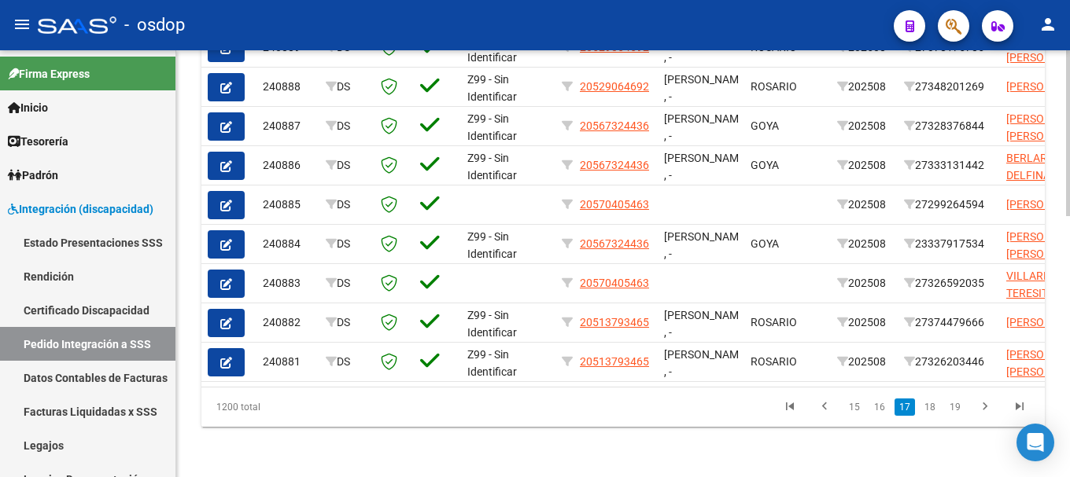
click at [952, 405] on link "19" at bounding box center [955, 407] width 20 height 17
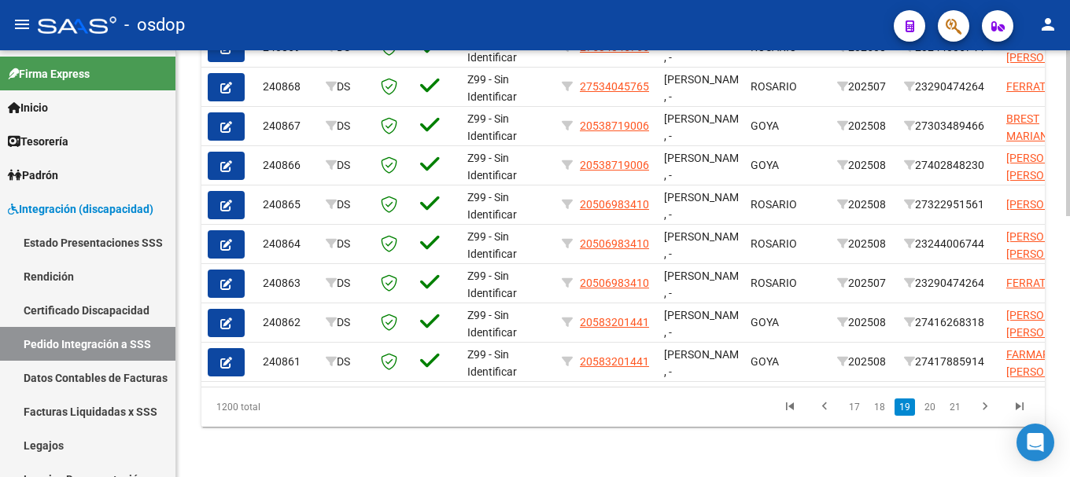
click at [952, 405] on link "21" at bounding box center [955, 407] width 20 height 17
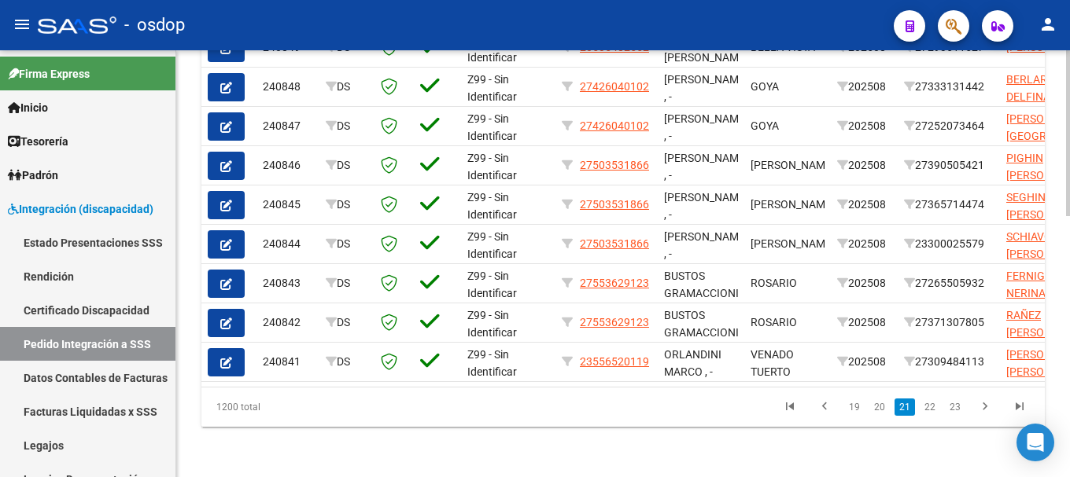
scroll to position [673, 0]
click at [952, 405] on link "23" at bounding box center [955, 407] width 20 height 17
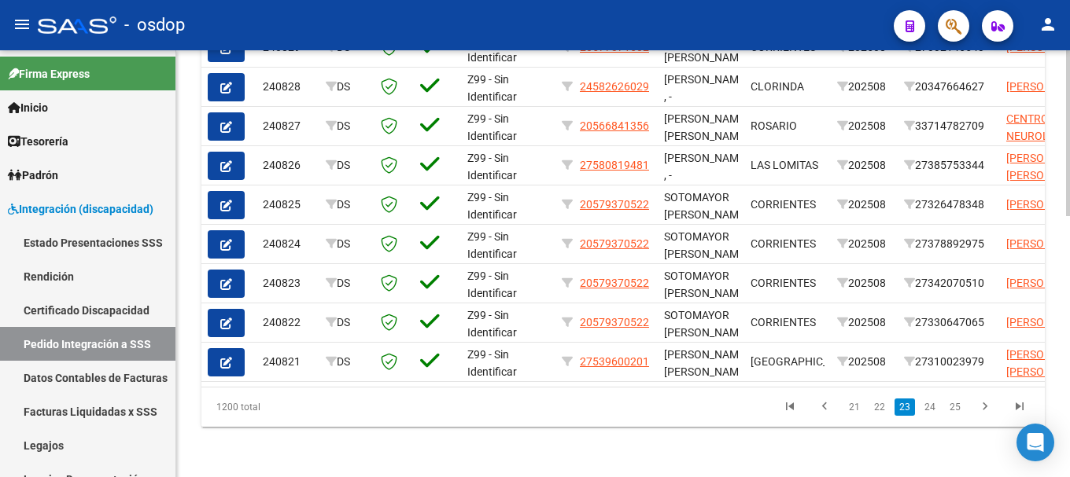
click at [952, 405] on link "25" at bounding box center [955, 407] width 20 height 17
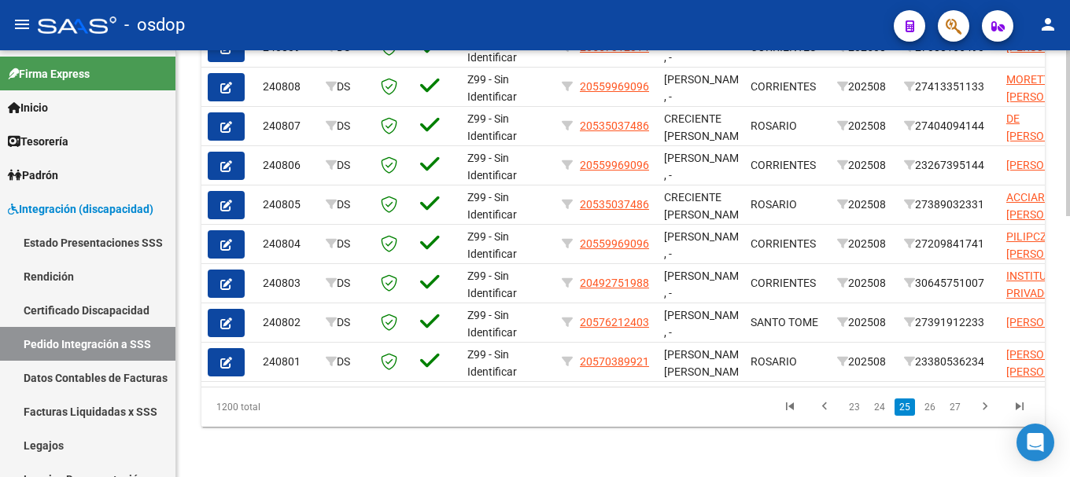
click at [952, 405] on link "27" at bounding box center [955, 407] width 20 height 17
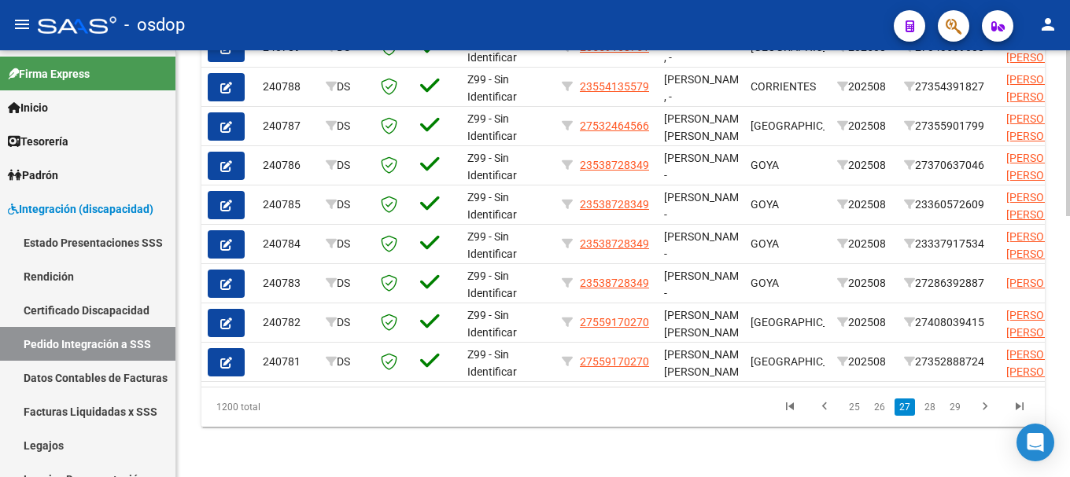
click at [942, 408] on li "29" at bounding box center [954, 407] width 25 height 27
click at [950, 405] on link "29" at bounding box center [955, 407] width 20 height 17
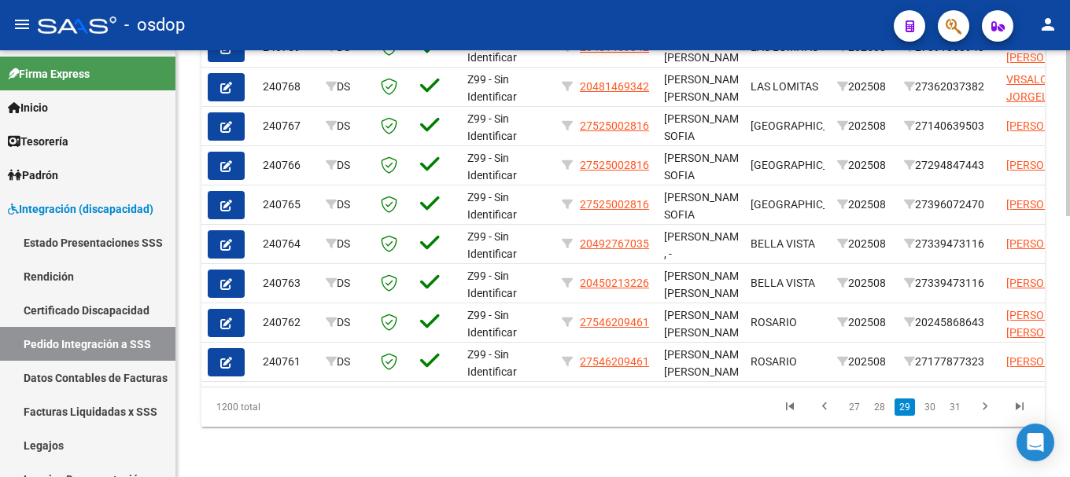
click at [950, 405] on link "31" at bounding box center [955, 407] width 20 height 17
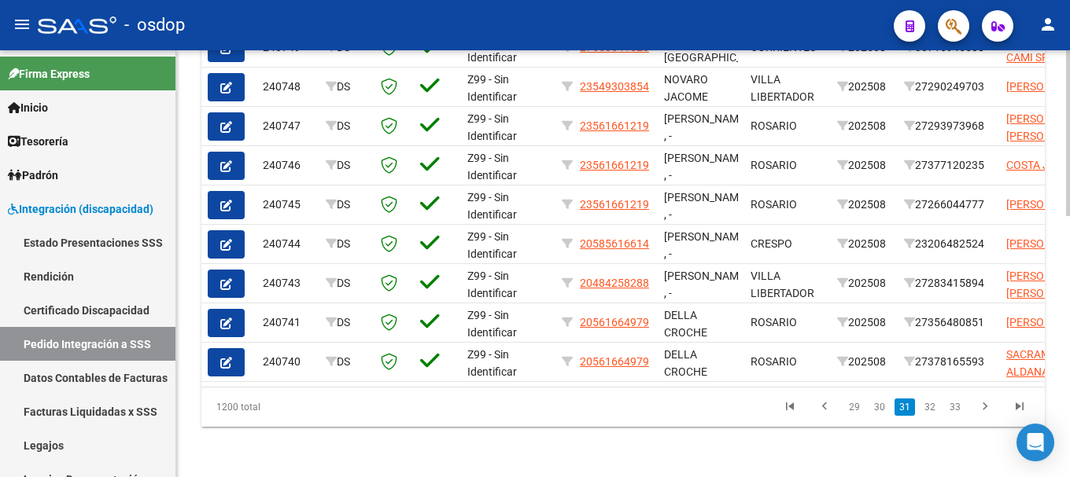
click at [950, 405] on link "33" at bounding box center [955, 407] width 20 height 17
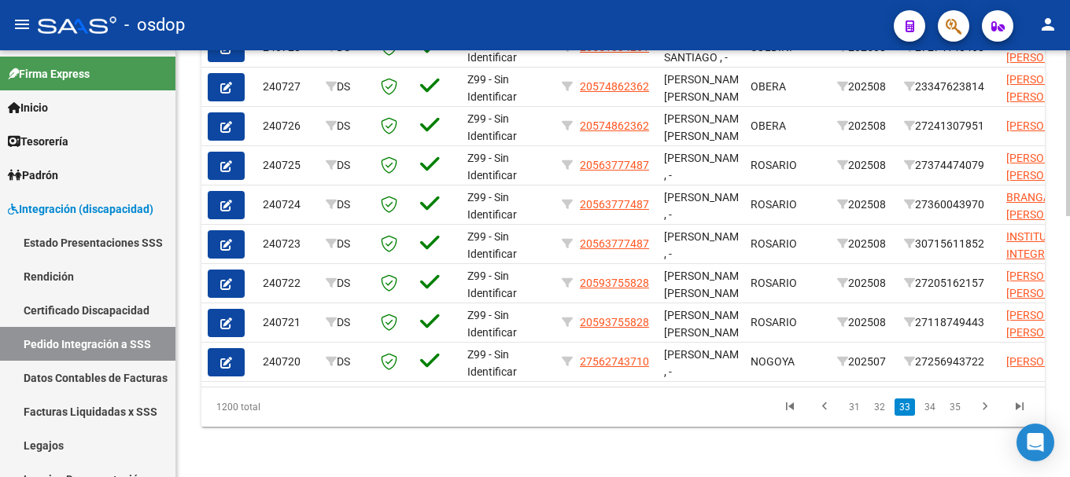
click at [950, 405] on link "35" at bounding box center [955, 407] width 20 height 17
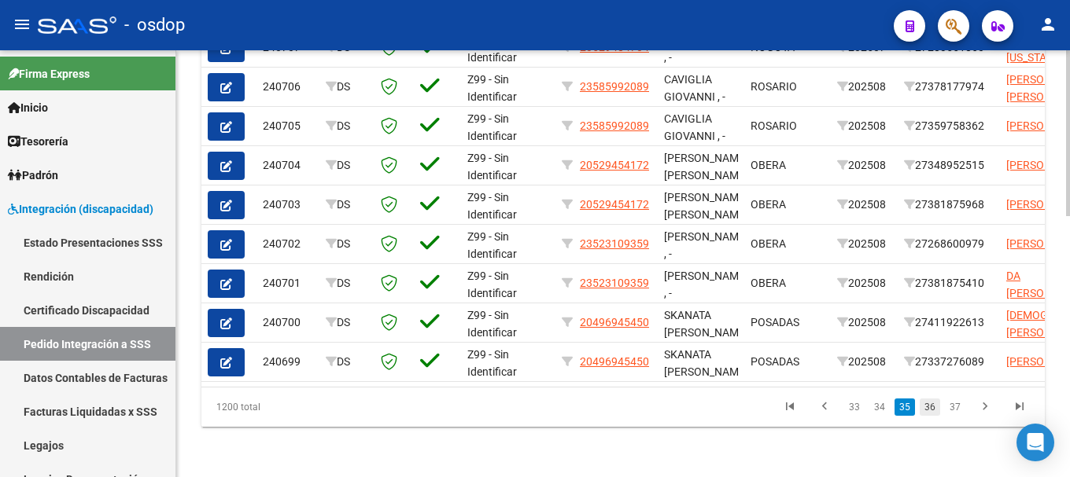
click at [935, 405] on link "36" at bounding box center [929, 407] width 20 height 17
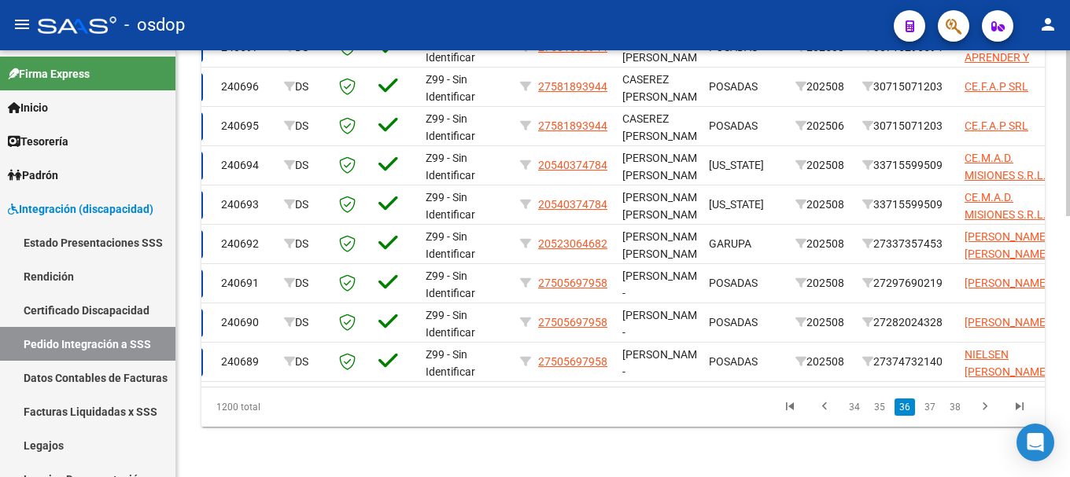
scroll to position [0, 0]
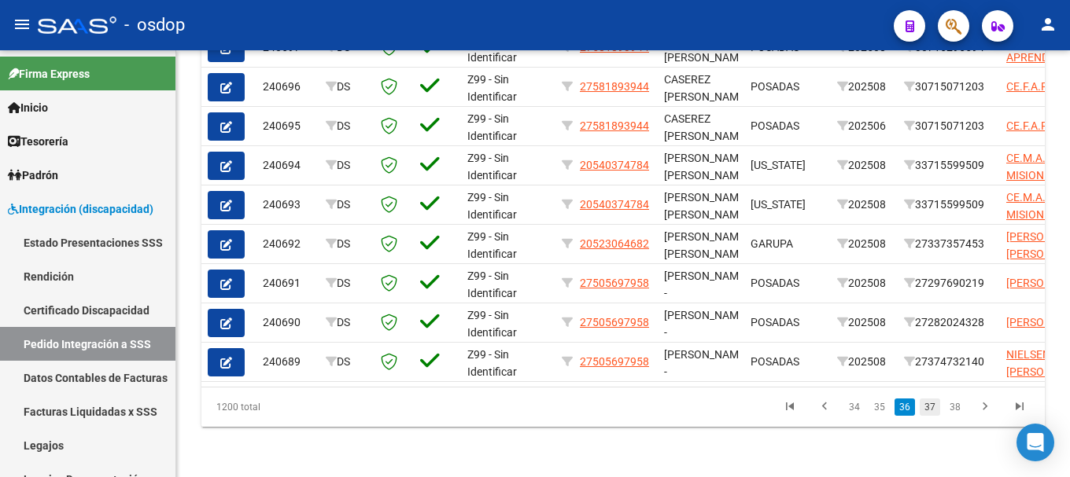
click at [925, 407] on link "37" at bounding box center [929, 407] width 20 height 17
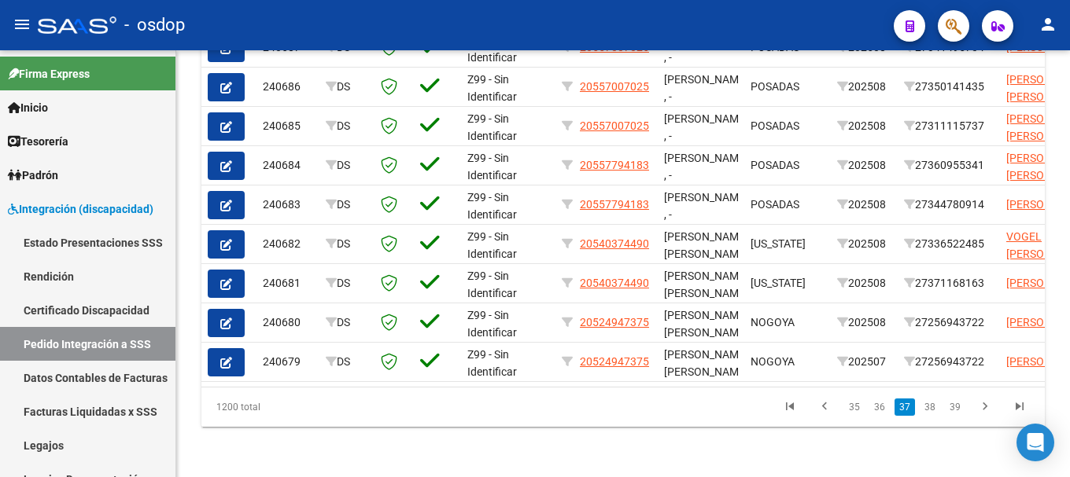
scroll to position [673, 0]
click at [881, 403] on link "36" at bounding box center [879, 407] width 20 height 17
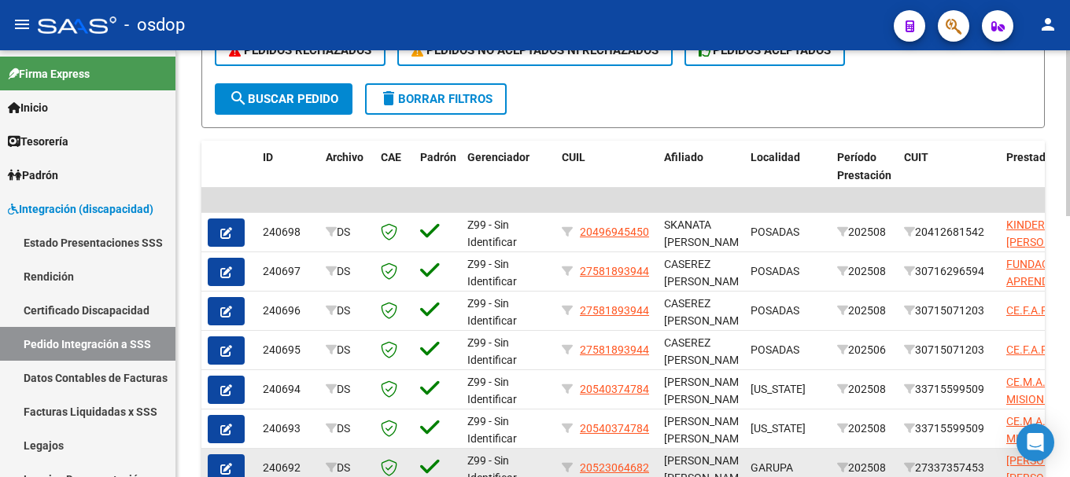
scroll to position [595, 0]
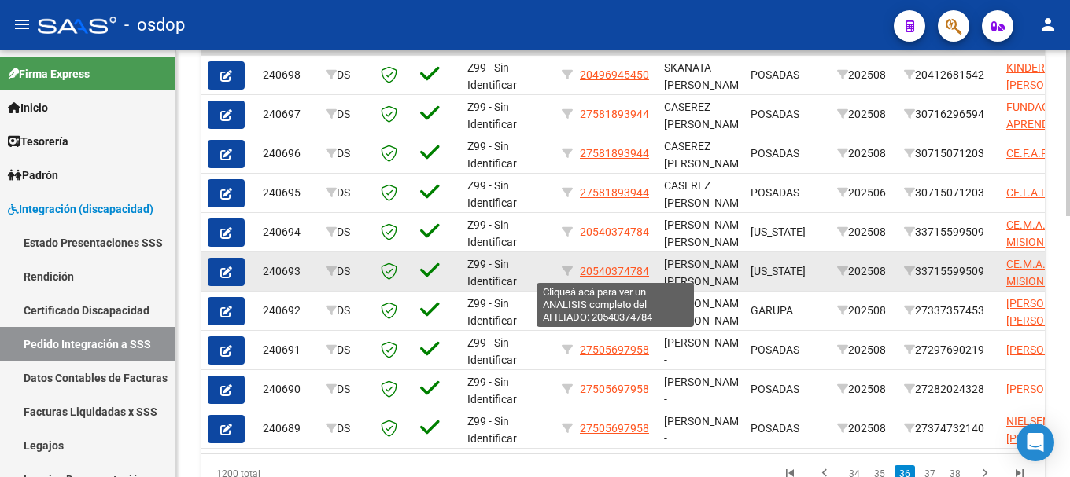
click at [599, 271] on span "20540374784" at bounding box center [614, 271] width 69 height 13
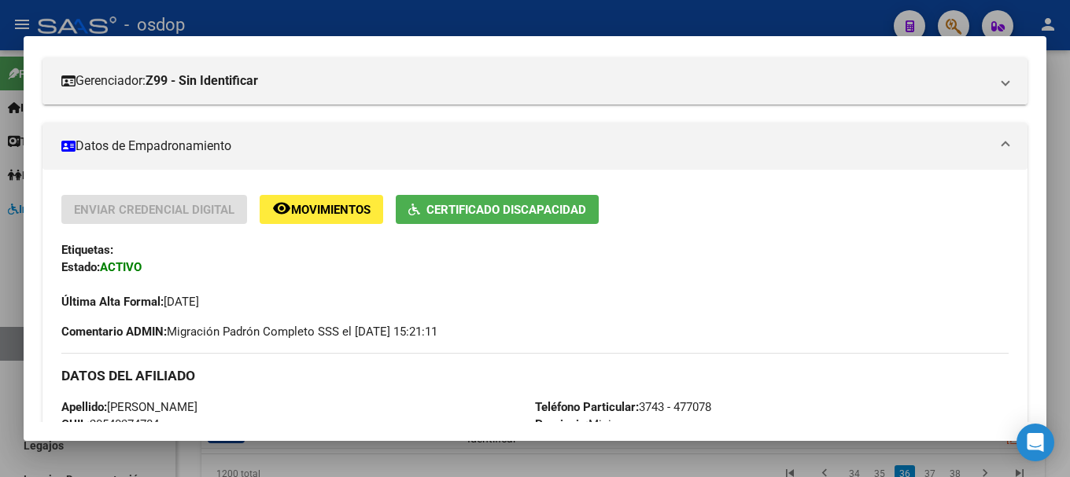
scroll to position [49, 0]
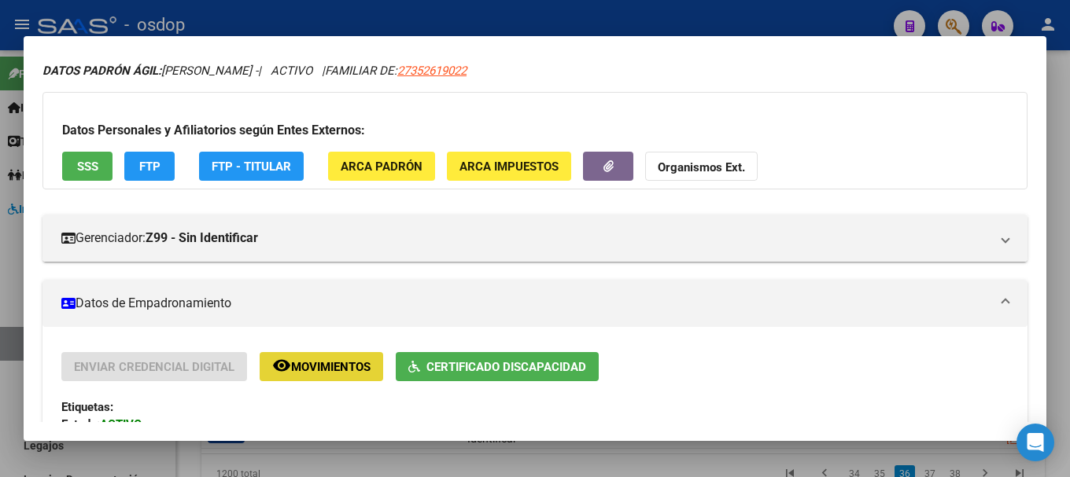
click at [314, 365] on span "Movimientos" at bounding box center [330, 367] width 79 height 14
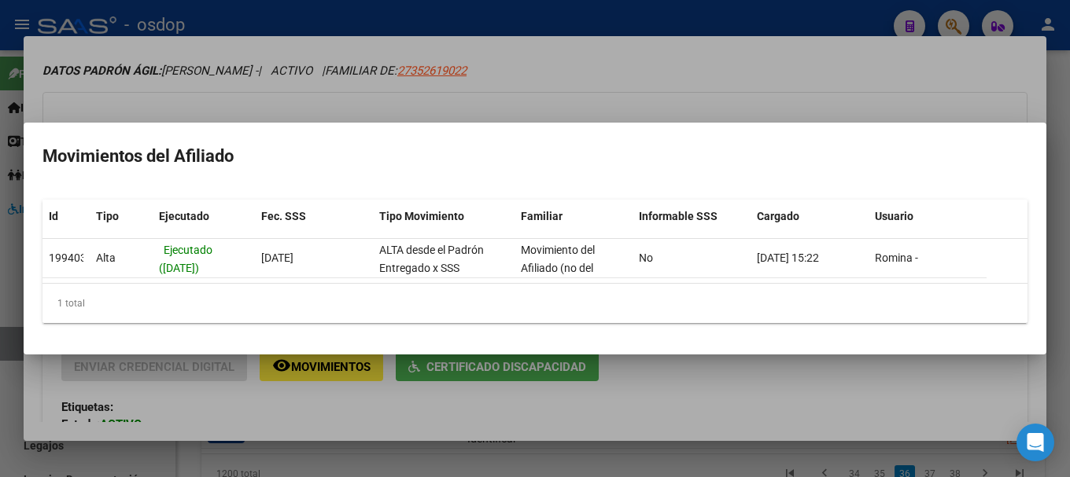
click at [196, 54] on div at bounding box center [535, 238] width 1070 height 477
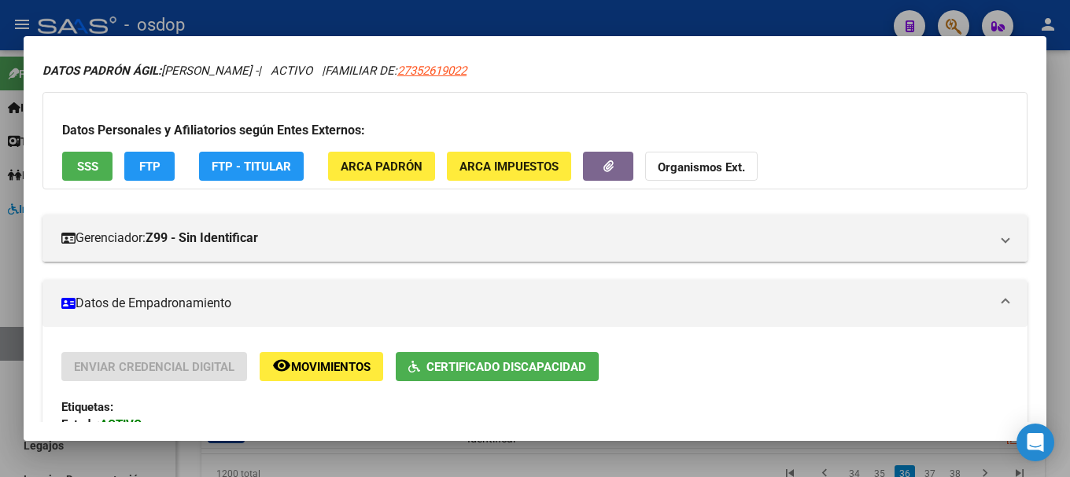
click at [823, 17] on div at bounding box center [535, 238] width 1070 height 477
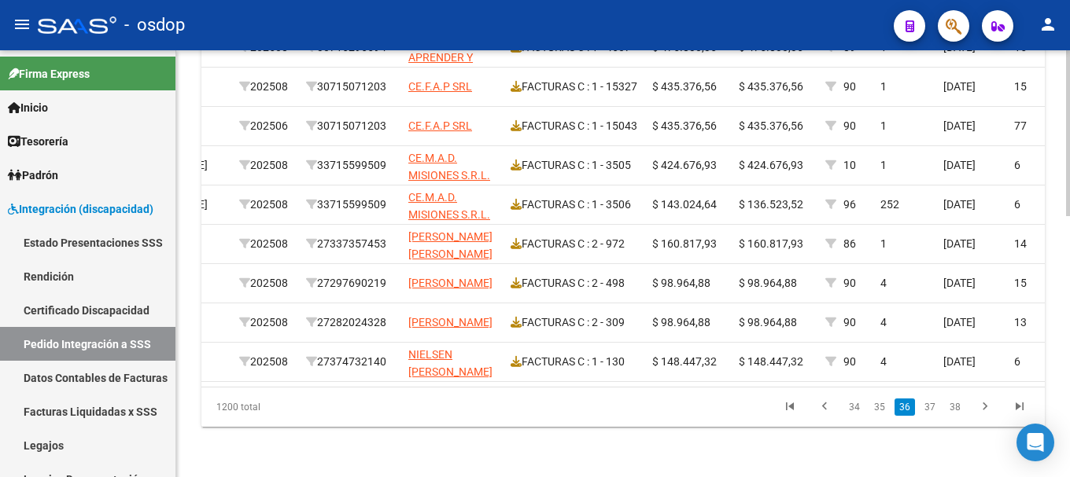
scroll to position [0, 468]
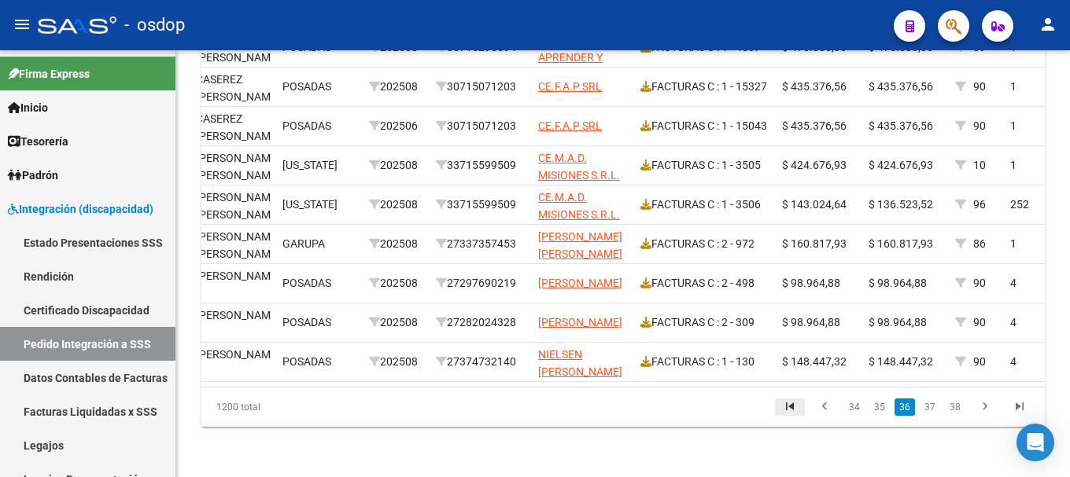
click at [794, 409] on icon "go to first page" at bounding box center [789, 409] width 20 height 19
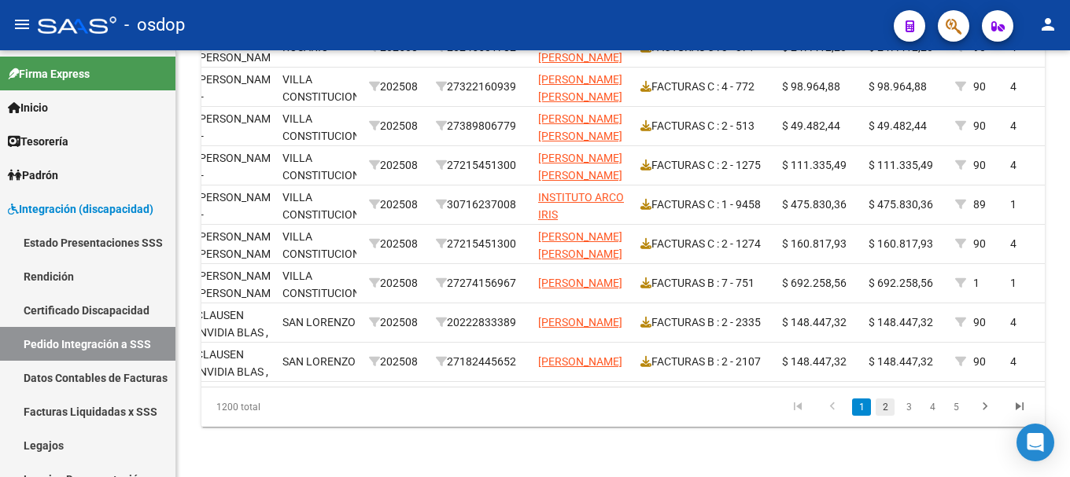
click at [883, 410] on link "2" at bounding box center [884, 407] width 19 height 17
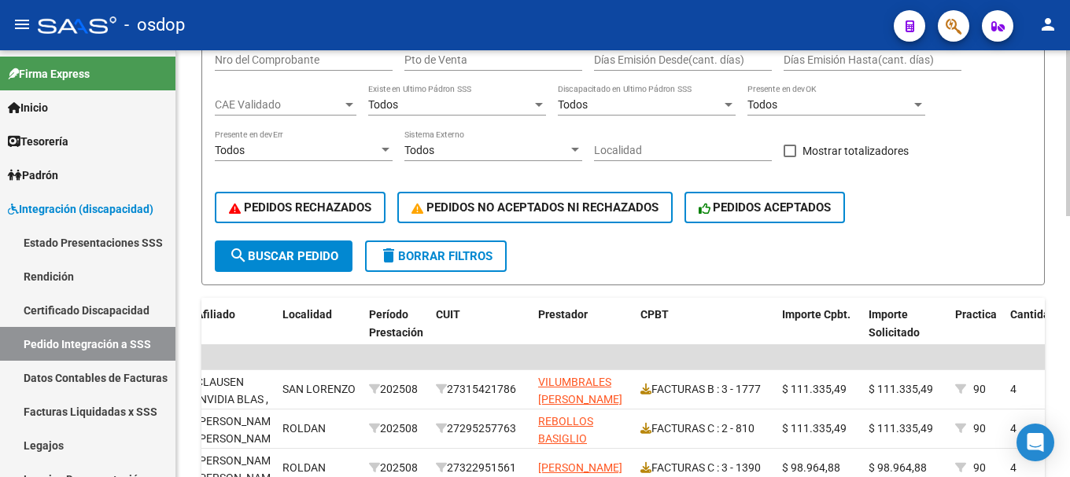
scroll to position [44, 0]
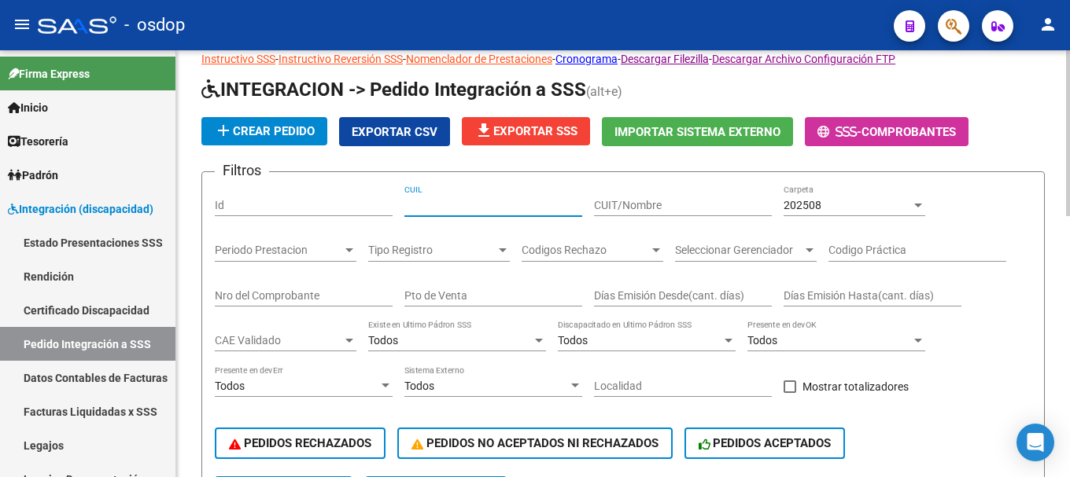
click at [410, 201] on input "CUIL" at bounding box center [493, 205] width 178 height 13
paste input "20540374784"
type input "20540374784"
click at [823, 207] on div "202508" at bounding box center [846, 205] width 127 height 13
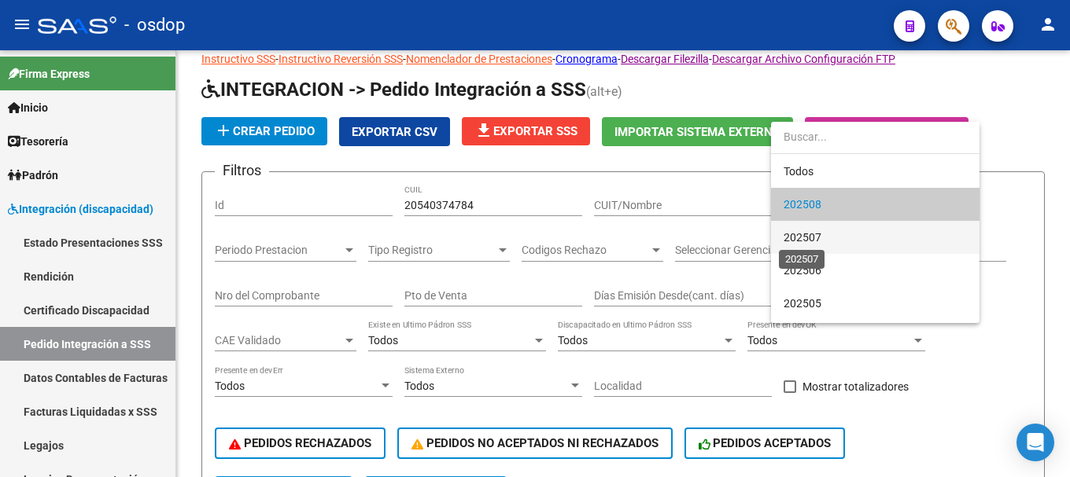
click at [818, 232] on span "202507" at bounding box center [802, 237] width 38 height 13
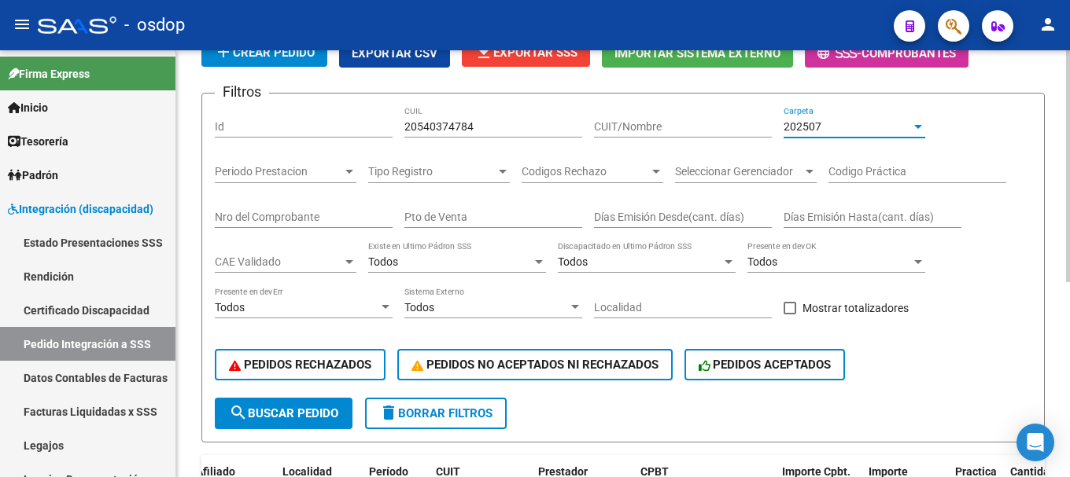
scroll to position [201, 0]
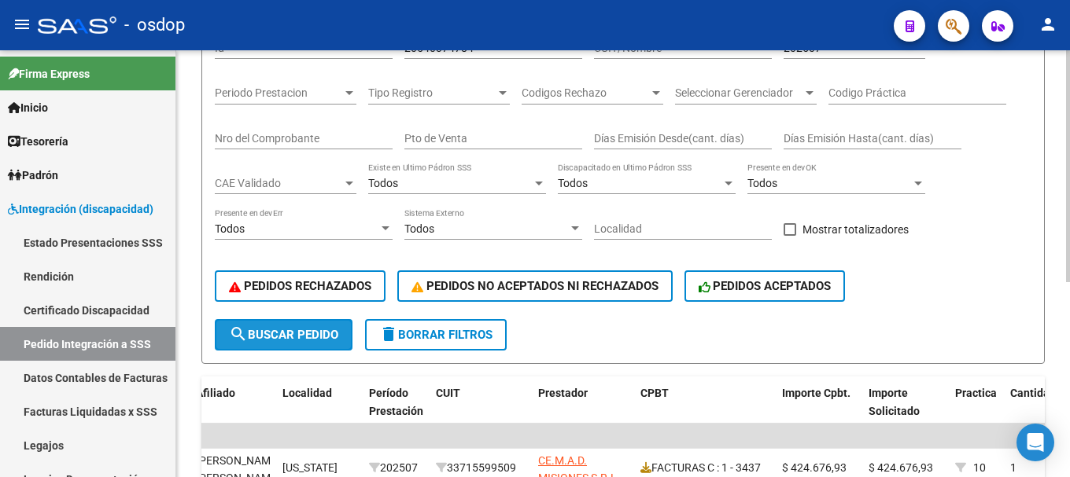
click at [312, 337] on span "search Buscar Pedido" at bounding box center [283, 335] width 109 height 14
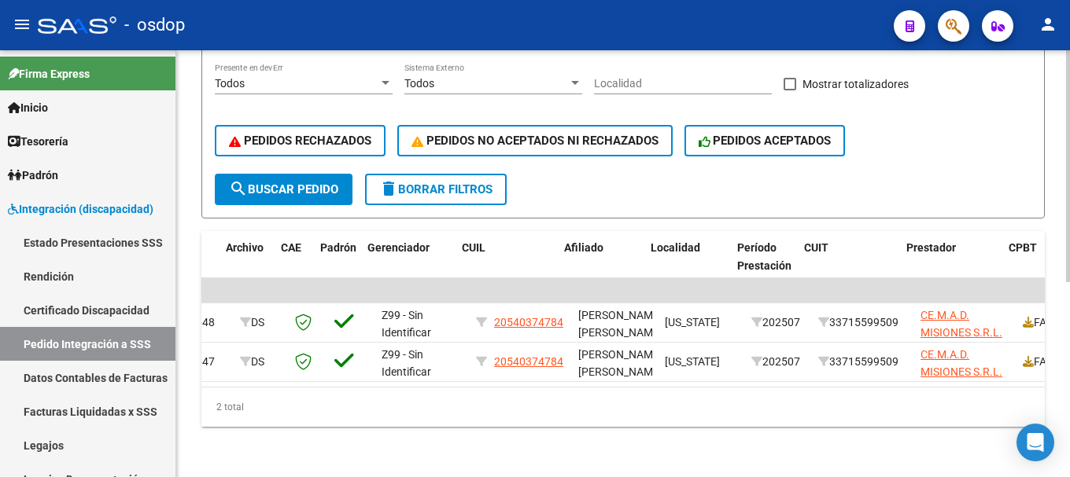
scroll to position [0, 0]
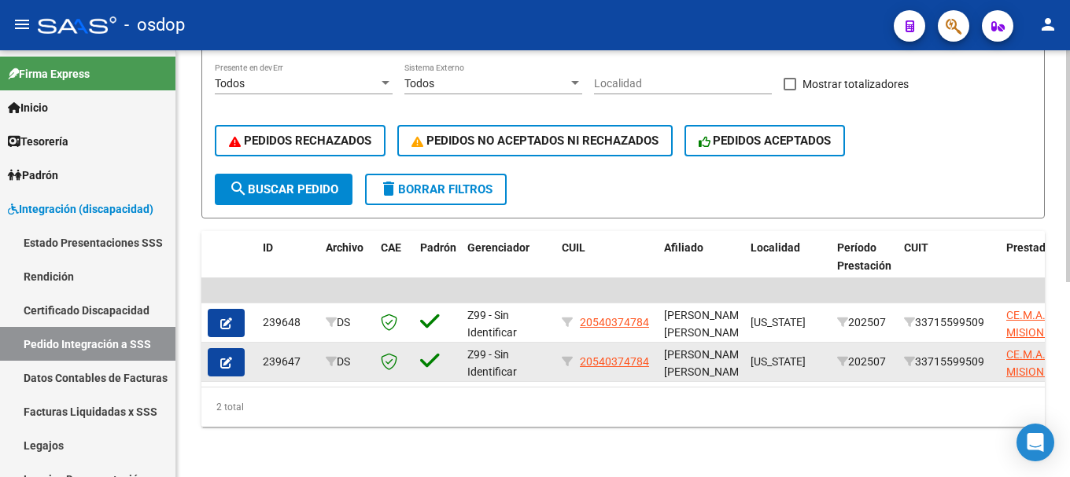
click at [221, 356] on span "button" at bounding box center [226, 363] width 12 height 14
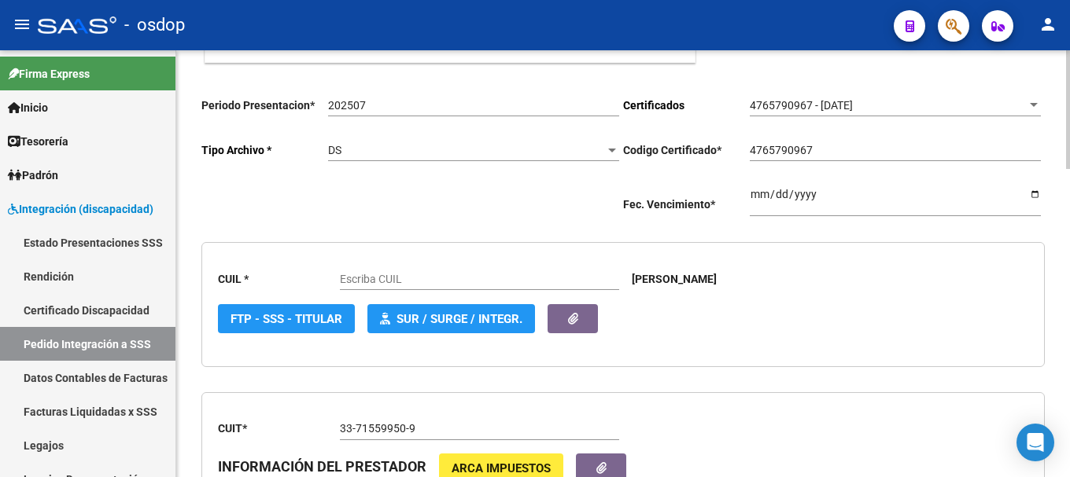
type input "20540374784"
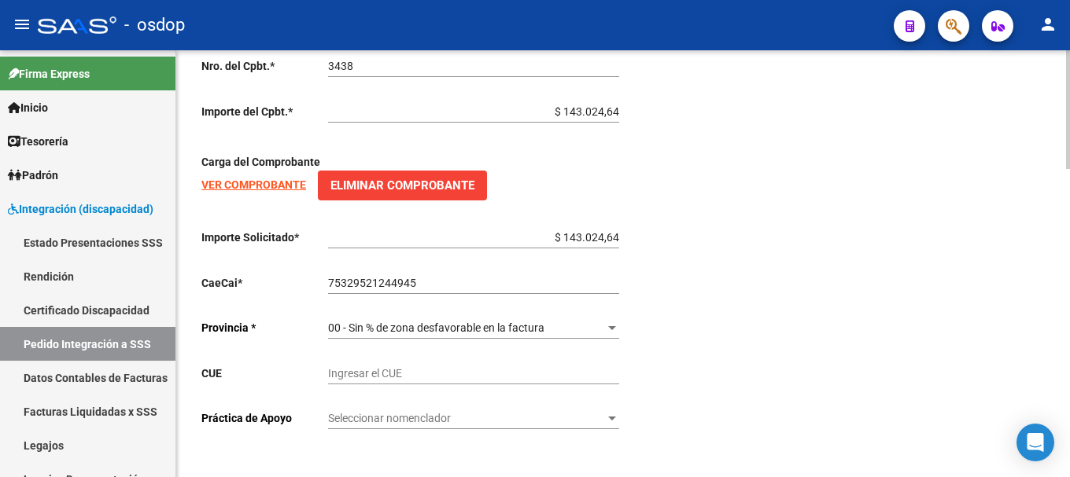
scroll to position [1106, 0]
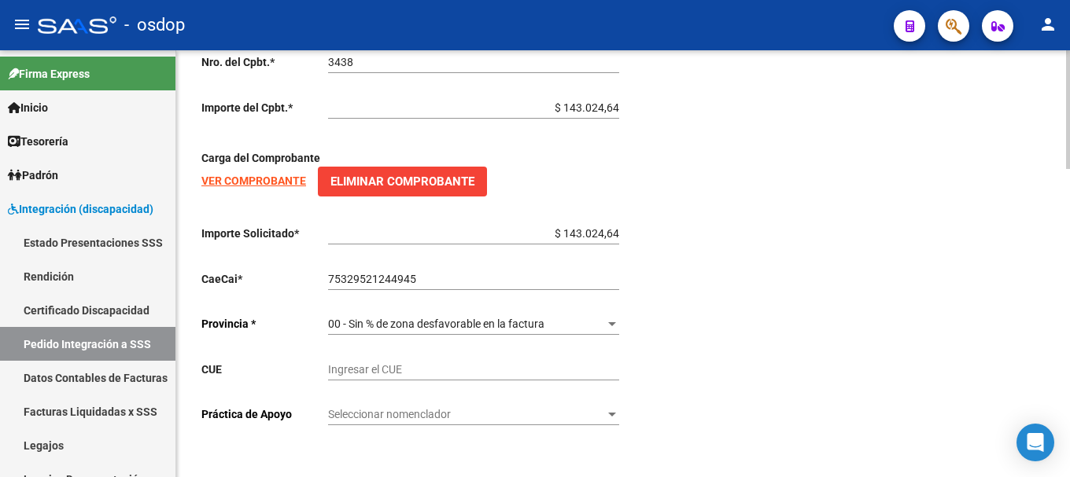
click at [599, 324] on div "00 - Sin % de zona desfavorable en la factura" at bounding box center [466, 324] width 277 height 13
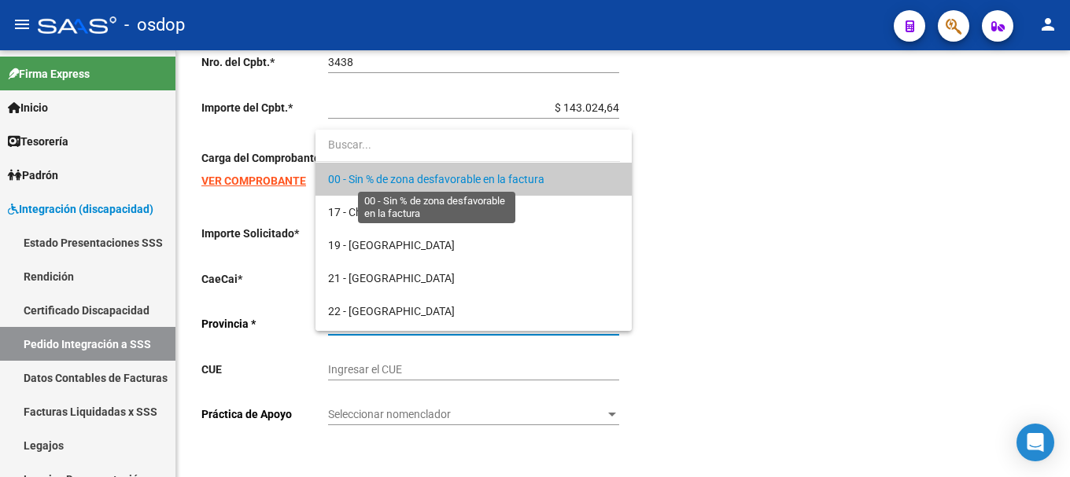
click at [509, 173] on span "00 - Sin % de zona desfavorable en la factura" at bounding box center [436, 179] width 216 height 13
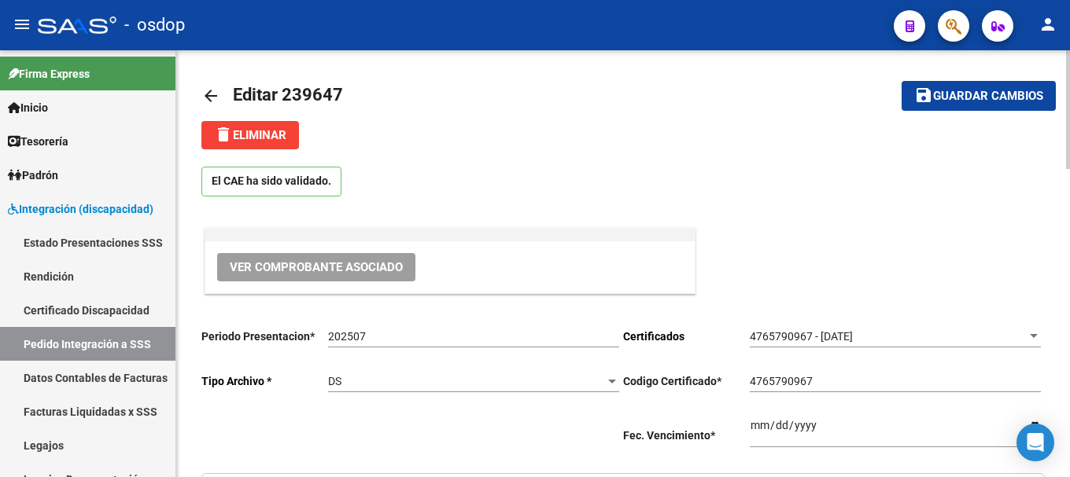
scroll to position [0, 0]
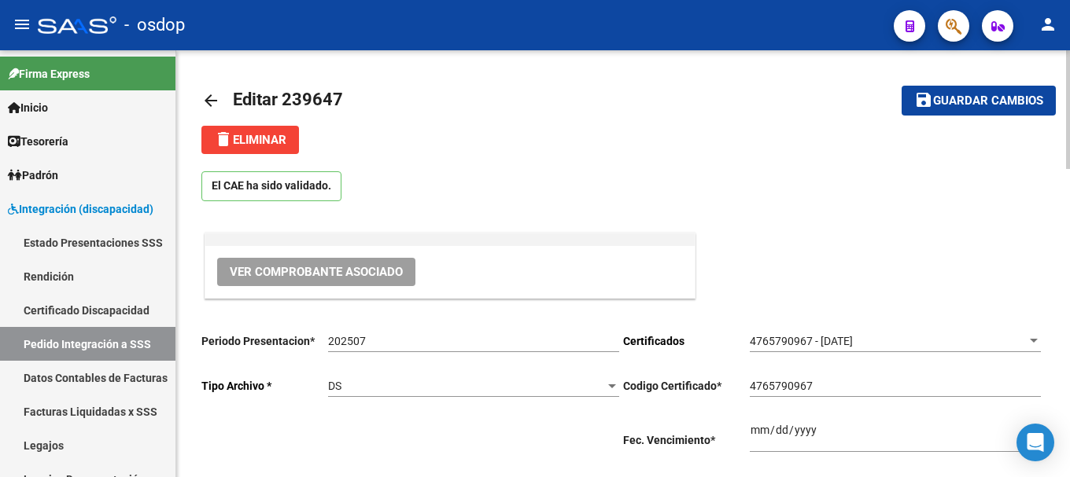
click at [213, 100] on mat-icon "arrow_back" at bounding box center [210, 100] width 19 height 19
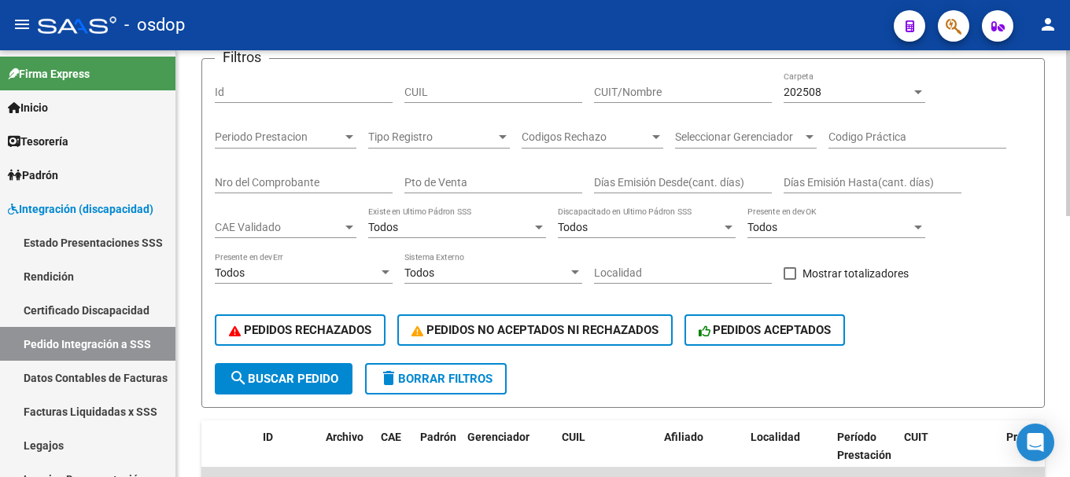
scroll to position [79, 0]
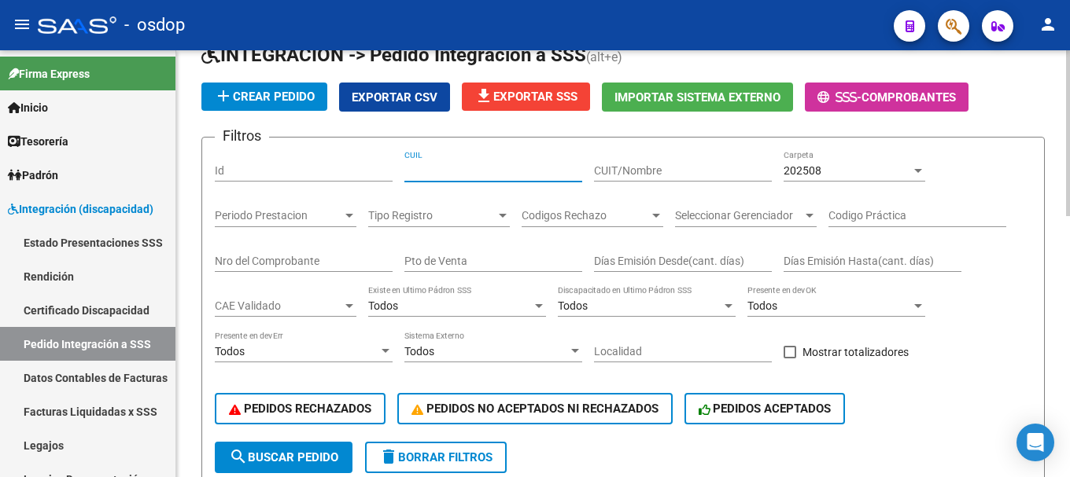
paste input "20540374784"
type input "20540374784"
click at [834, 168] on div "202508" at bounding box center [846, 170] width 127 height 13
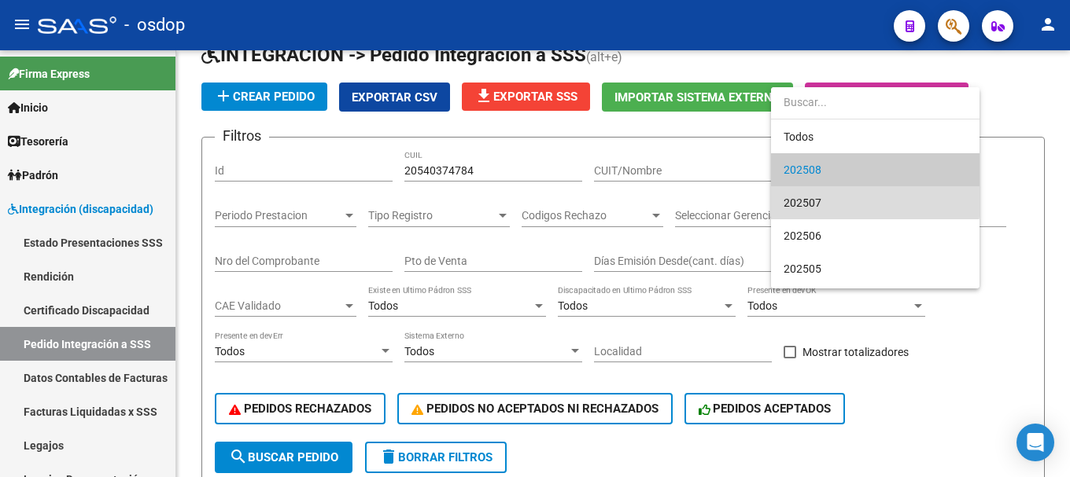
click at [828, 195] on span "202507" at bounding box center [874, 202] width 183 height 33
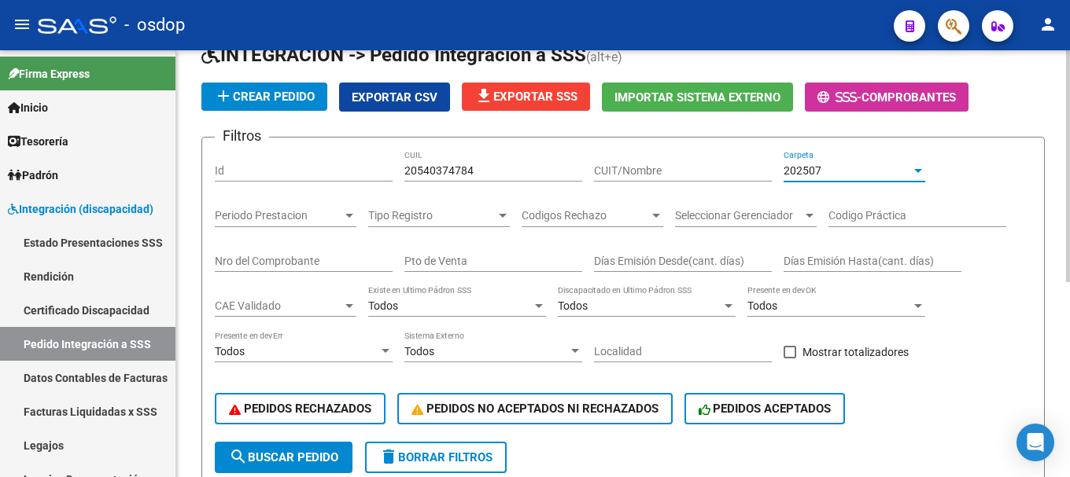
click at [304, 453] on span "search Buscar Pedido" at bounding box center [283, 458] width 109 height 14
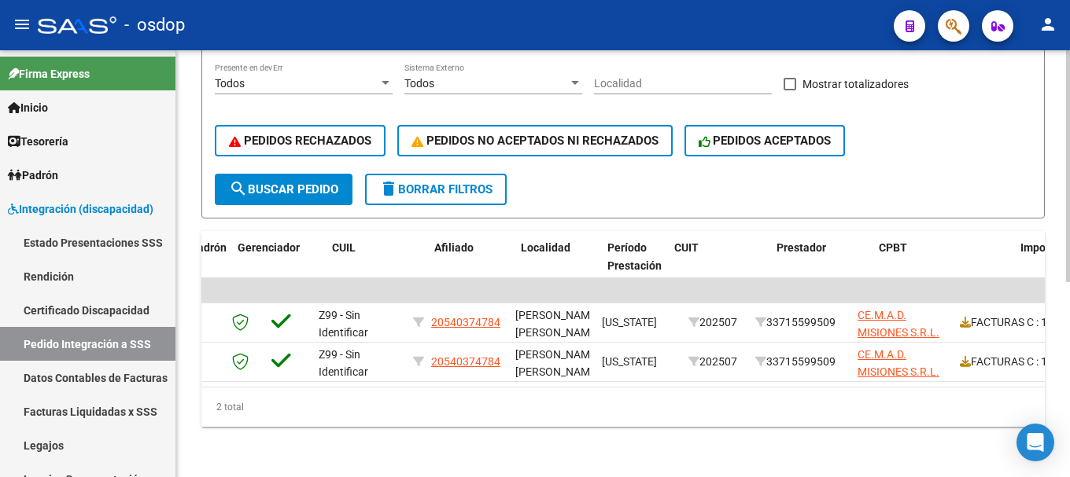
scroll to position [0, 0]
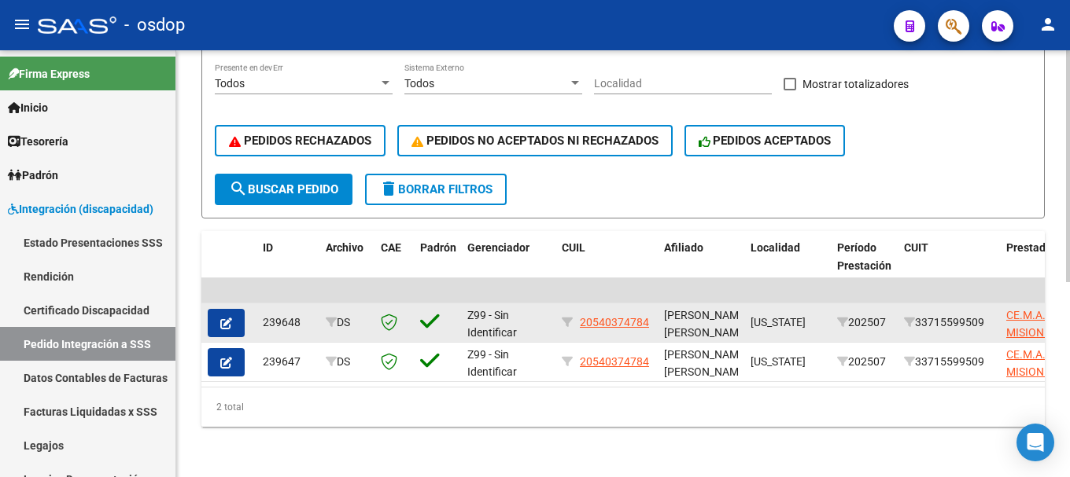
drag, startPoint x: 263, startPoint y: 314, endPoint x: 301, endPoint y: 316, distance: 37.8
click at [301, 316] on div "239648" at bounding box center [288, 323] width 50 height 18
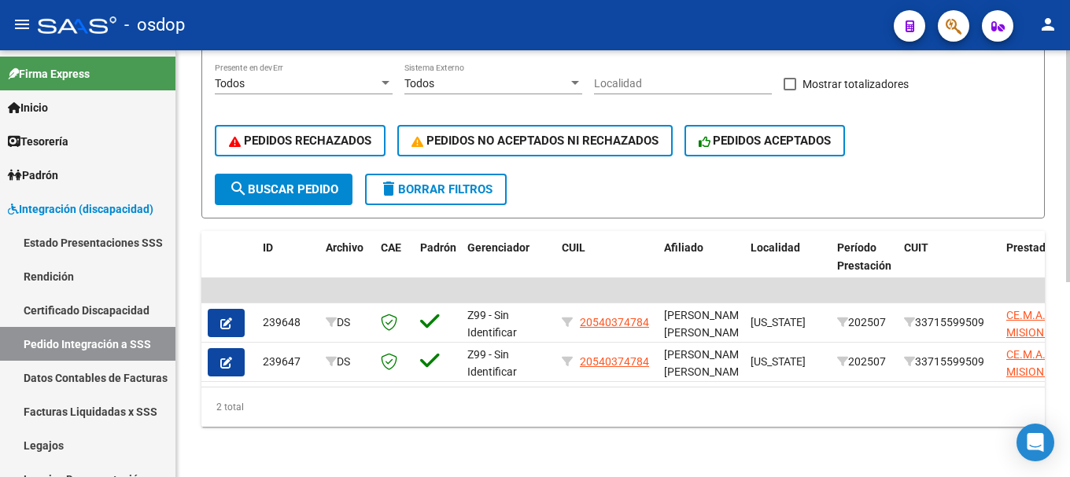
click at [576, 427] on div "2 total" at bounding box center [622, 407] width 843 height 39
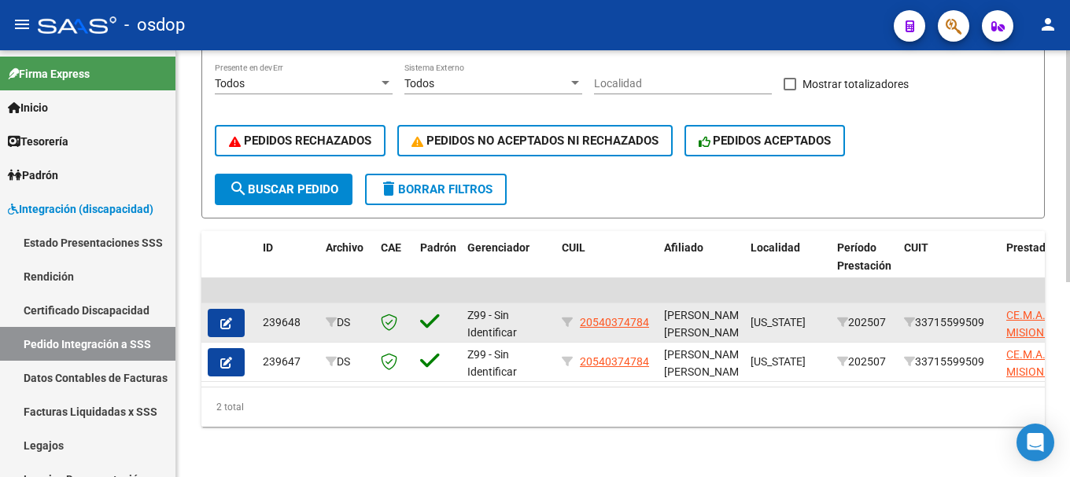
scroll to position [232, 0]
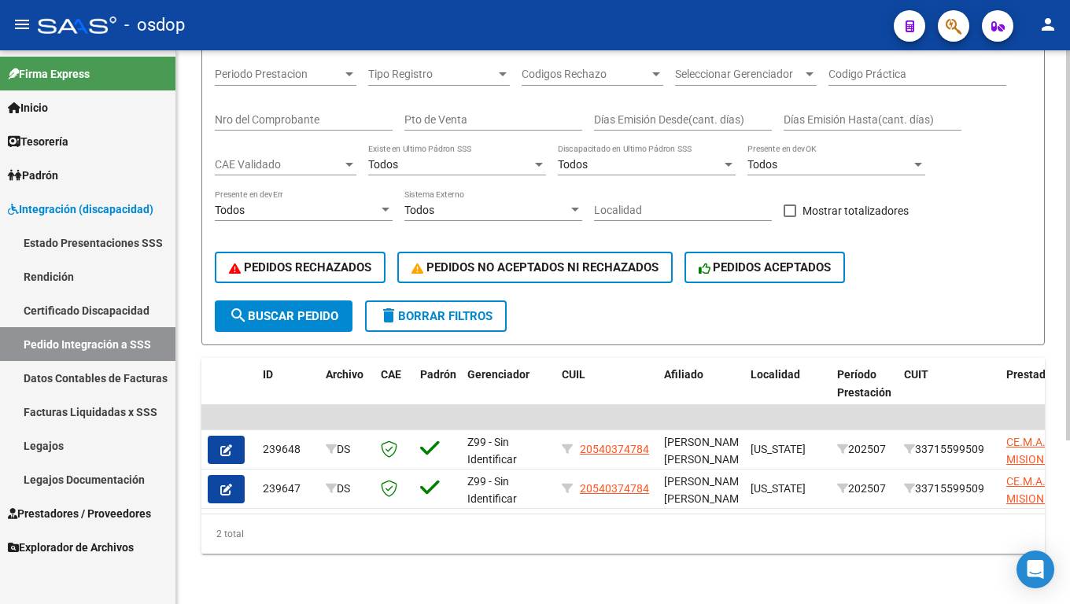
click at [440, 477] on div "DS.DEVERR: Último Archivo SSS publicado hace: 14 días - DS.DEVOK: Último Archiv…" at bounding box center [623, 217] width 894 height 774
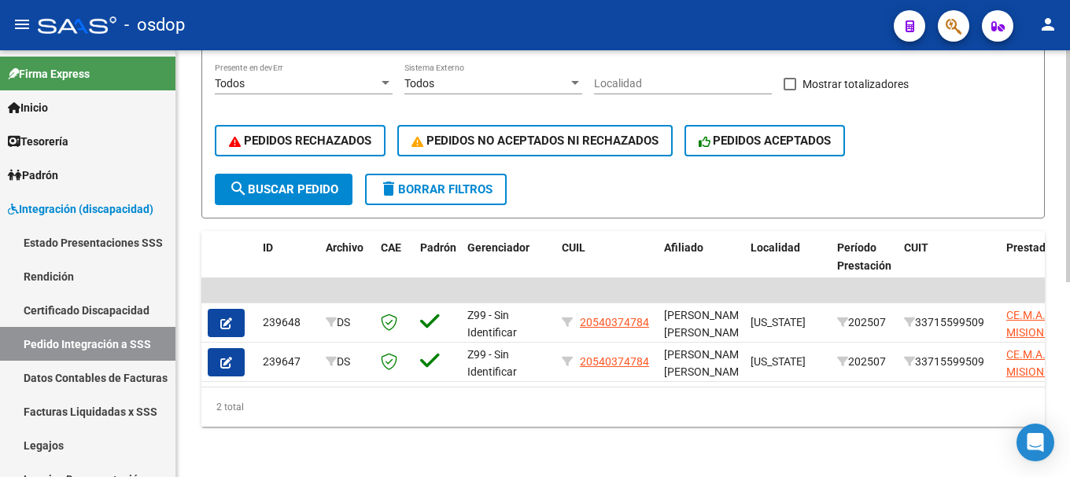
scroll to position [44, 0]
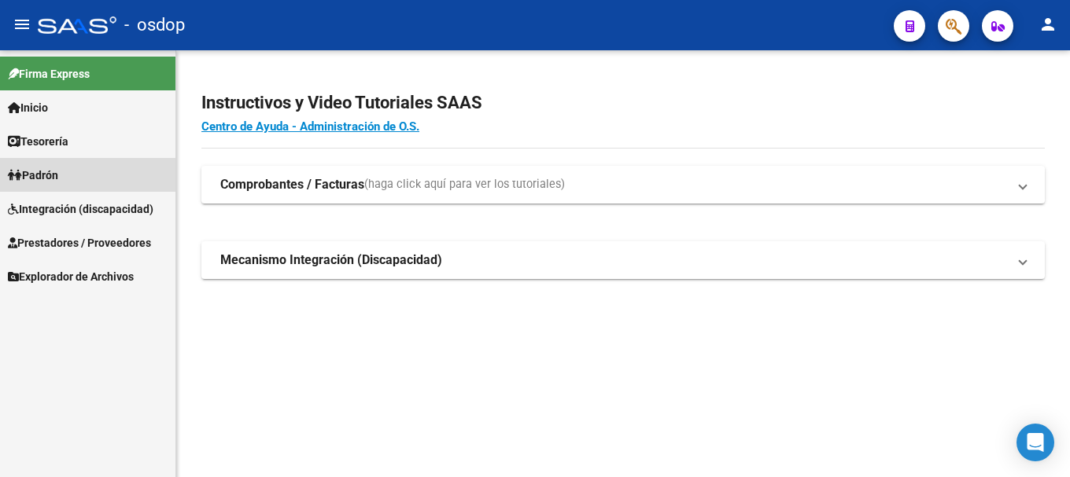
click at [58, 175] on span "Padrón" at bounding box center [33, 175] width 50 height 17
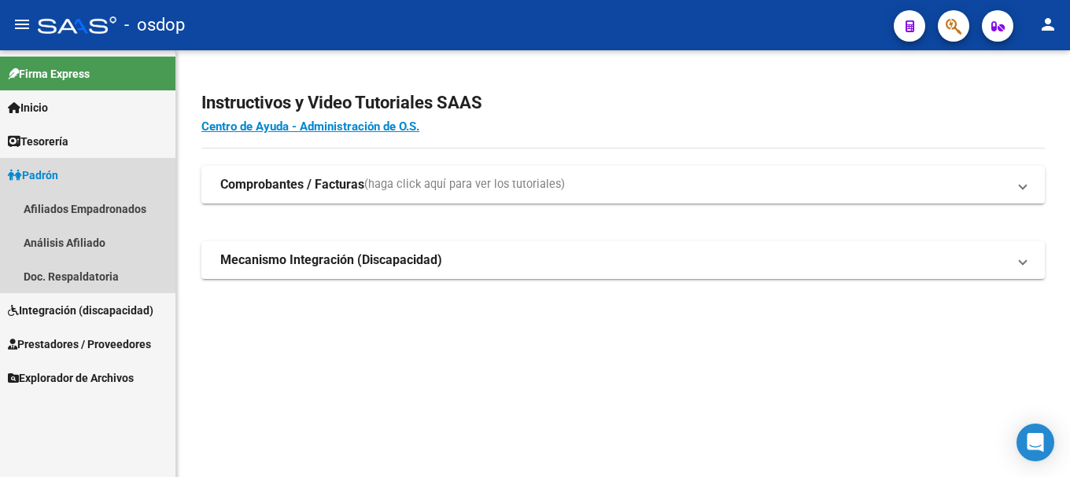
click at [58, 172] on span "Padrón" at bounding box center [33, 175] width 50 height 17
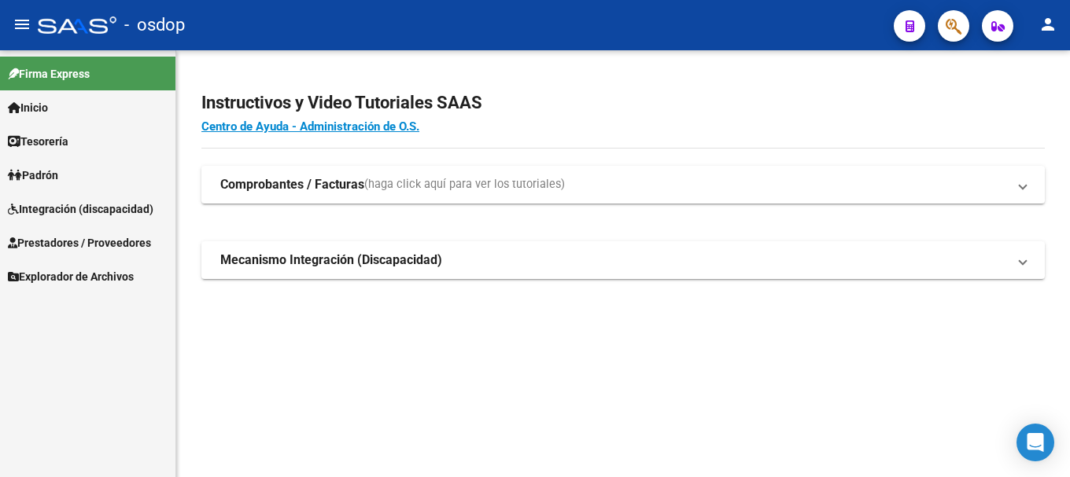
click at [88, 238] on span "Prestadores / Proveedores" at bounding box center [79, 242] width 143 height 17
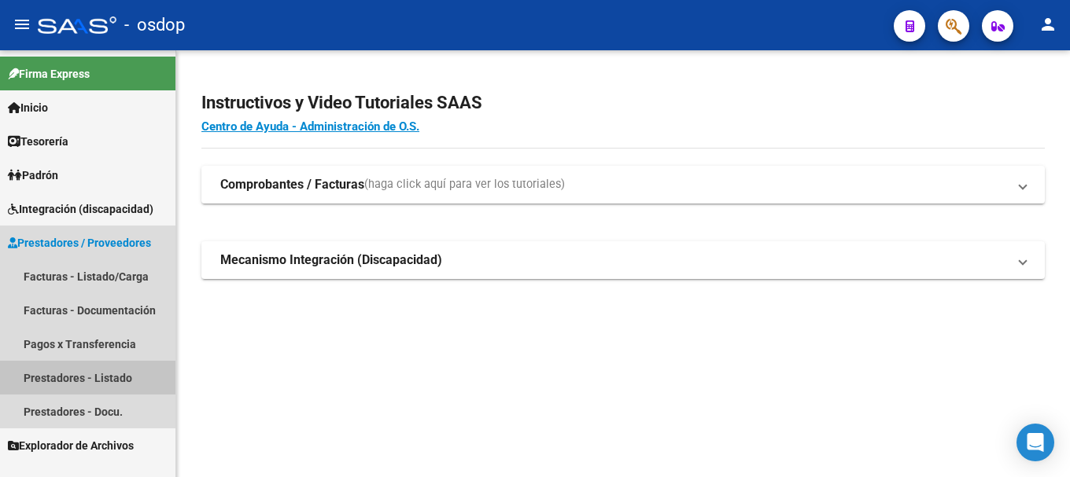
click at [116, 373] on link "Prestadores - Listado" at bounding box center [87, 378] width 175 height 34
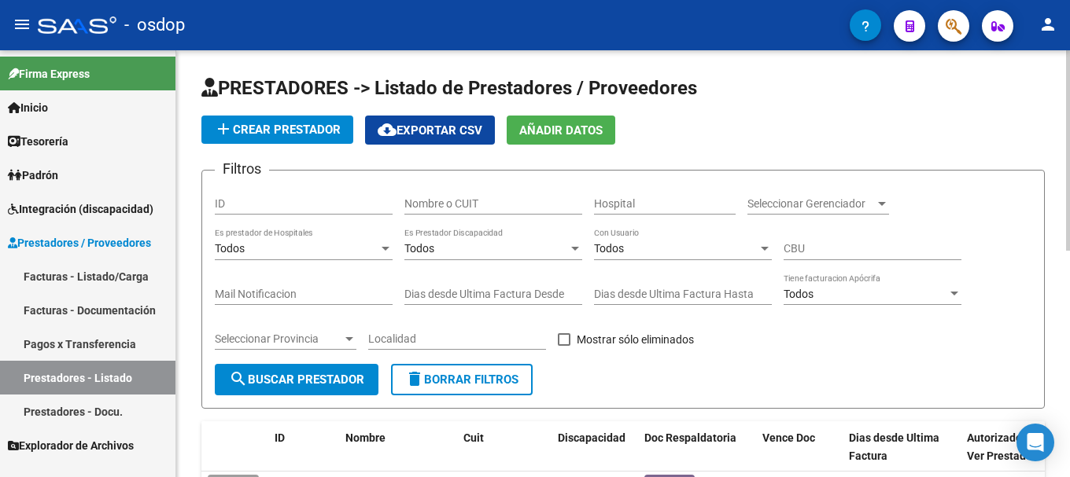
drag, startPoint x: 444, startPoint y: 195, endPoint x: 437, endPoint y: 198, distance: 8.5
click at [47, 337] on link "Pagos x Transferencia" at bounding box center [87, 344] width 175 height 34
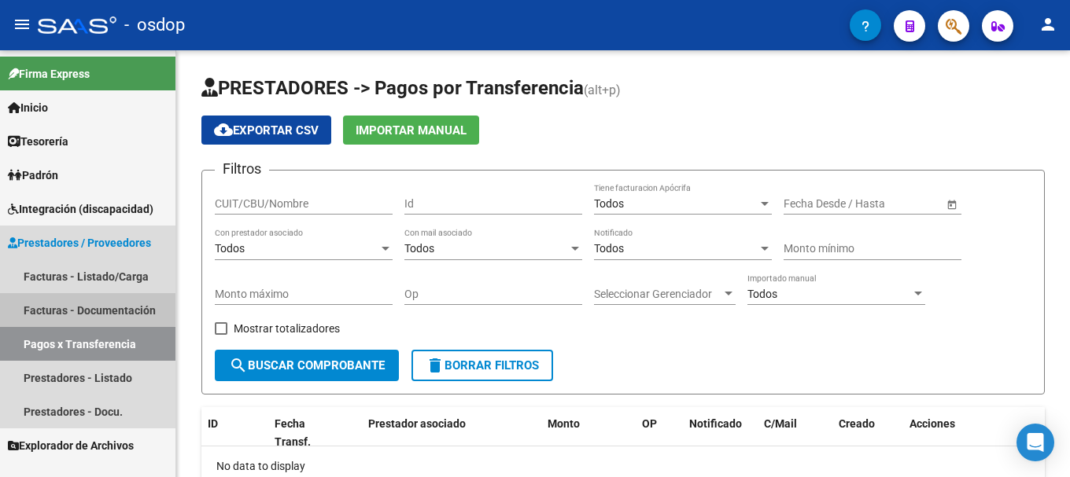
click at [61, 297] on link "Facturas - Documentación" at bounding box center [87, 310] width 175 height 34
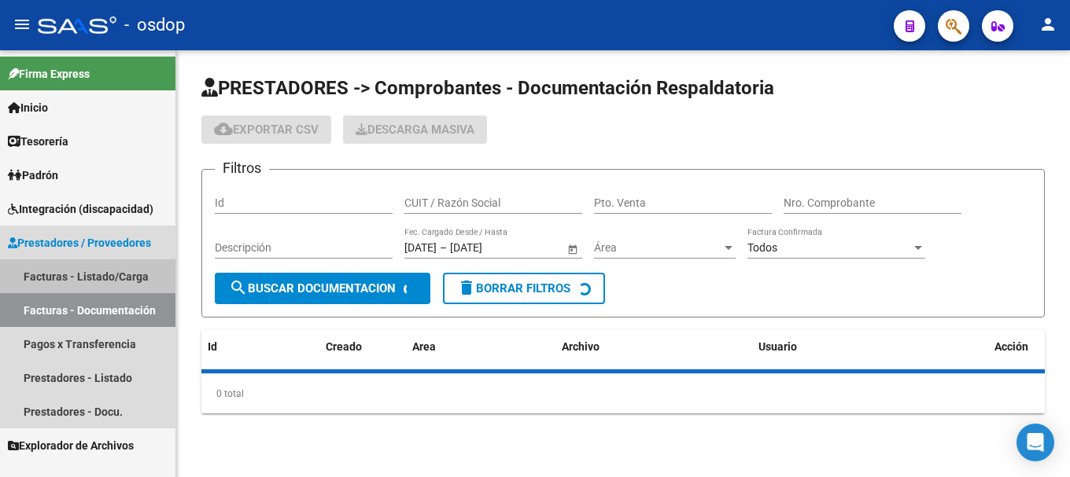
click at [62, 283] on link "Facturas - Listado/Carga" at bounding box center [87, 277] width 175 height 34
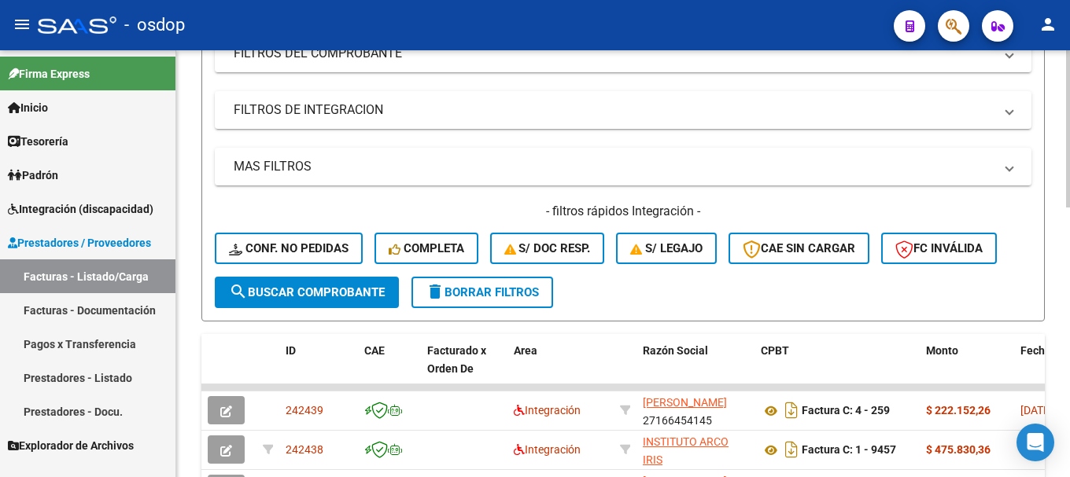
scroll to position [157, 0]
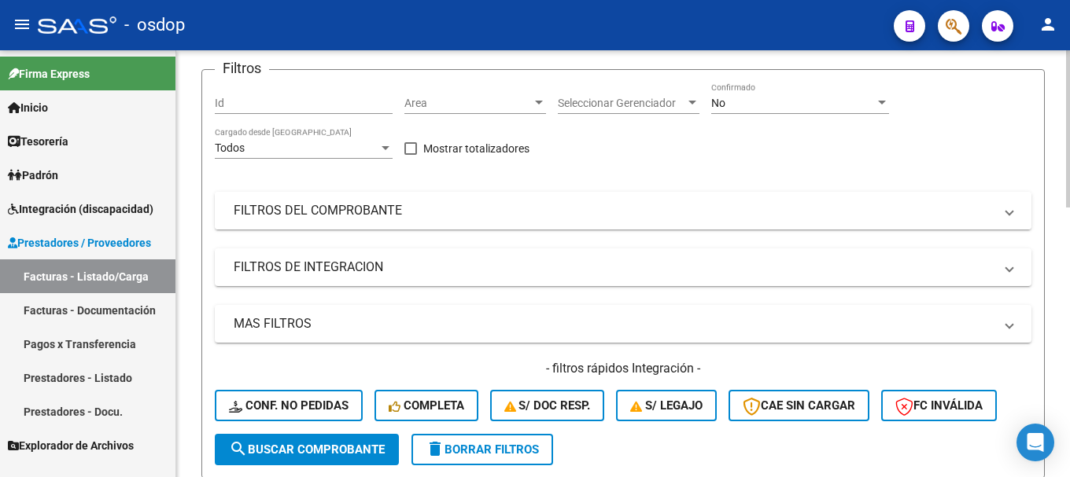
click at [398, 212] on mat-panel-title "FILTROS DEL COMPROBANTE" at bounding box center [614, 210] width 760 height 17
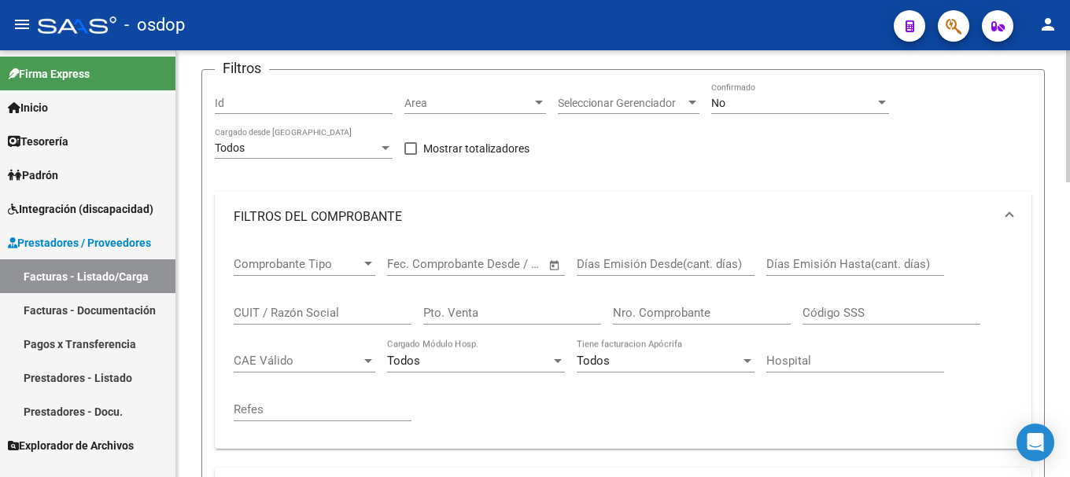
click at [399, 212] on mat-panel-title "FILTROS DEL COMPROBANTE" at bounding box center [614, 216] width 760 height 17
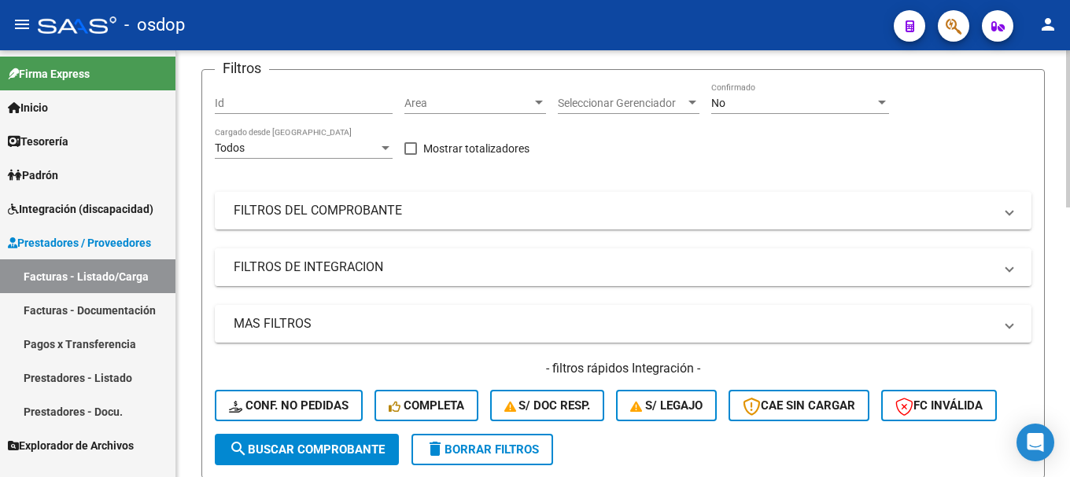
click at [388, 267] on mat-panel-title "FILTROS DE INTEGRACION" at bounding box center [614, 267] width 760 height 17
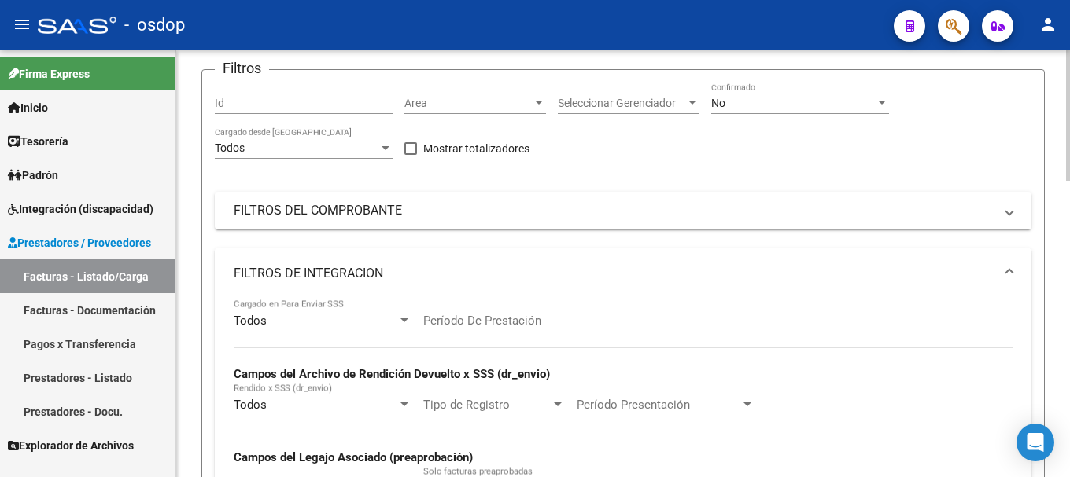
click at [388, 267] on mat-panel-title "FILTROS DE INTEGRACION" at bounding box center [614, 273] width 760 height 17
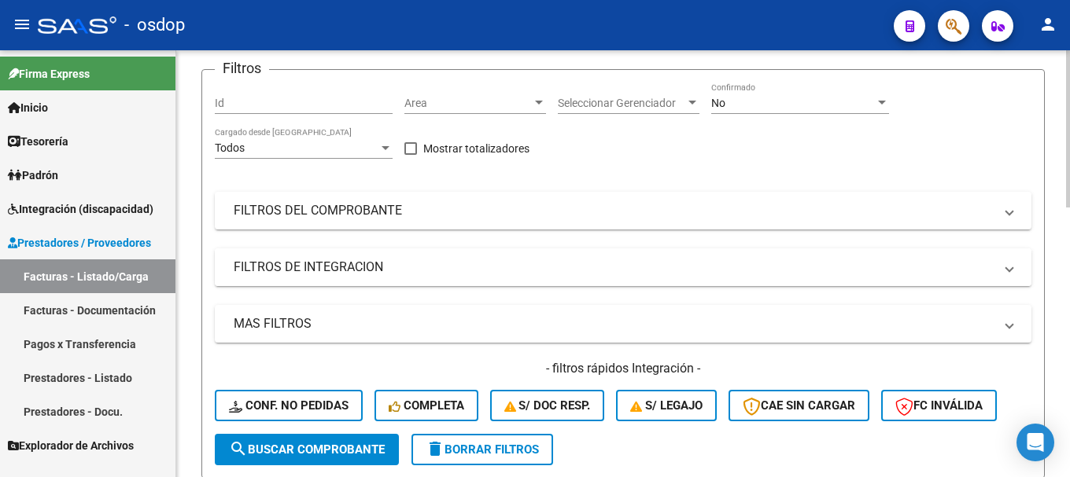
click at [392, 267] on mat-panel-title "FILTROS DE INTEGRACION" at bounding box center [614, 267] width 760 height 17
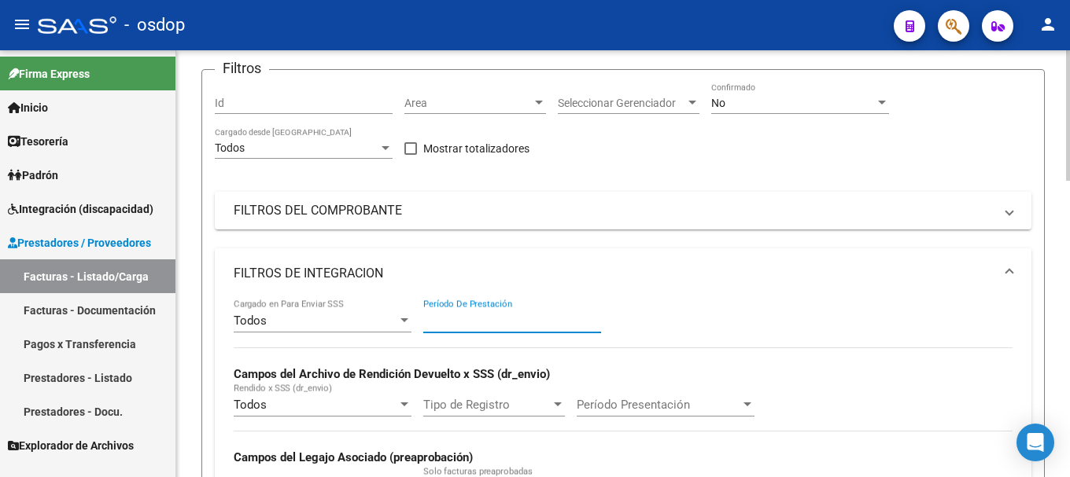
click at [489, 323] on input "Período De Prestación" at bounding box center [512, 321] width 178 height 14
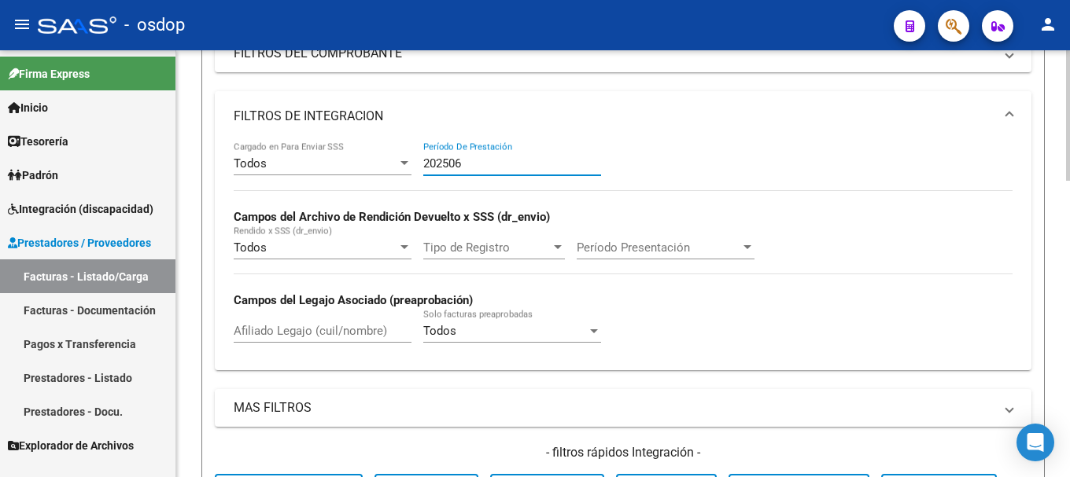
type input "202506"
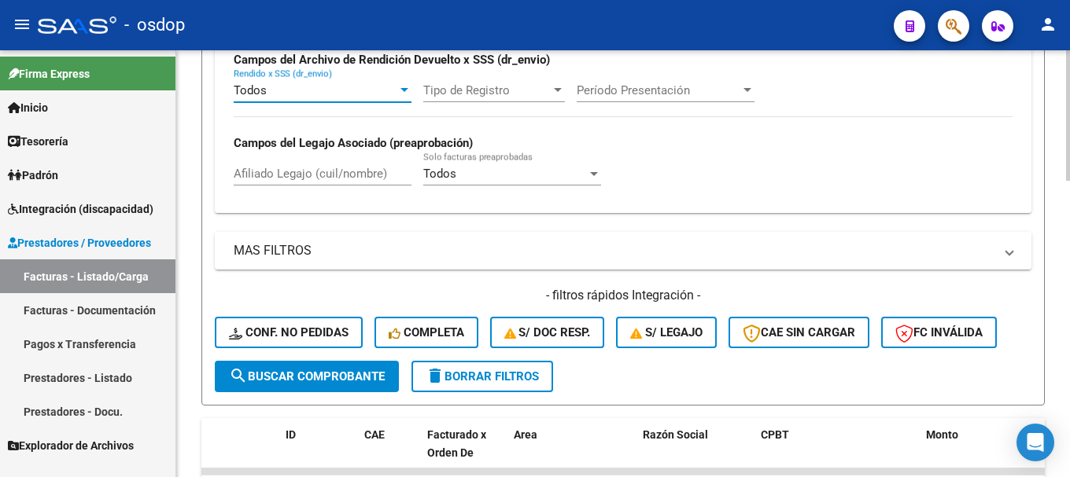
click at [322, 374] on span "search Buscar Comprobante" at bounding box center [307, 377] width 156 height 14
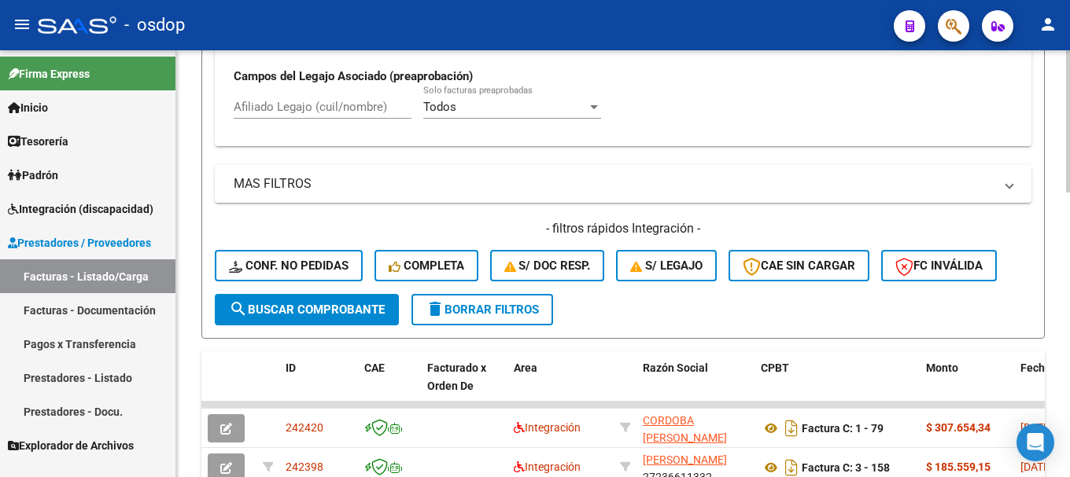
scroll to position [460, 0]
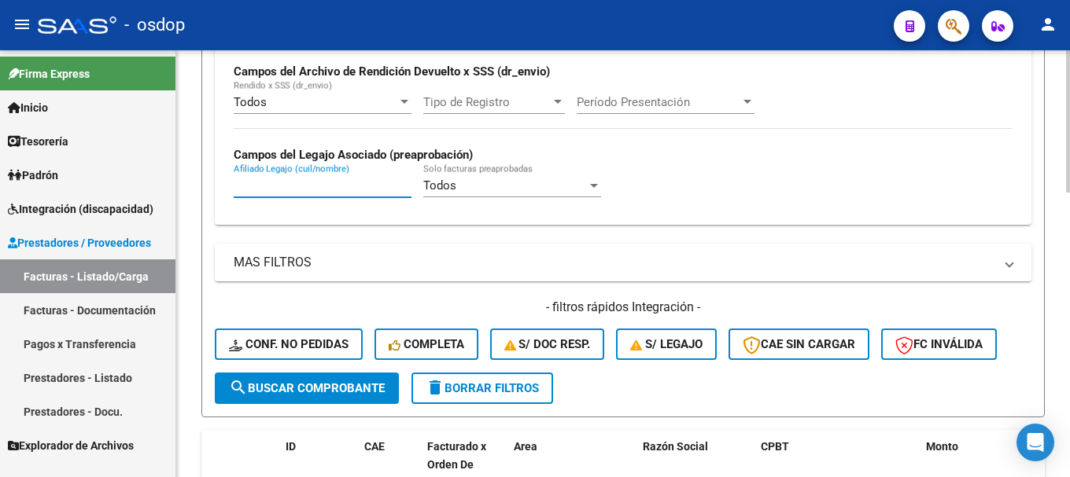
click at [302, 185] on input "Afiliado Legajo (cuil/nombre)" at bounding box center [323, 186] width 178 height 14
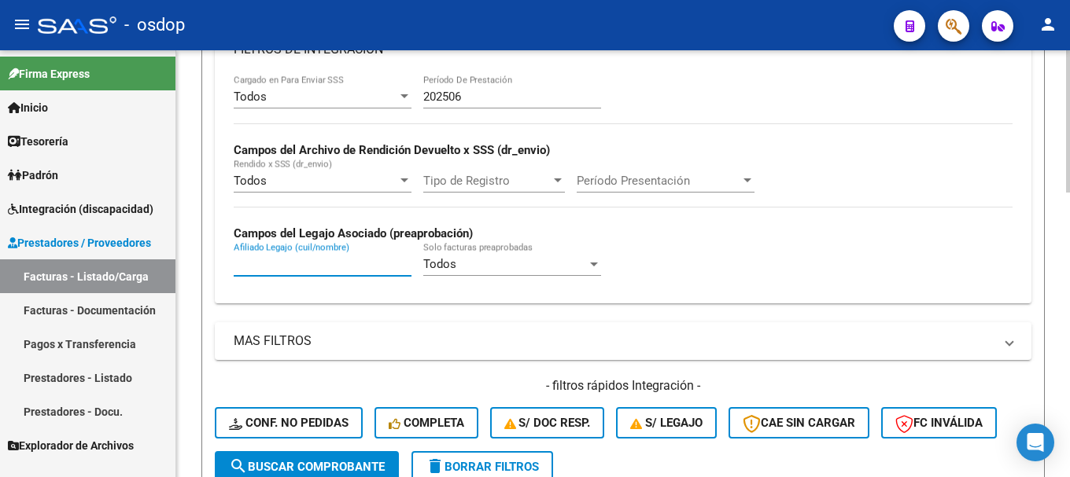
paste input "33-71559950-9"
click at [305, 260] on input "33-71559950-9" at bounding box center [323, 264] width 178 height 14
click at [250, 262] on input "33-715599509" at bounding box center [323, 264] width 178 height 14
type input "33715599509"
drag, startPoint x: 310, startPoint y: 270, endPoint x: 205, endPoint y: 259, distance: 106.0
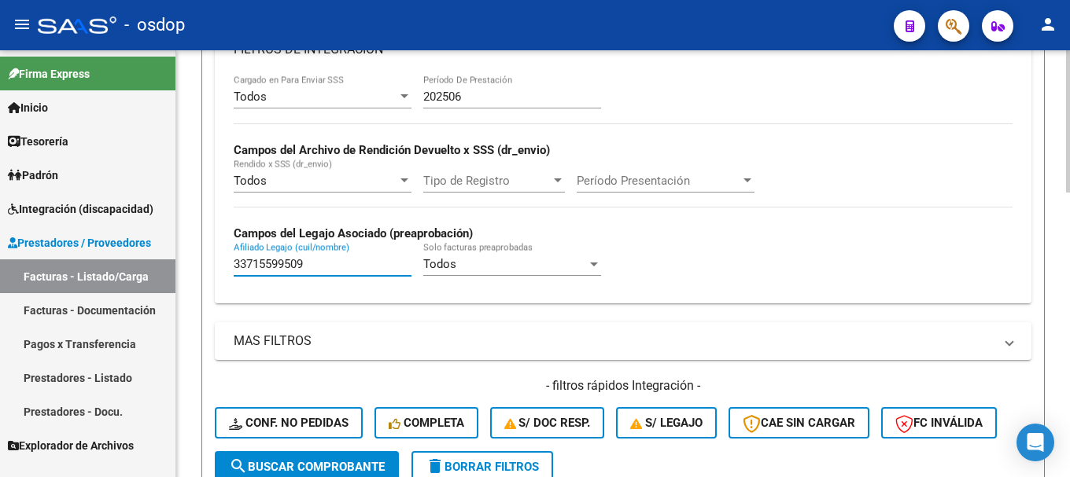
click at [205, 259] on form "Filtros Id Area Area Seleccionar Gerenciador Seleccionar Gerenciador No Confirm…" at bounding box center [622, 170] width 843 height 651
click at [326, 264] on input "Afiliado Legajo (cuil/nombre)" at bounding box center [323, 264] width 178 height 14
click at [452, 265] on span "Todos" at bounding box center [439, 264] width 33 height 14
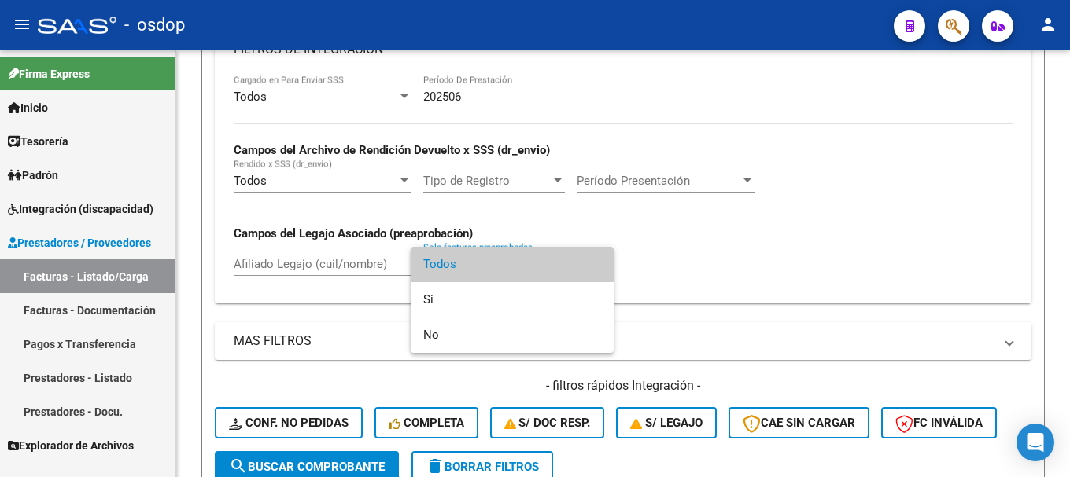
click at [322, 258] on div at bounding box center [535, 238] width 1070 height 477
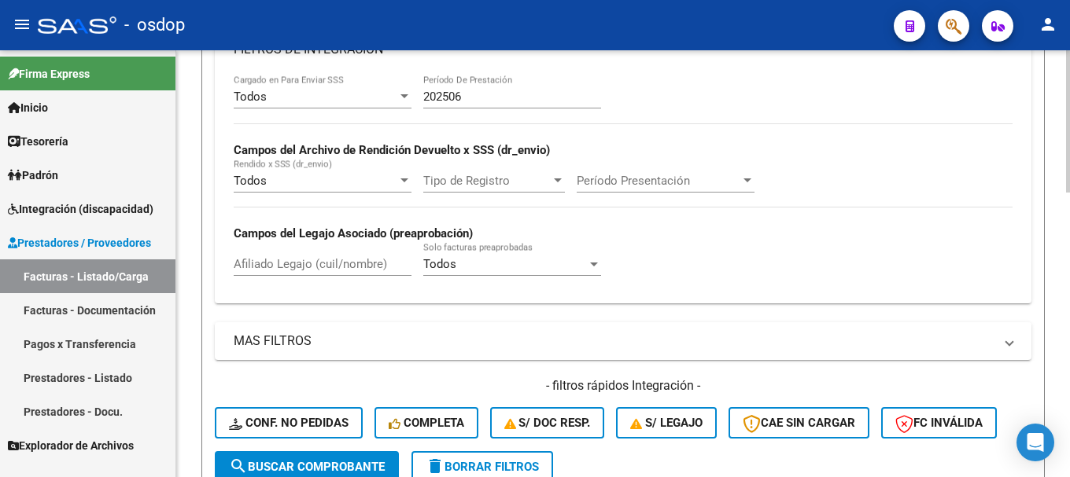
click at [318, 265] on input "Afiliado Legajo (cuil/nombre)" at bounding box center [323, 264] width 178 height 14
type input "l"
type input "LA FUENTE MARTIN"
click at [302, 462] on span "search Buscar Comprobante" at bounding box center [307, 467] width 156 height 14
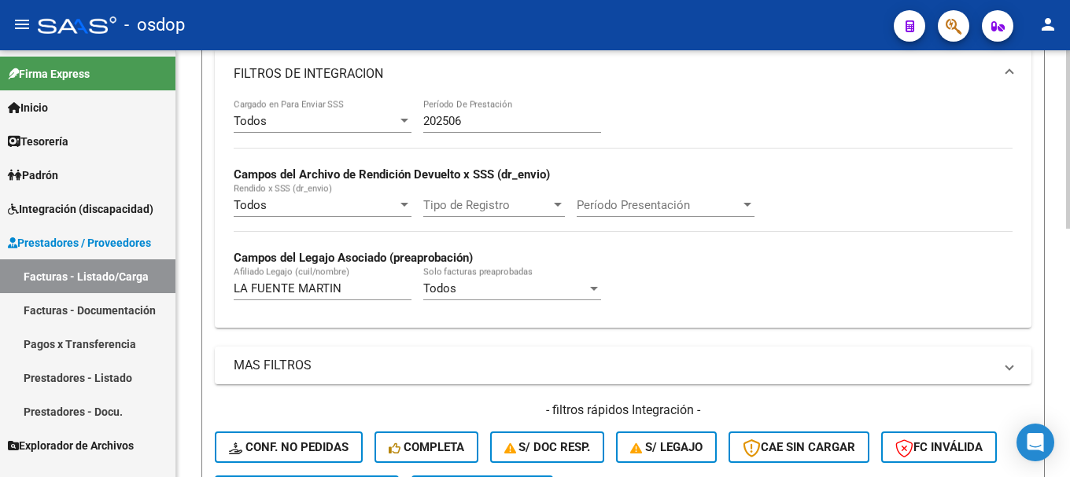
scroll to position [278, 0]
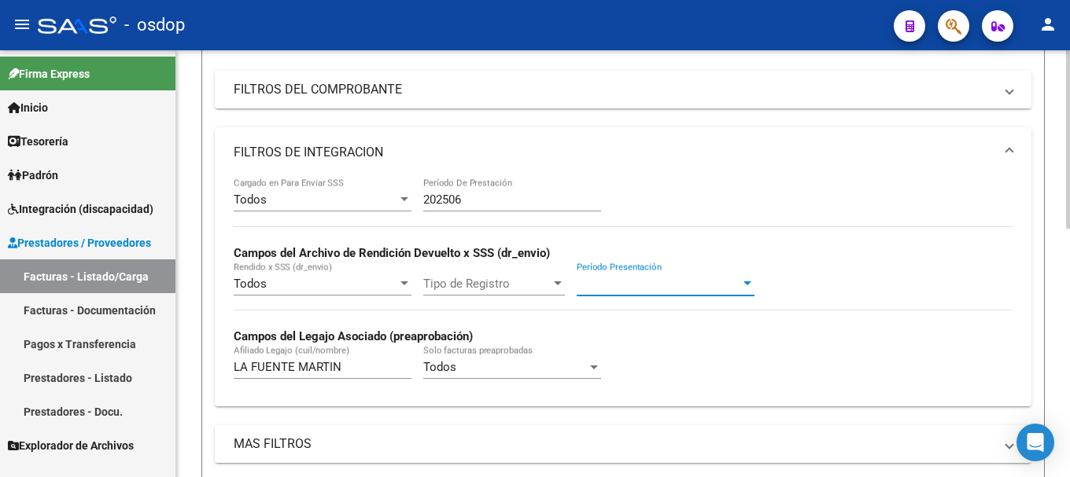
click at [633, 286] on span "Período Presentación" at bounding box center [659, 284] width 164 height 14
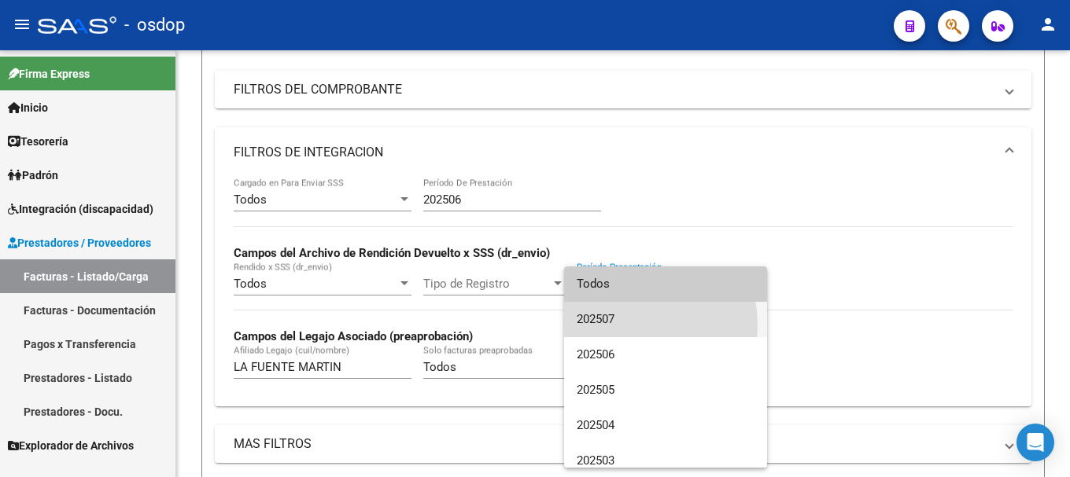
click at [618, 326] on span "202507" at bounding box center [666, 319] width 178 height 35
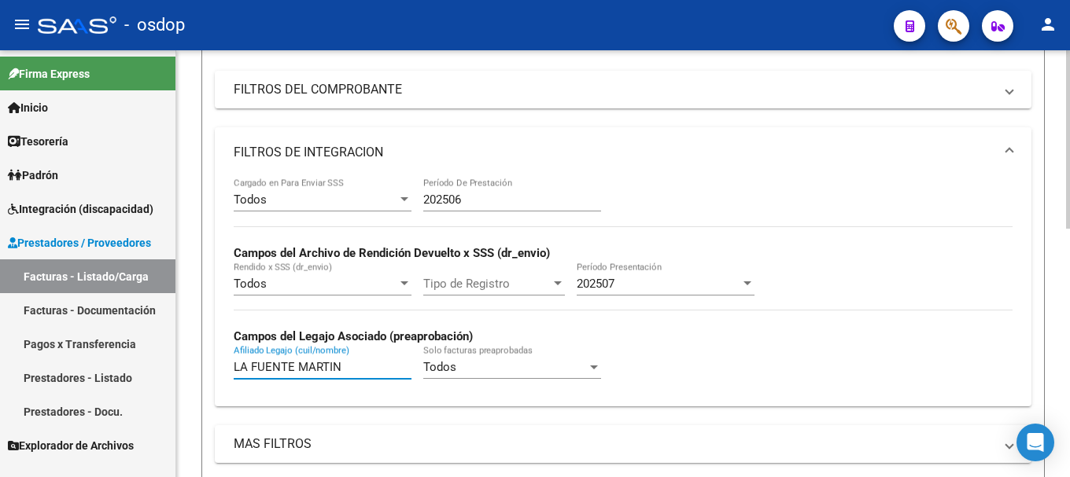
click at [341, 369] on input "LA FUENTE MARTIN" at bounding box center [323, 367] width 178 height 14
drag, startPoint x: 345, startPoint y: 367, endPoint x: 80, endPoint y: 369, distance: 264.3
click at [80, 369] on mat-sidenav-container "Firma Express Inicio Calendario SSS Instructivos Contacto OS Tesorería Extracto…" at bounding box center [535, 263] width 1070 height 427
click at [330, 368] on input "Afiliado Legajo (cuil/nombre)" at bounding box center [323, 367] width 178 height 14
type input "20540374784"
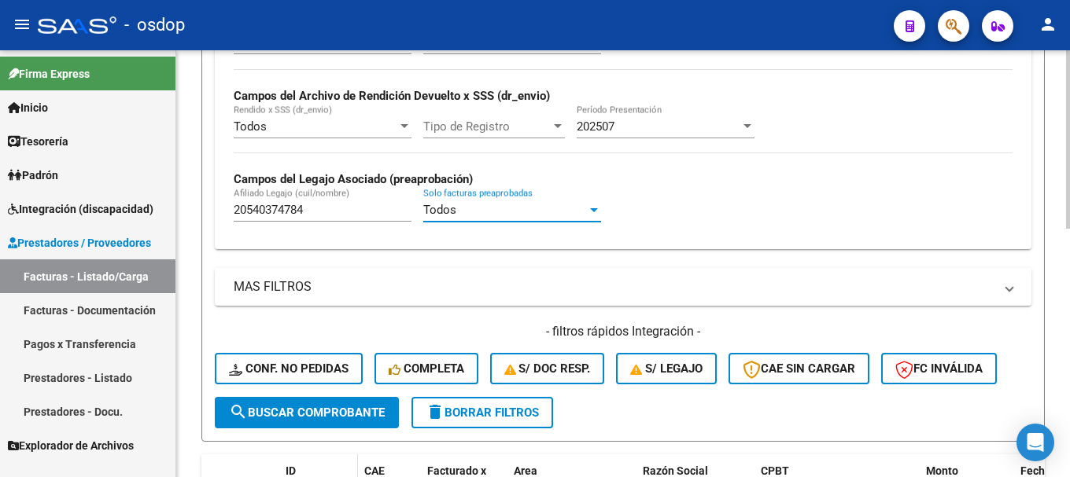
scroll to position [514, 0]
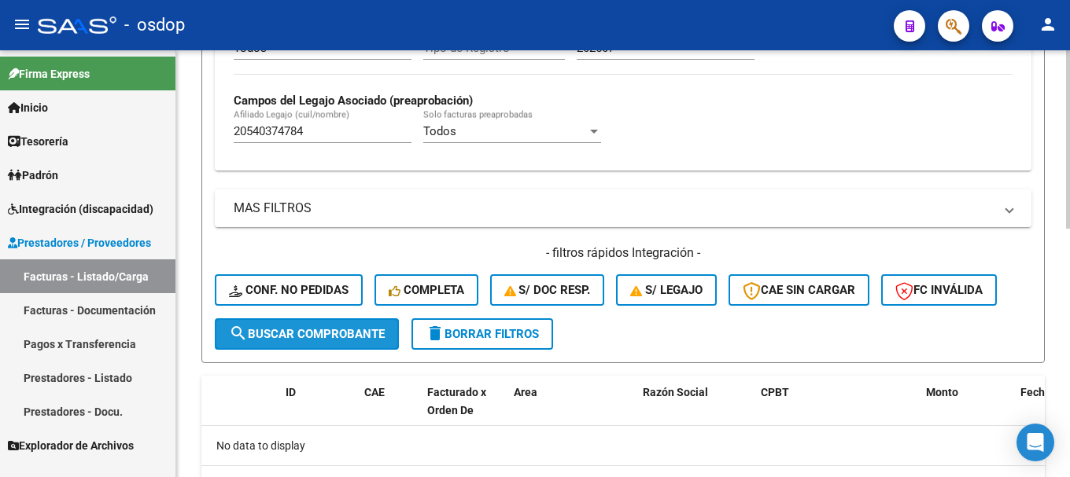
click at [294, 332] on span "search Buscar Comprobante" at bounding box center [307, 334] width 156 height 14
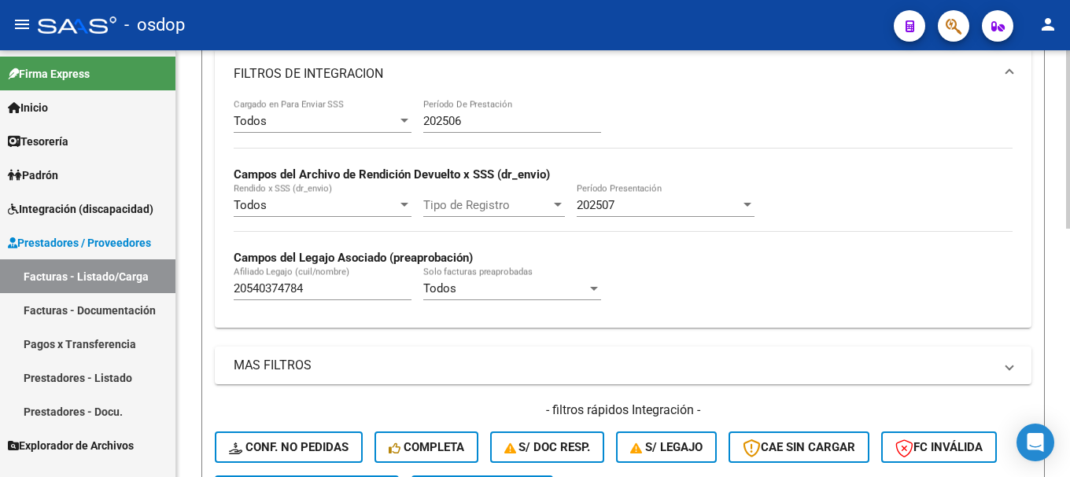
scroll to position [200, 0]
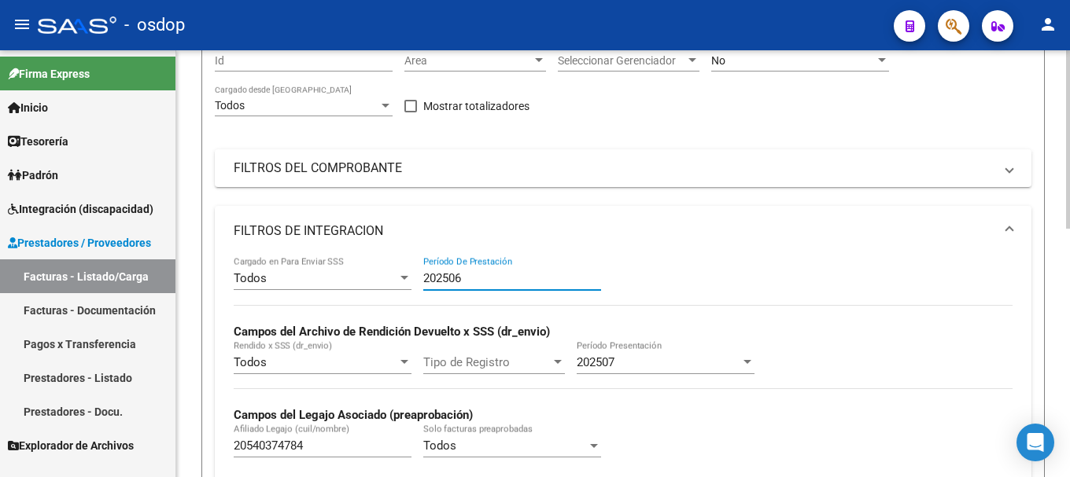
click at [496, 282] on input "202506" at bounding box center [512, 278] width 178 height 14
click at [448, 279] on input "202506" at bounding box center [512, 278] width 178 height 14
click at [401, 276] on div at bounding box center [404, 278] width 8 height 4
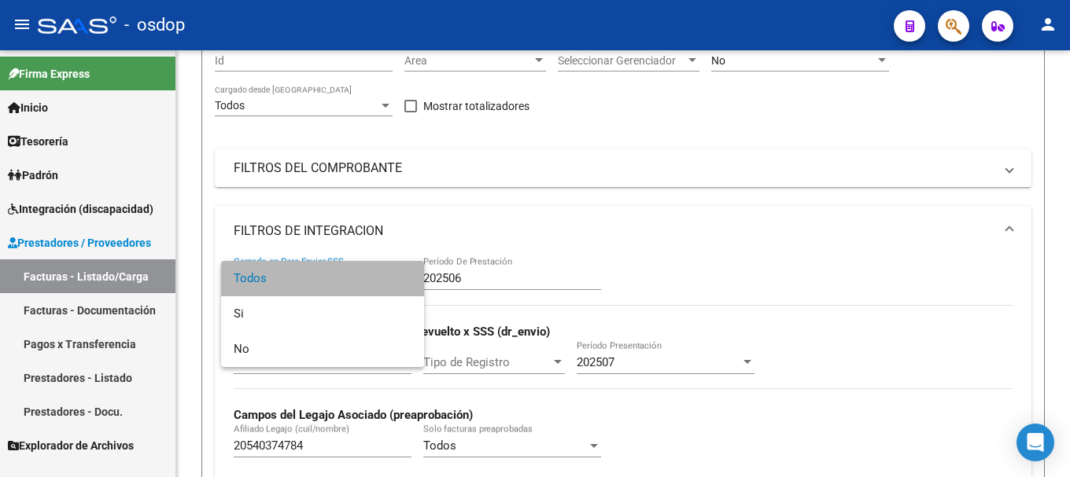
click at [401, 275] on span "Todos" at bounding box center [323, 278] width 178 height 35
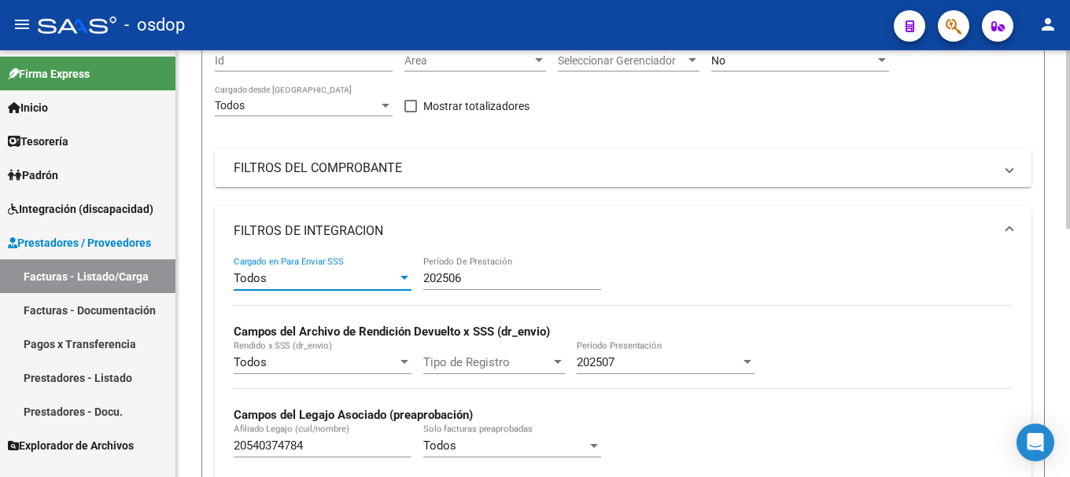
drag, startPoint x: 453, startPoint y: 279, endPoint x: 463, endPoint y: 279, distance: 10.2
click at [458, 279] on input "202506" at bounding box center [512, 278] width 178 height 14
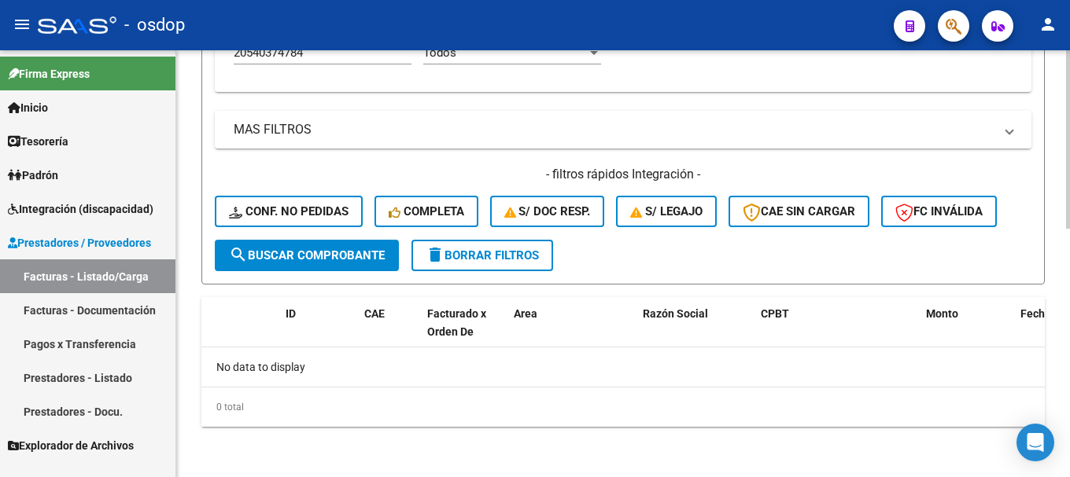
type input "202507"
click at [249, 252] on span "search Buscar Comprobante" at bounding box center [307, 256] width 156 height 14
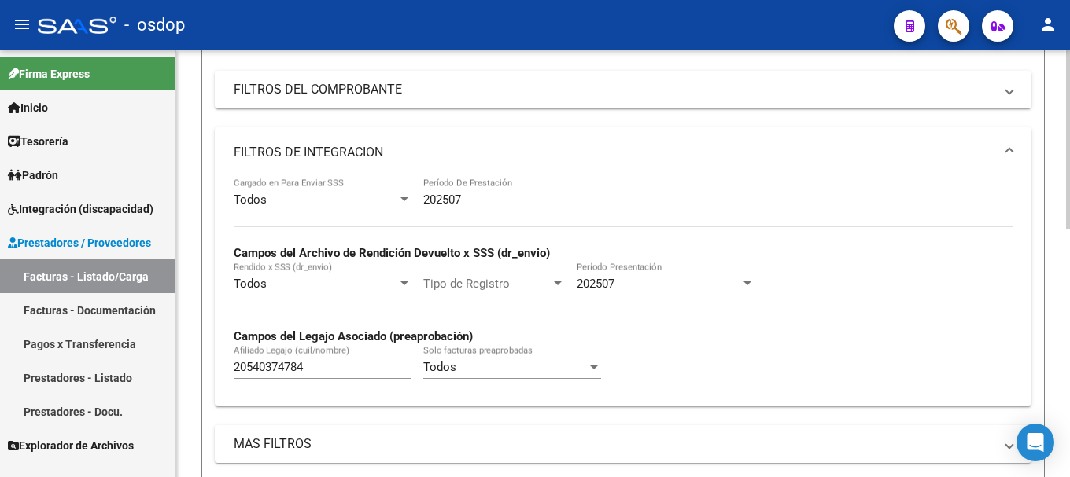
scroll to position [42, 0]
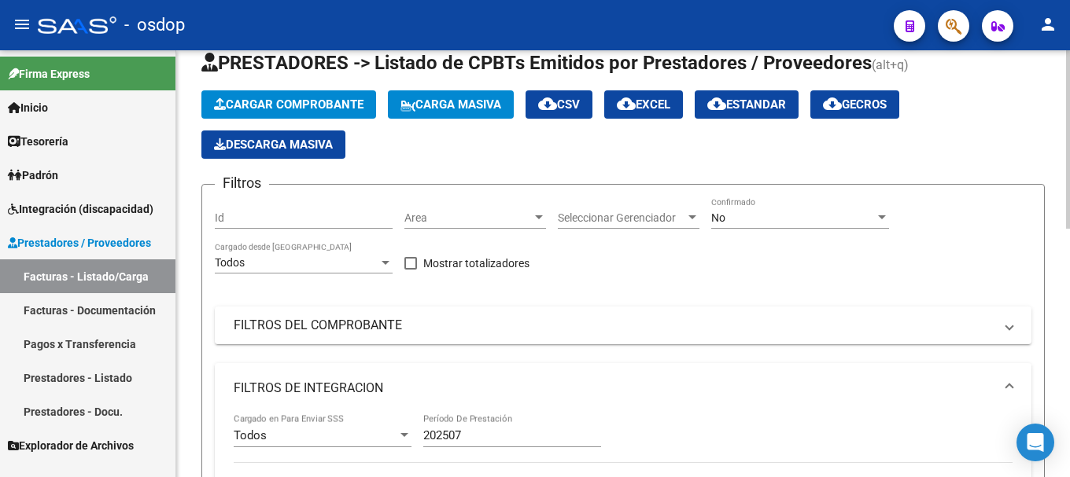
click at [478, 219] on span "Area" at bounding box center [467, 218] width 127 height 13
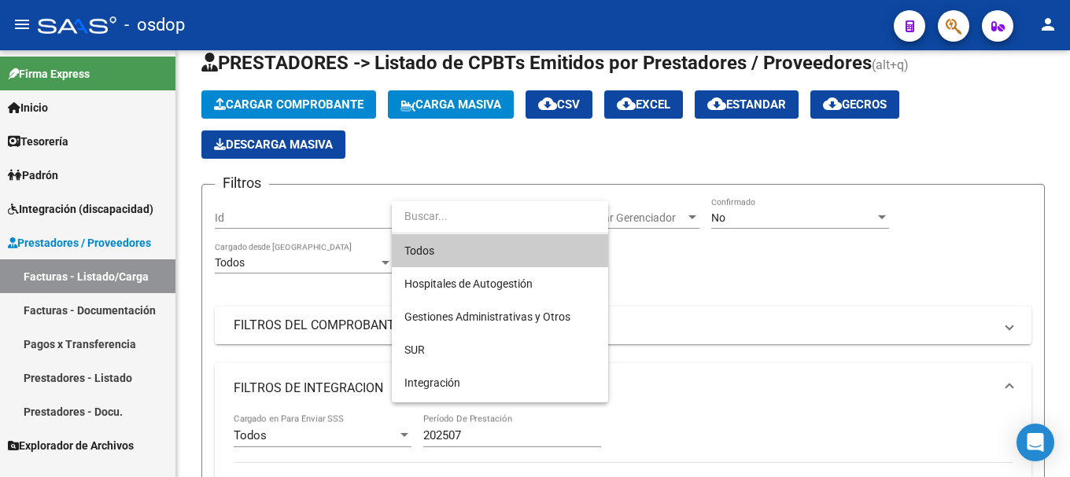
scroll to position [79, 0]
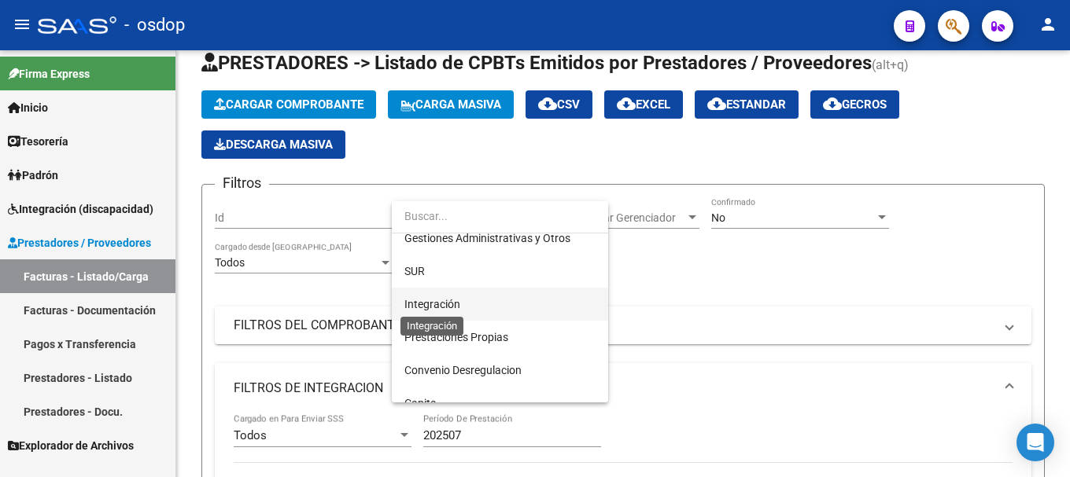
click at [444, 302] on span "Integración" at bounding box center [432, 304] width 56 height 13
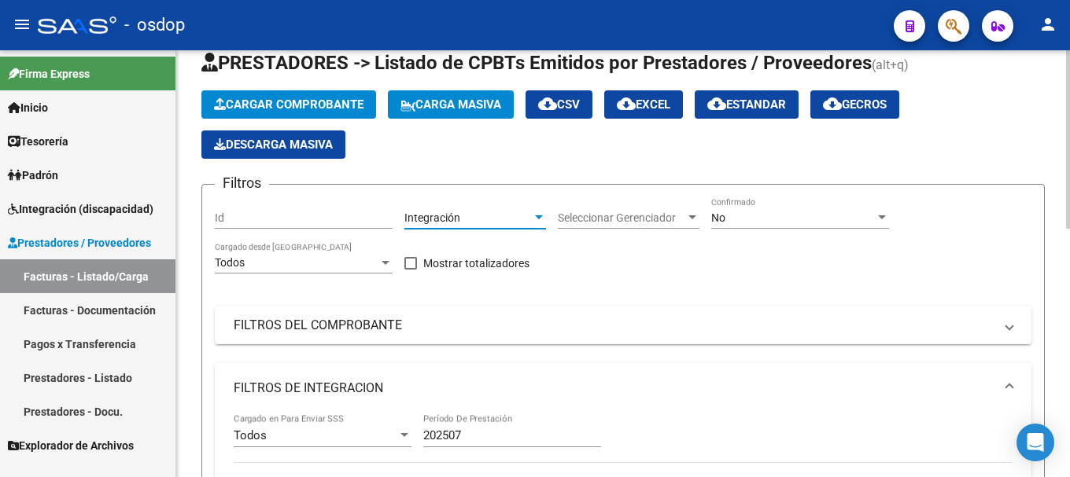
scroll to position [121, 0]
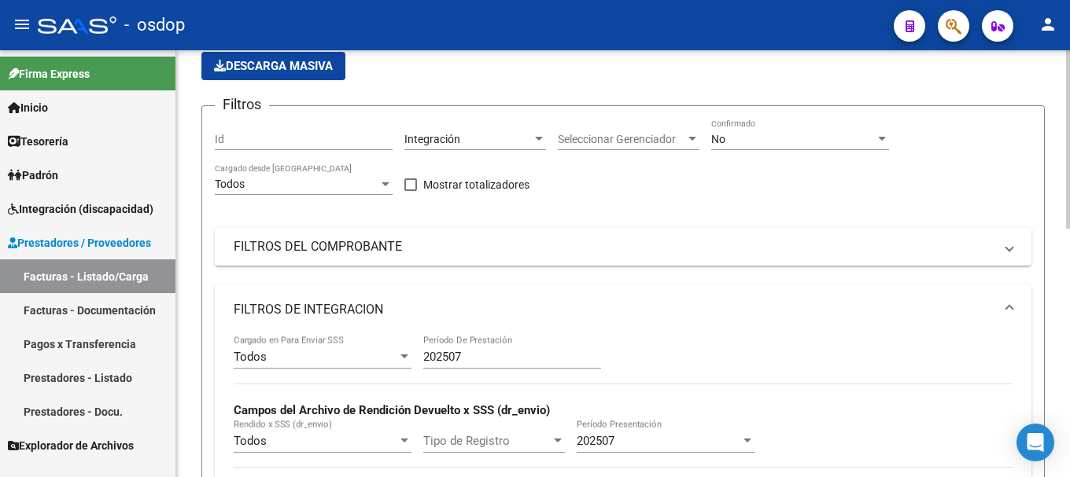
click at [665, 146] on div "Seleccionar Gerenciador Seleccionar Gerenciador" at bounding box center [629, 134] width 142 height 31
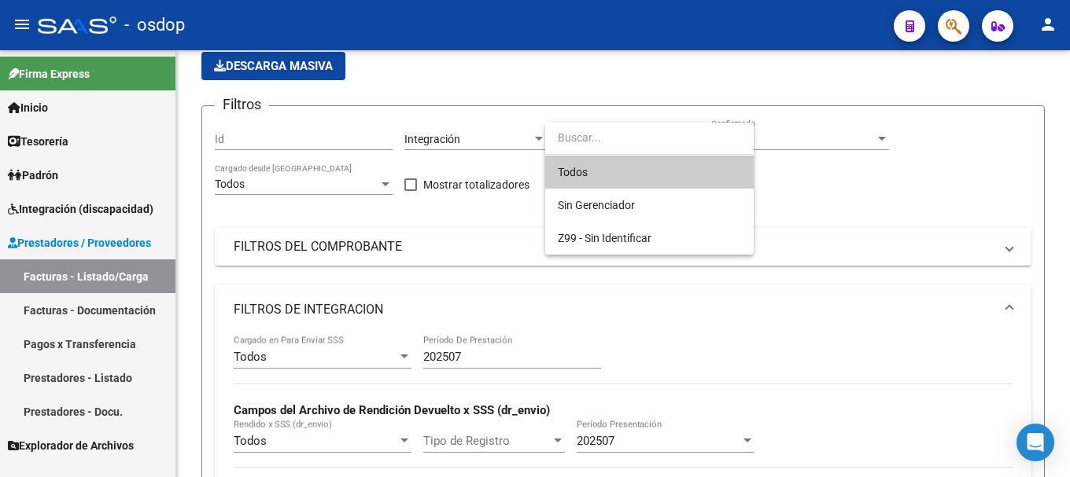
drag, startPoint x: 890, startPoint y: 227, endPoint x: 863, endPoint y: 230, distance: 27.0
click at [889, 227] on div at bounding box center [535, 238] width 1070 height 477
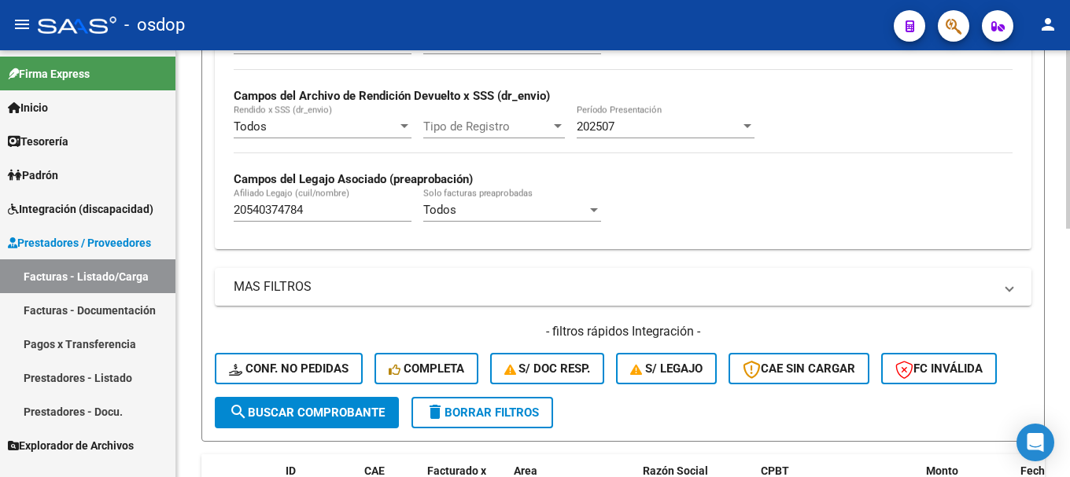
scroll to position [514, 0]
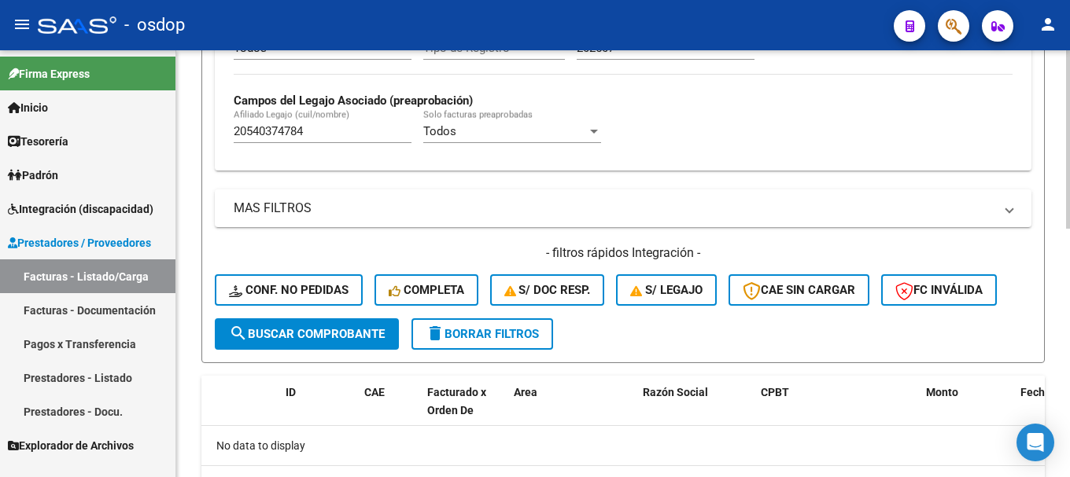
click at [301, 325] on button "search Buscar Comprobante" at bounding box center [307, 334] width 184 height 31
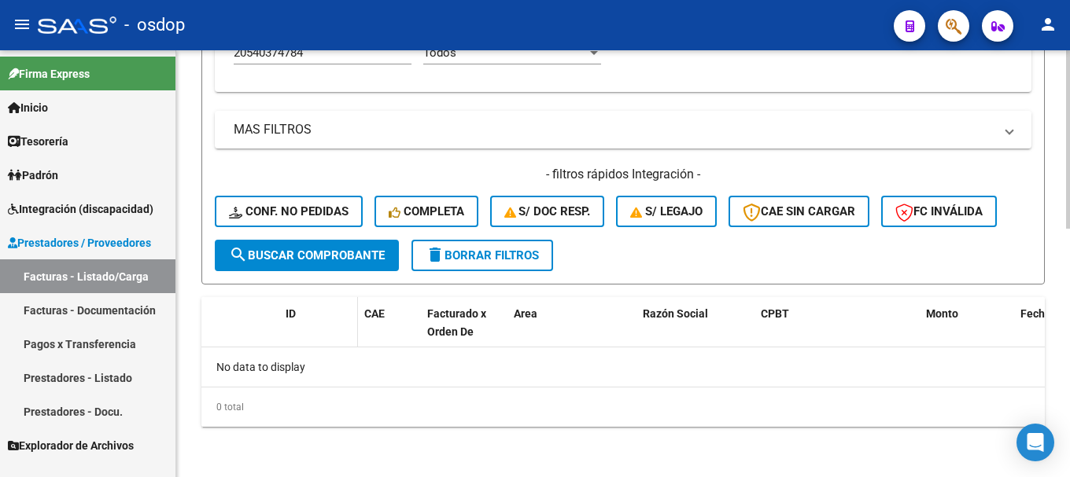
scroll to position [357, 0]
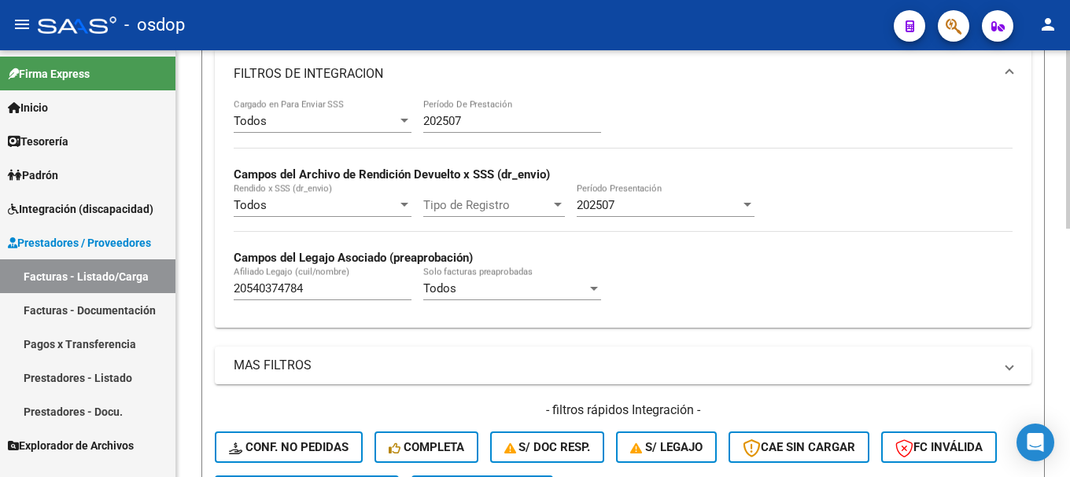
click at [465, 202] on span "Tipo de Registro" at bounding box center [486, 205] width 127 height 14
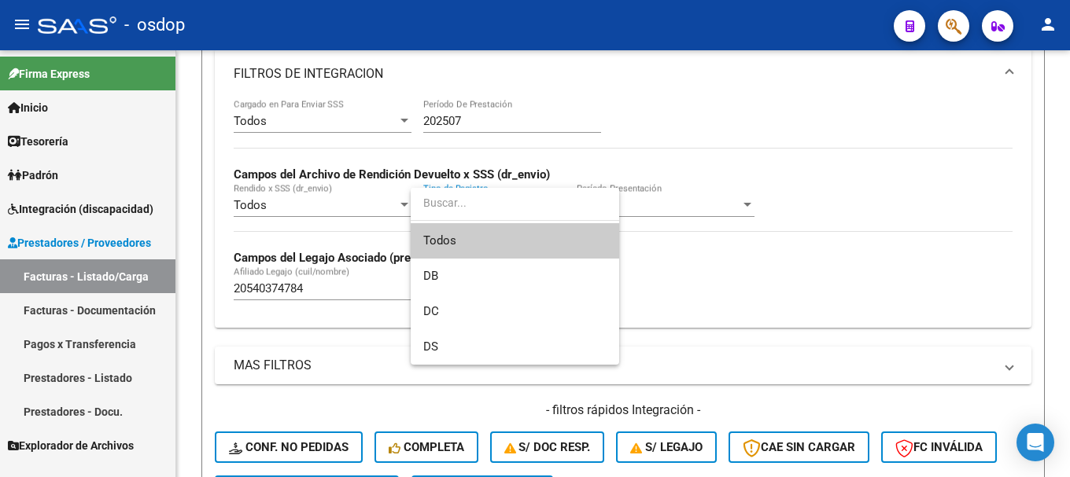
click at [474, 247] on span "Todos" at bounding box center [514, 240] width 183 height 35
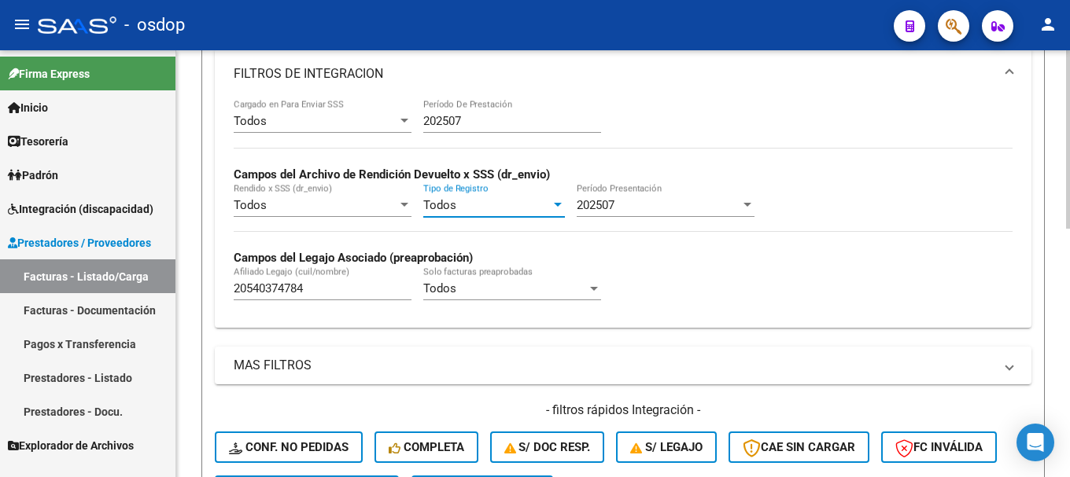
scroll to position [514, 0]
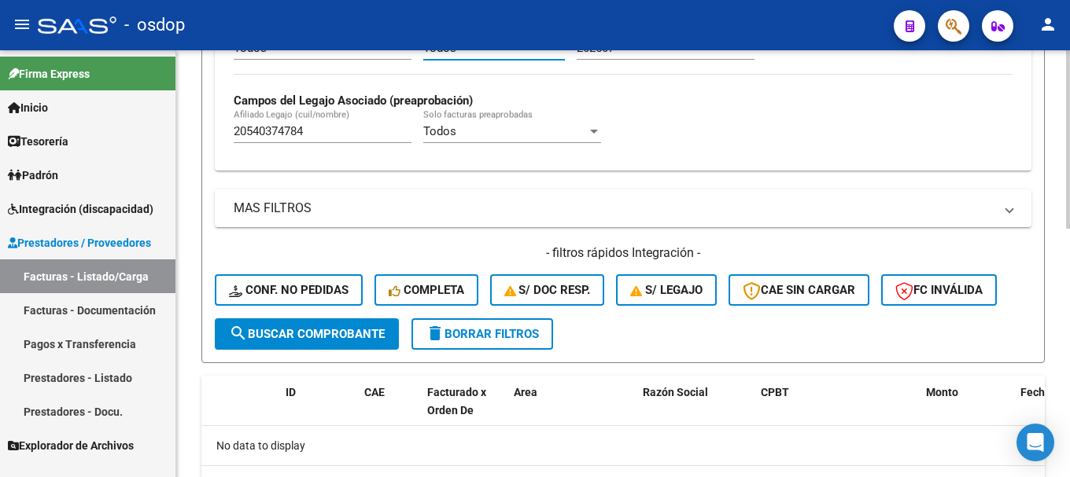
click at [298, 333] on span "search Buscar Comprobante" at bounding box center [307, 334] width 156 height 14
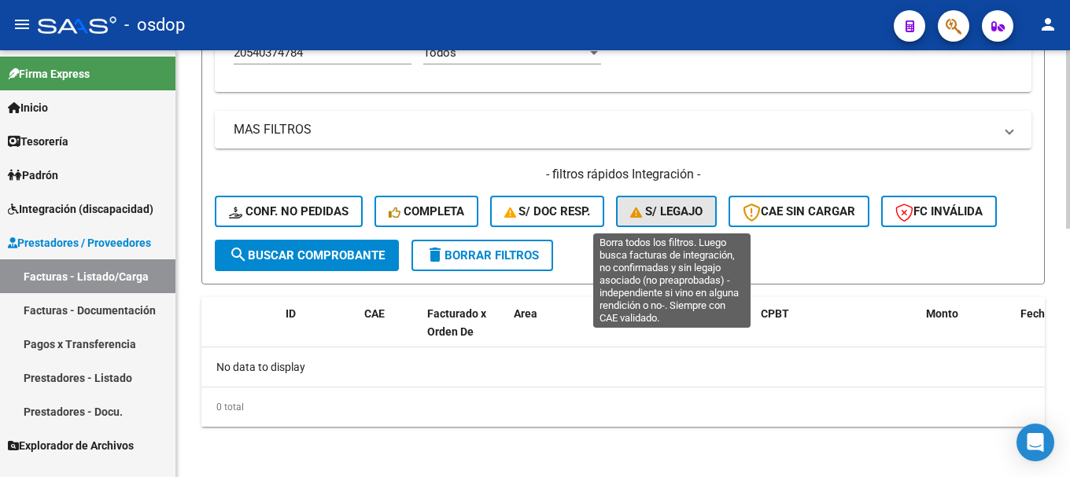
click at [645, 216] on icon "button" at bounding box center [637, 213] width 15 height 12
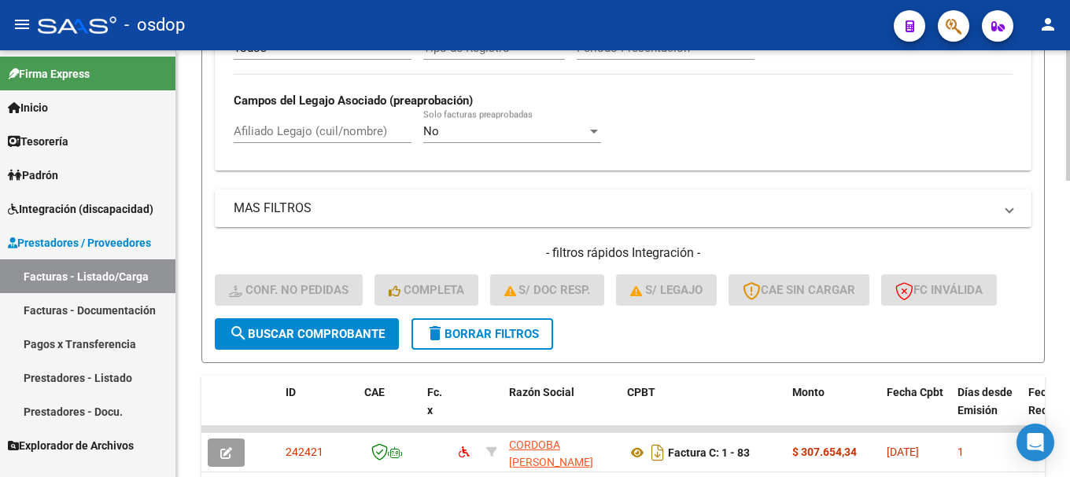
scroll to position [42, 0]
